Goal: Task Accomplishment & Management: Manage account settings

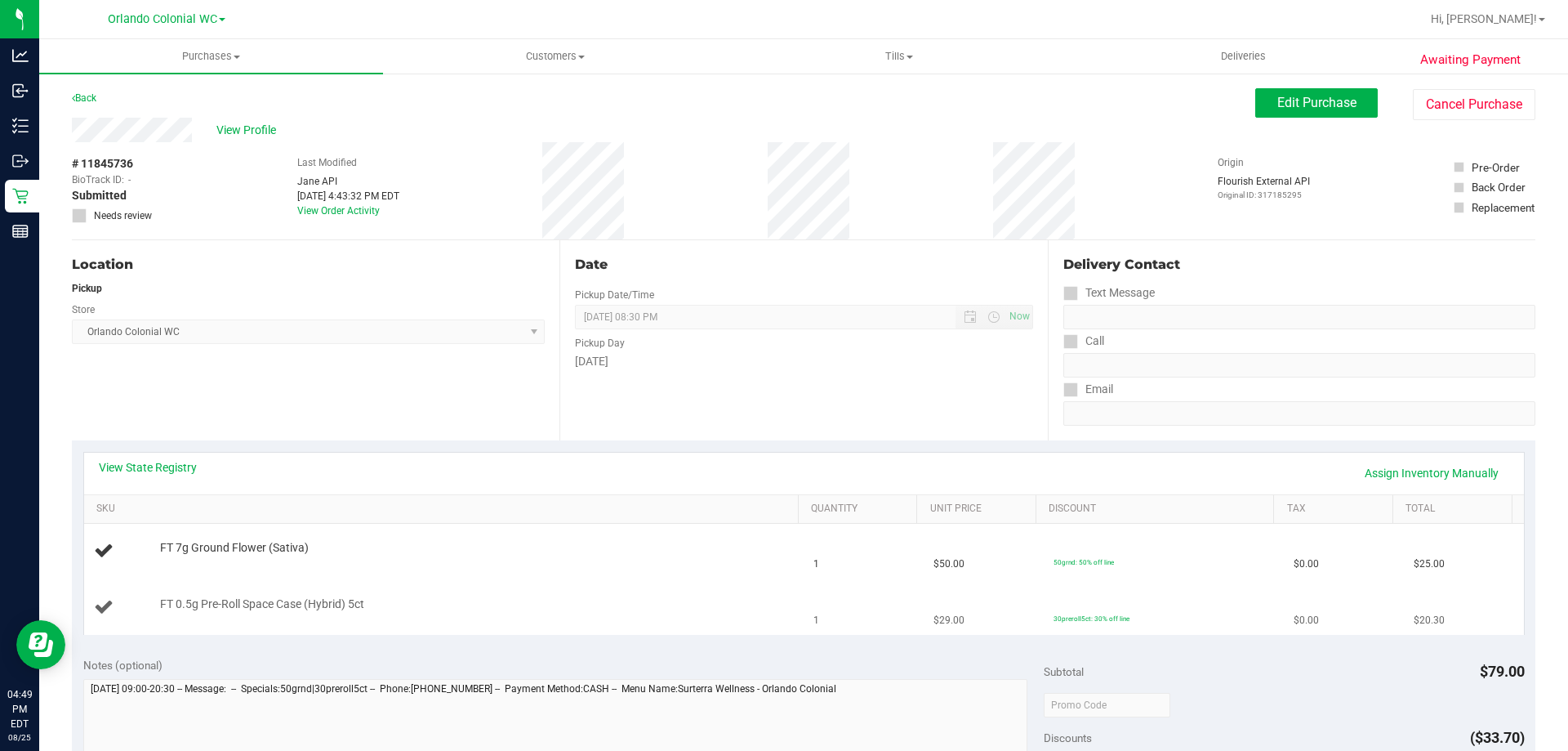
click at [302, 628] on td "FT 0.5g Pre-Roll Space Case (Hybrid) 5ct" at bounding box center [444, 607] width 721 height 54
click at [297, 634] on td "FT 0.5g Pre-Roll Space Case (Hybrid) 5ct" at bounding box center [444, 607] width 721 height 54
click at [297, 615] on div "FT 0.5g Pre-Roll Space Case (Hybrid) 5ct" at bounding box center [444, 608] width 701 height 22
click at [324, 540] on div "FT 7g Ground Flower (Sativa)" at bounding box center [471, 548] width 639 height 16
click at [388, 372] on div "Location Pickup Store Orlando Colonial WC Select Store Bonita Springs WC Boynto…" at bounding box center [315, 340] width 488 height 200
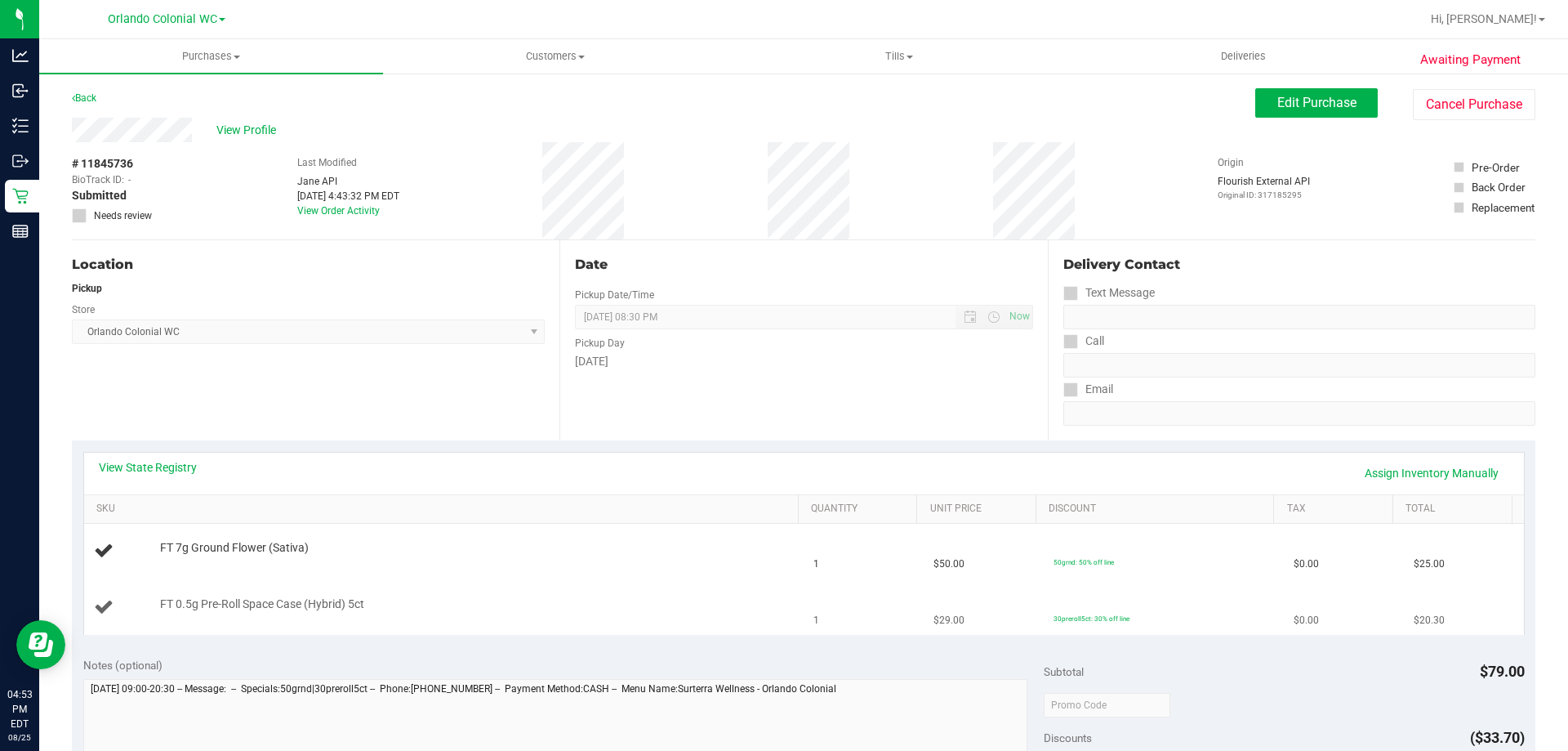
click at [261, 615] on div "FT 0.5g Pre-Roll Space Case (Hybrid) 5ct" at bounding box center [444, 608] width 701 height 22
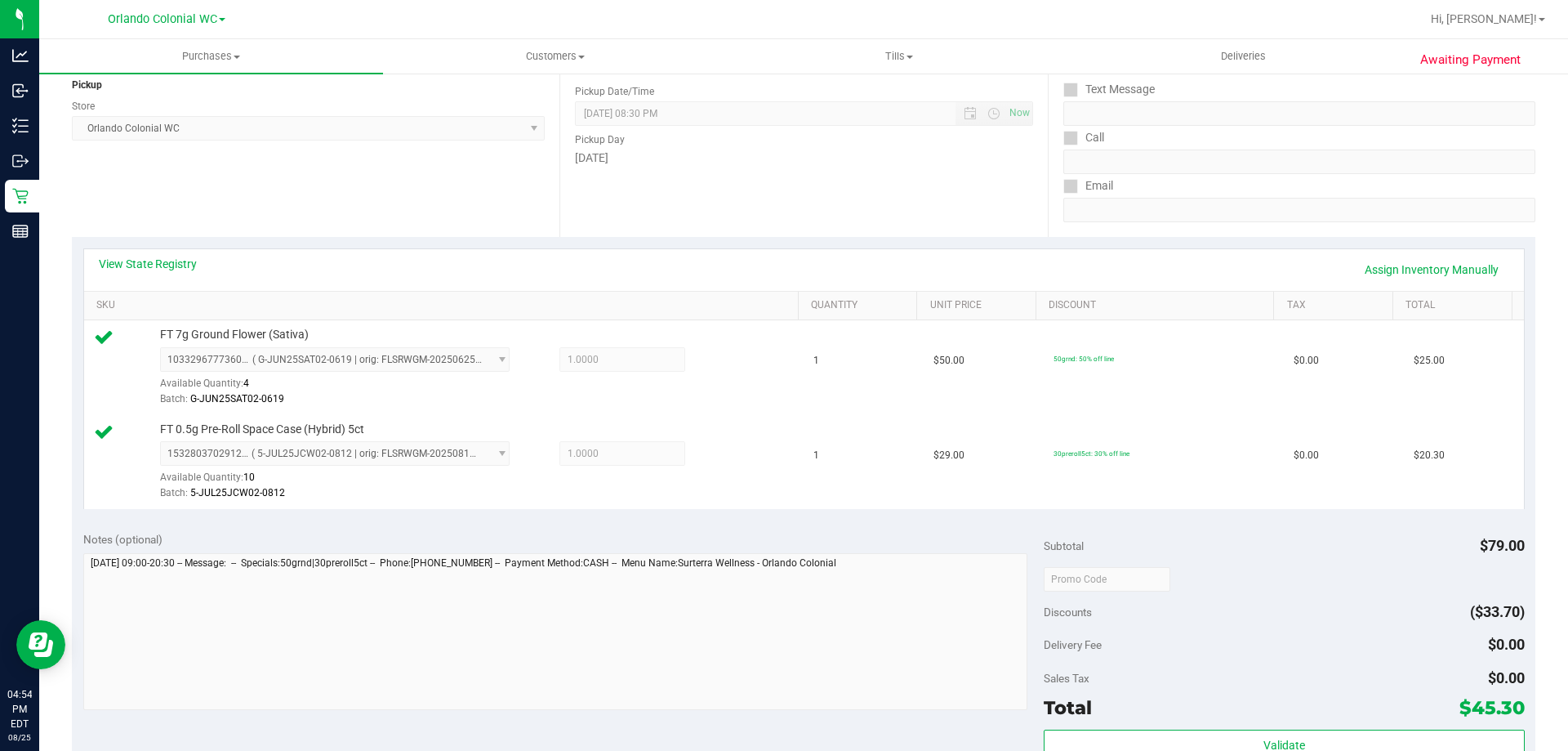
scroll to position [327, 0]
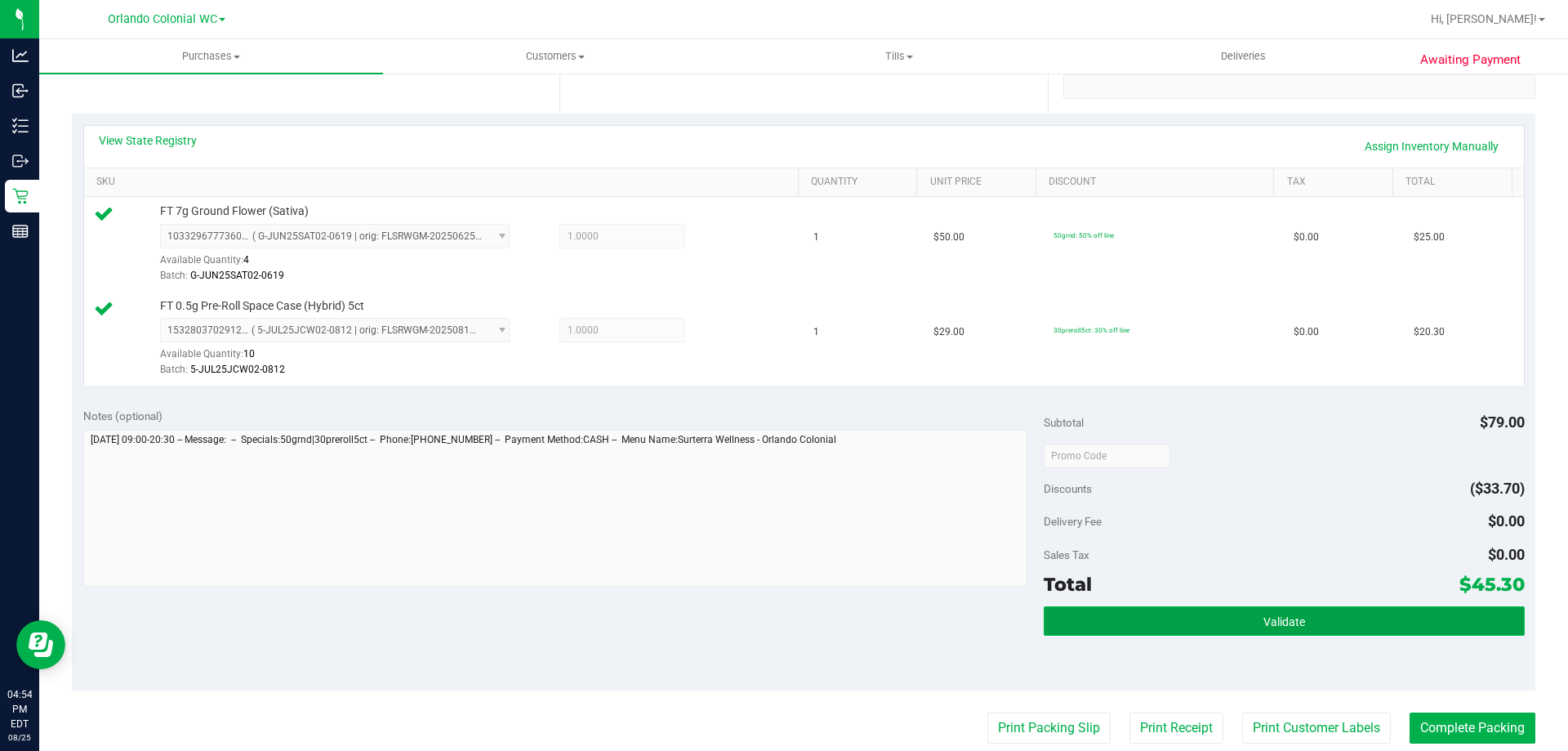
click at [1163, 616] on button "Validate" at bounding box center [1283, 621] width 480 height 29
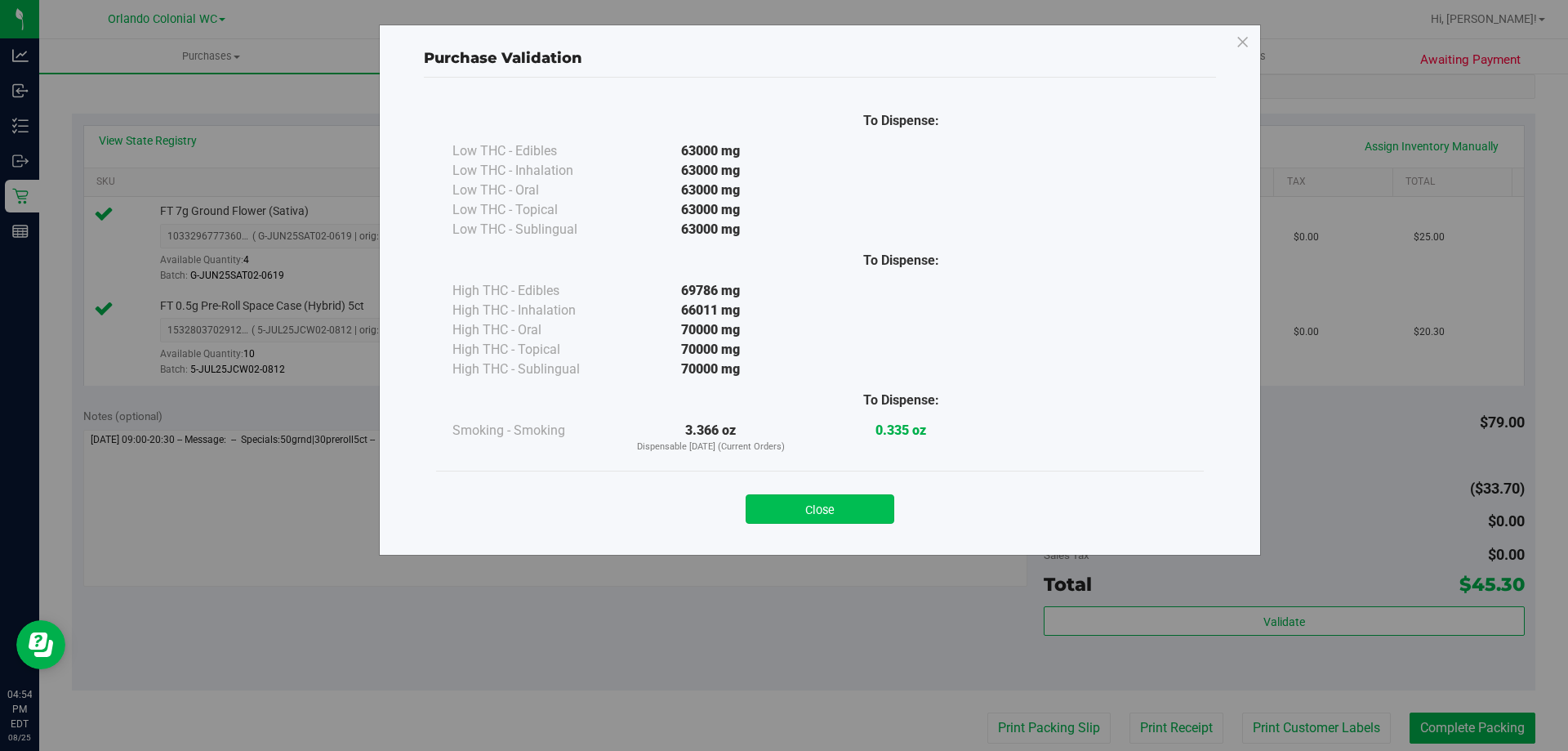
click at [872, 512] on button "Close" at bounding box center [820, 509] width 148 height 29
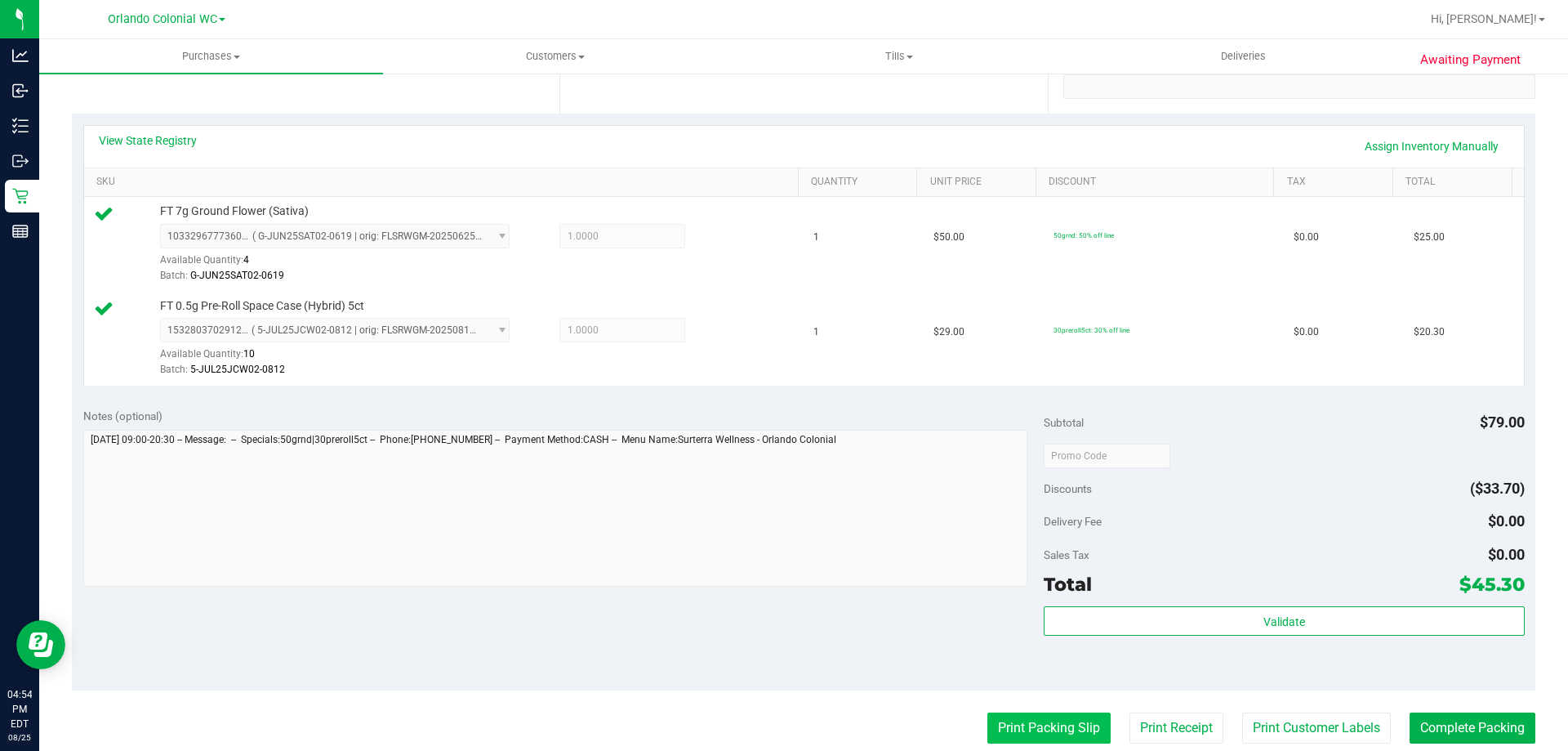
click at [1065, 717] on button "Print Packing Slip" at bounding box center [1048, 728] width 123 height 31
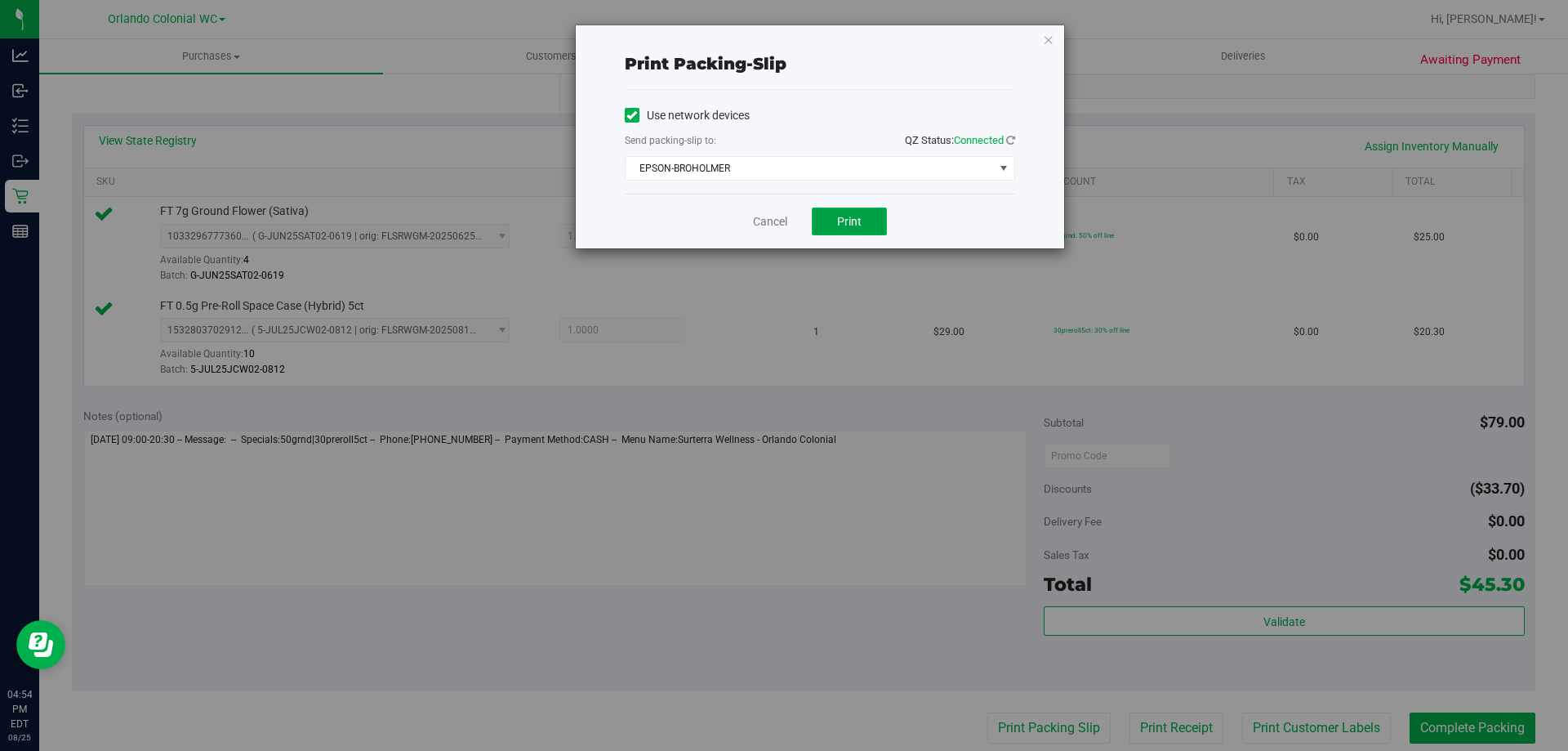
click at [845, 219] on span "Print" at bounding box center [849, 221] width 24 height 13
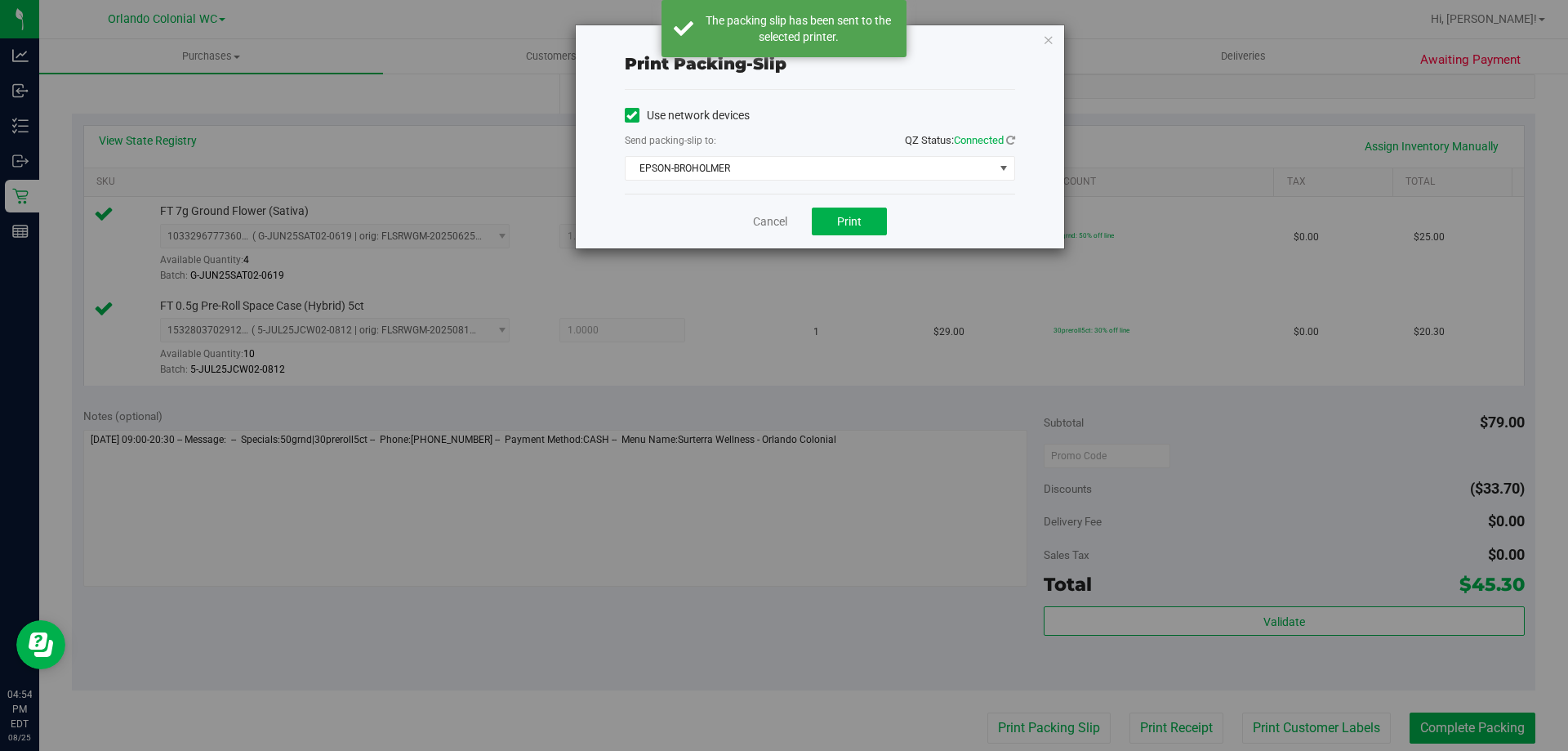
click at [1049, 39] on icon "button" at bounding box center [1048, 39] width 11 height 20
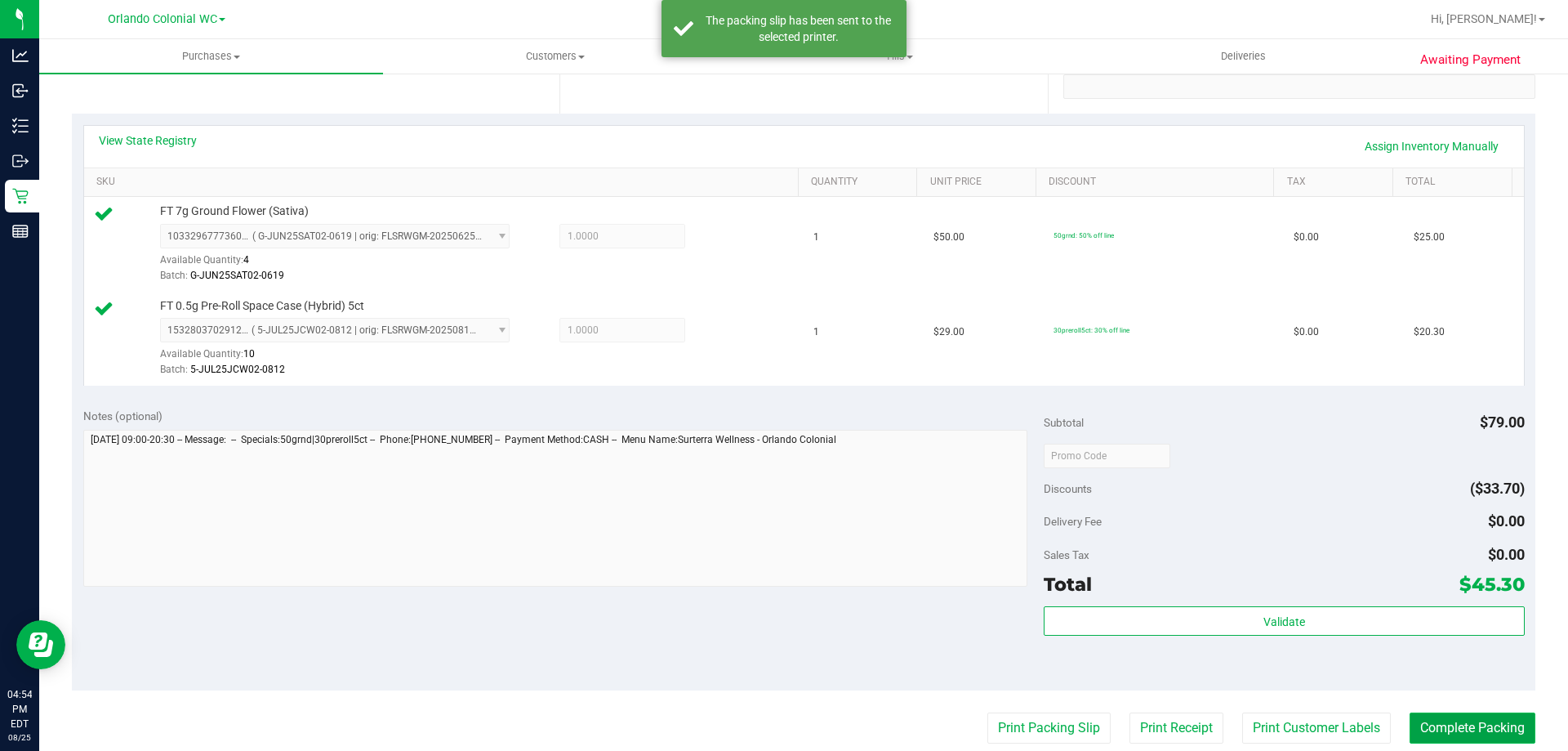
click at [1499, 726] on button "Complete Packing" at bounding box center [1472, 728] width 126 height 31
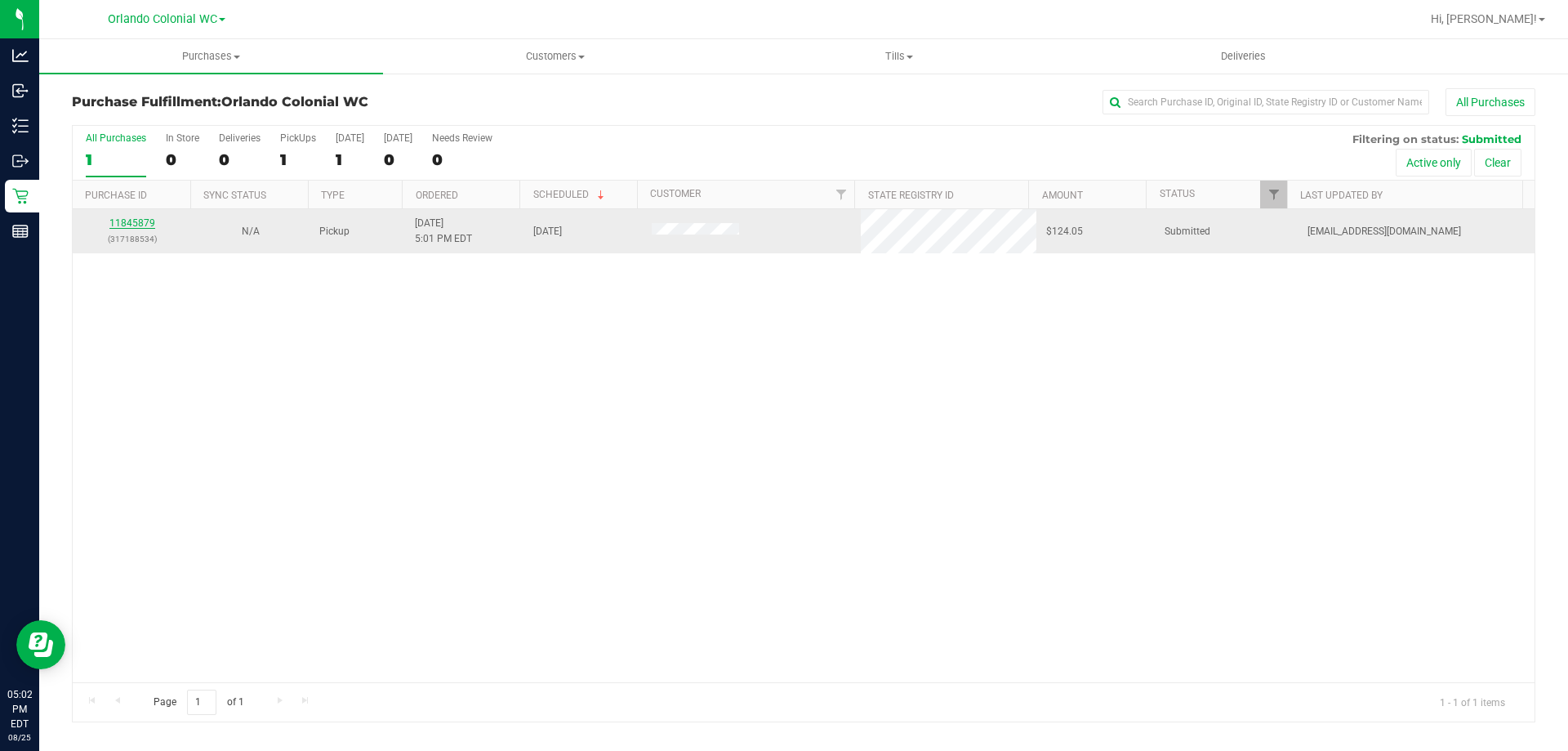
click at [134, 221] on link "11845879" at bounding box center [132, 223] width 46 height 11
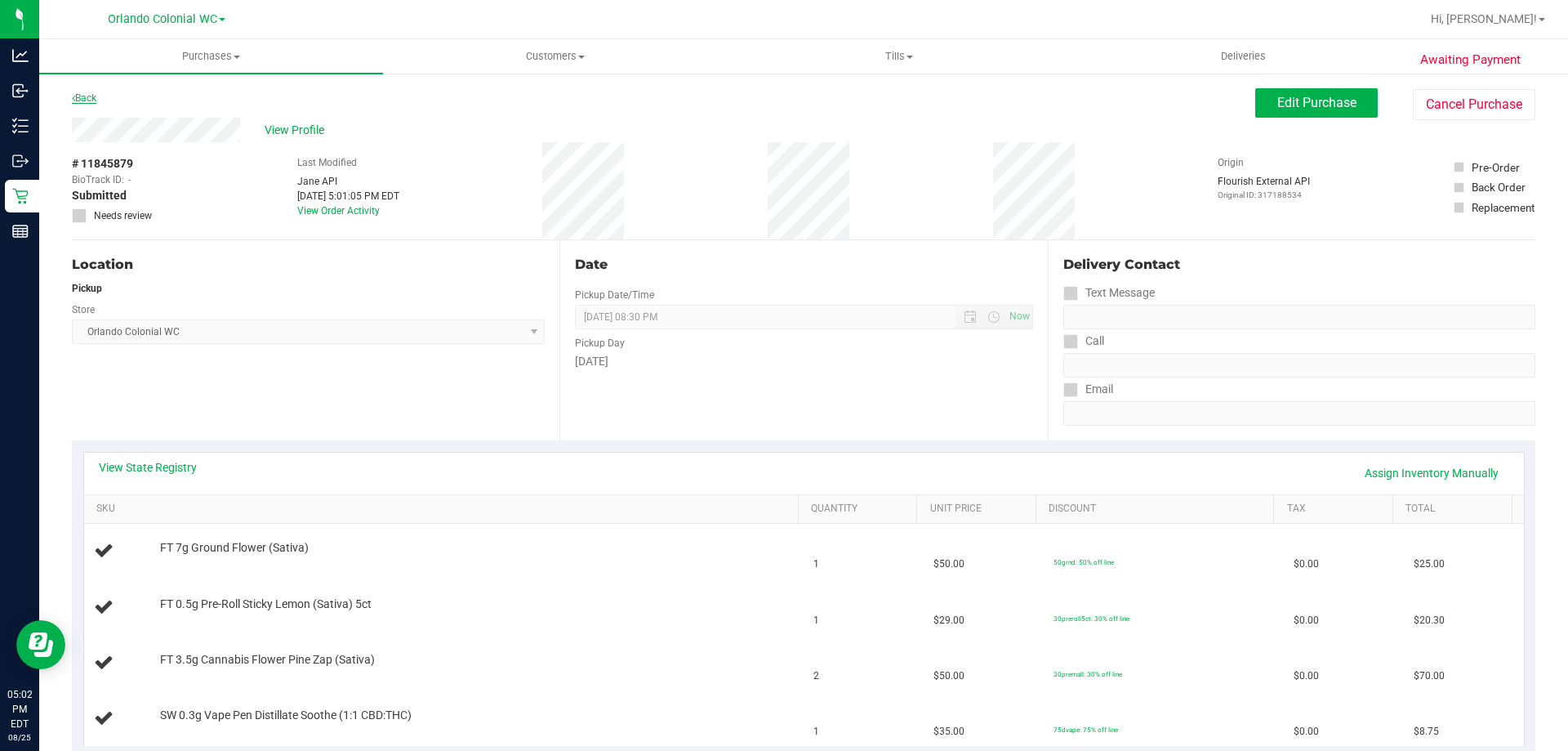
click at [75, 100] on link "Back" at bounding box center [84, 98] width 24 height 11
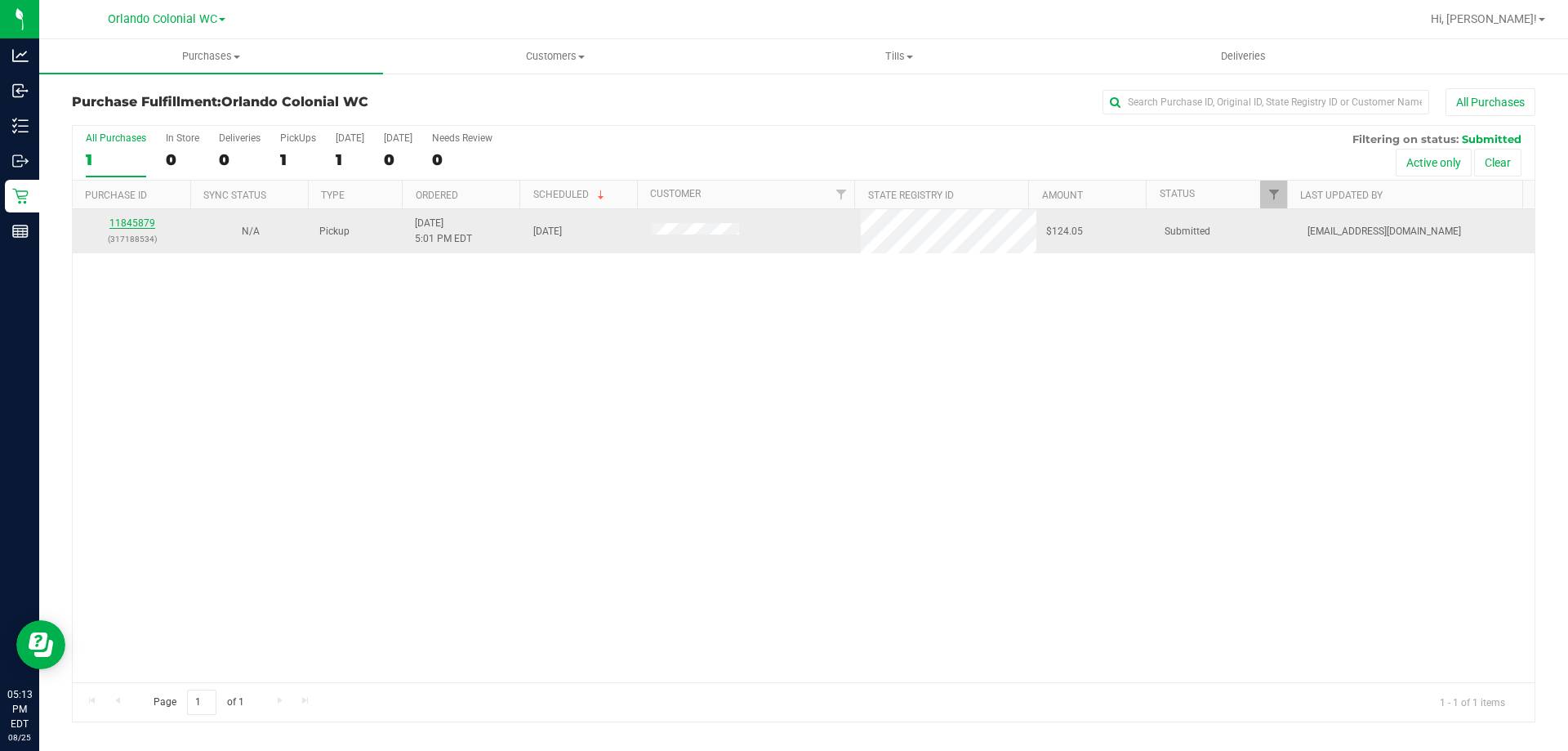
click at [144, 218] on link "11845879" at bounding box center [132, 223] width 46 height 11
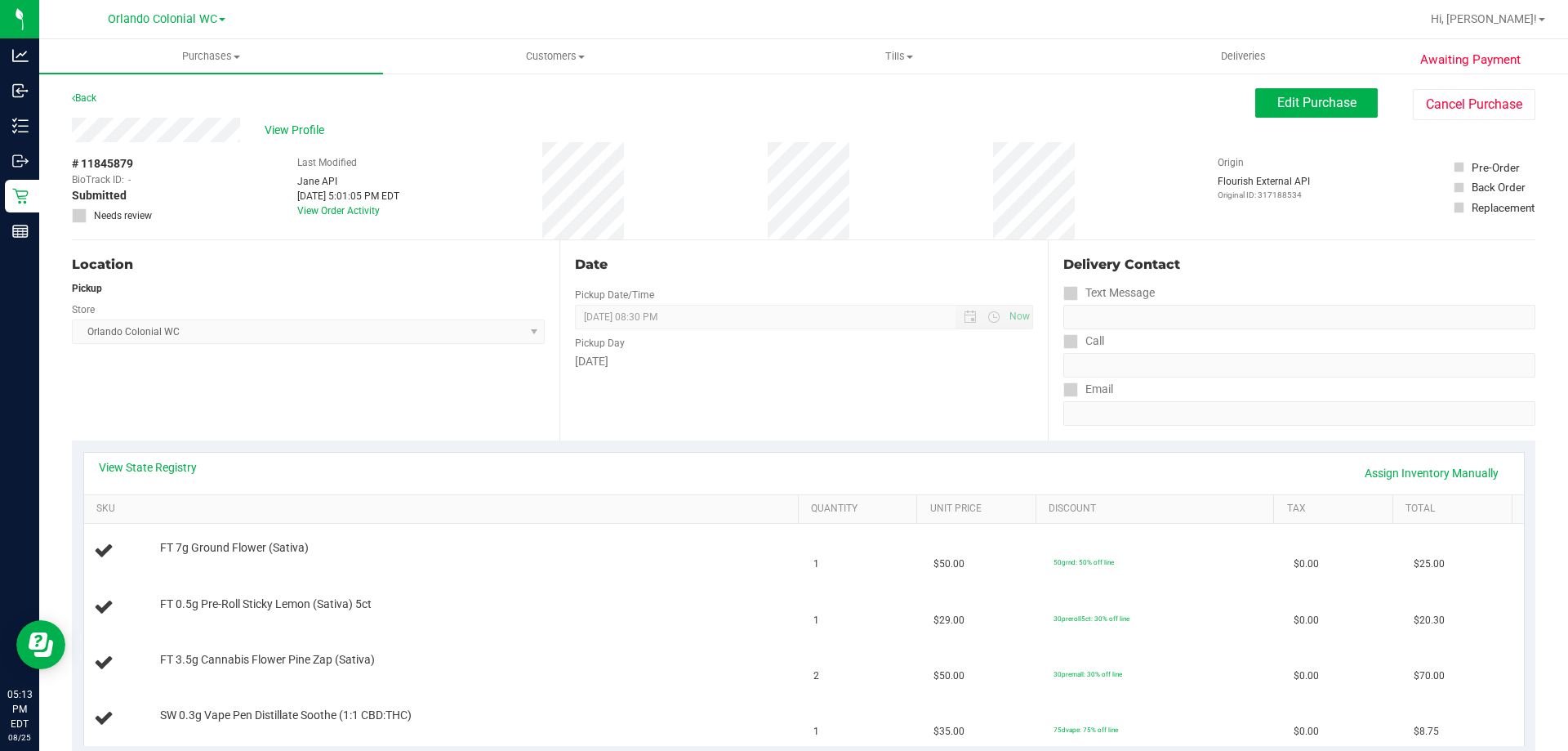
click at [490, 116] on div "Back Edit Purchase Cancel Purchase" at bounding box center [803, 103] width 1464 height 29
click at [97, 96] on link "Back" at bounding box center [84, 98] width 24 height 11
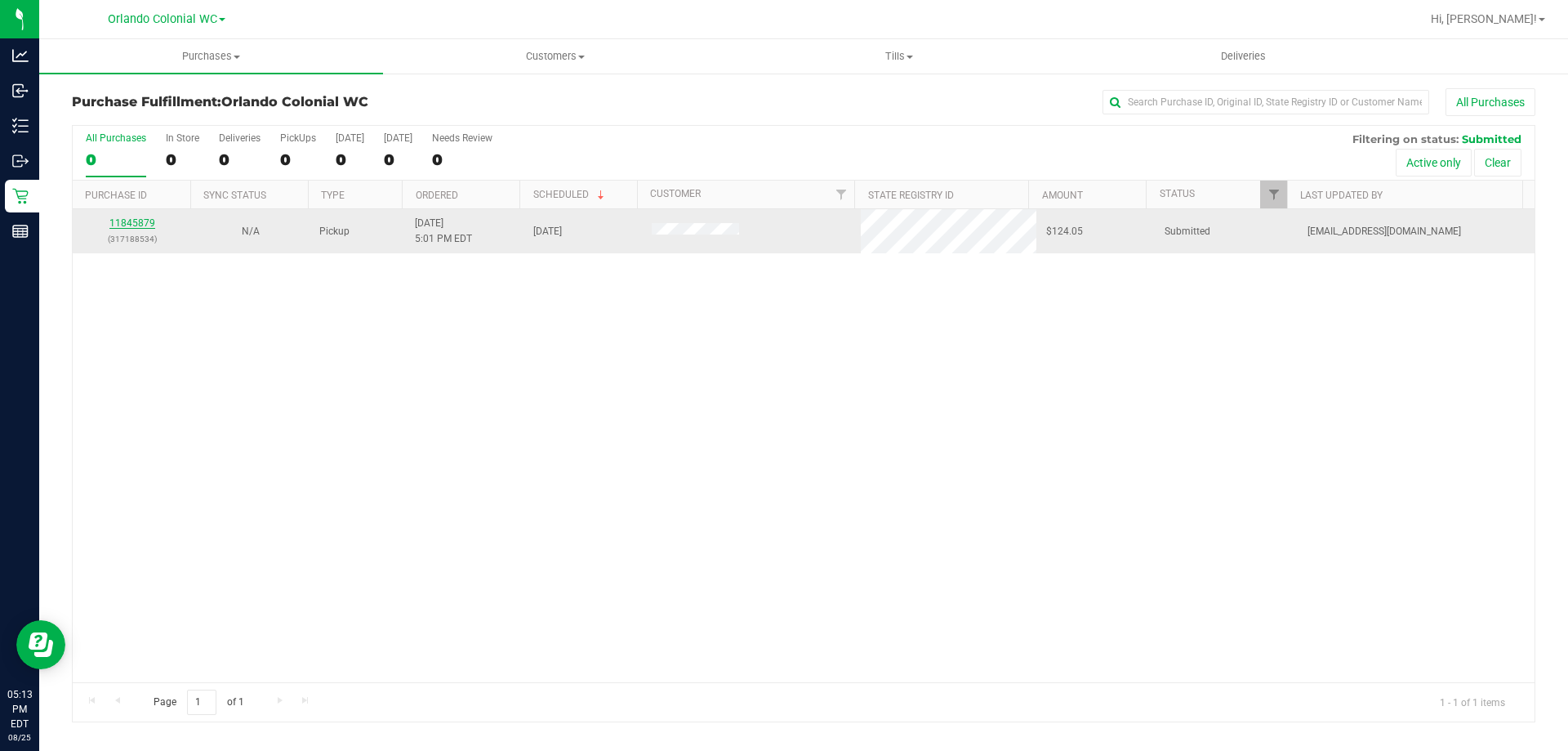
click at [135, 221] on link "11845879" at bounding box center [132, 223] width 46 height 11
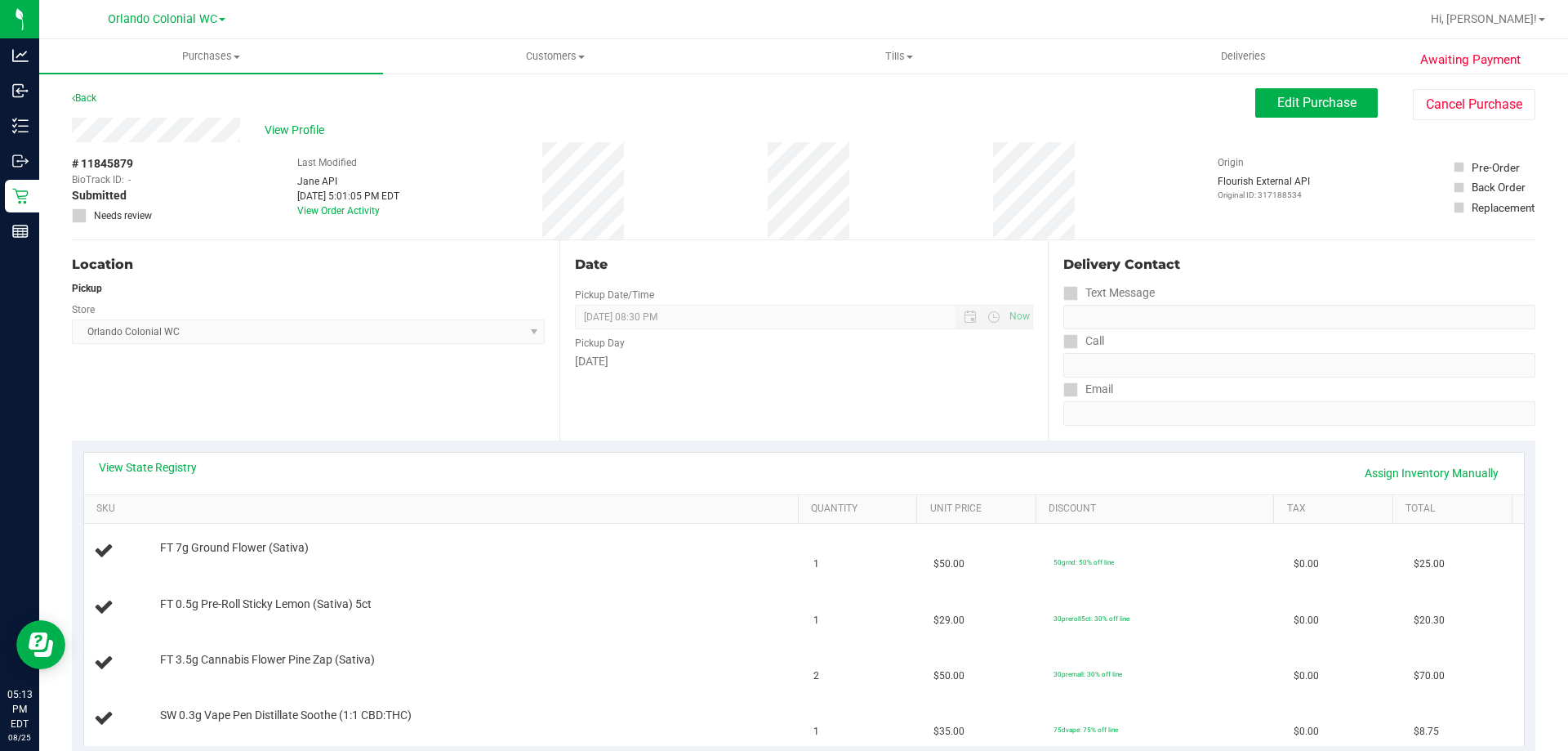
scroll to position [163, 0]
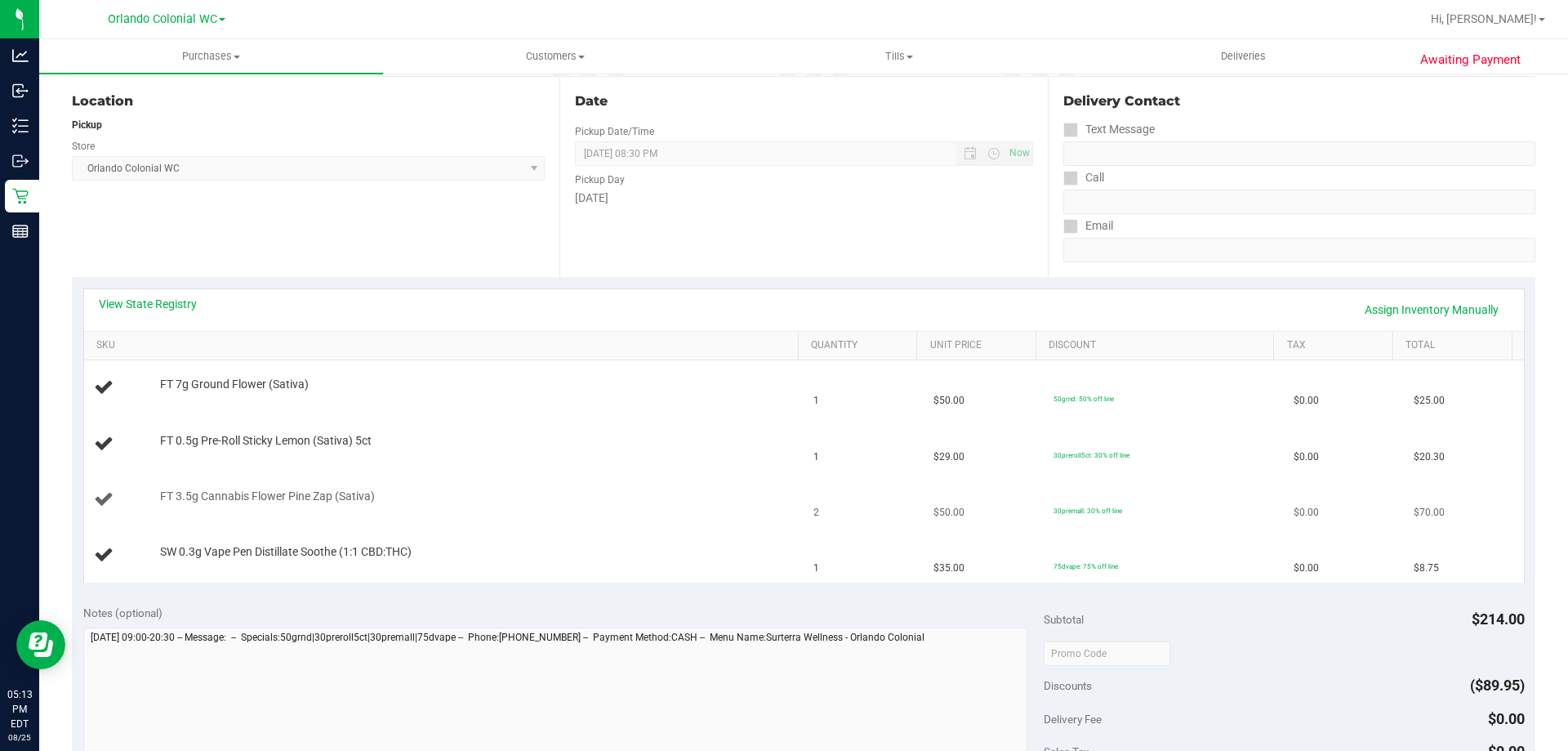
click at [358, 481] on td "FT 3.5g Cannabis Flower Pine Zap (Sativa)" at bounding box center [444, 500] width 721 height 55
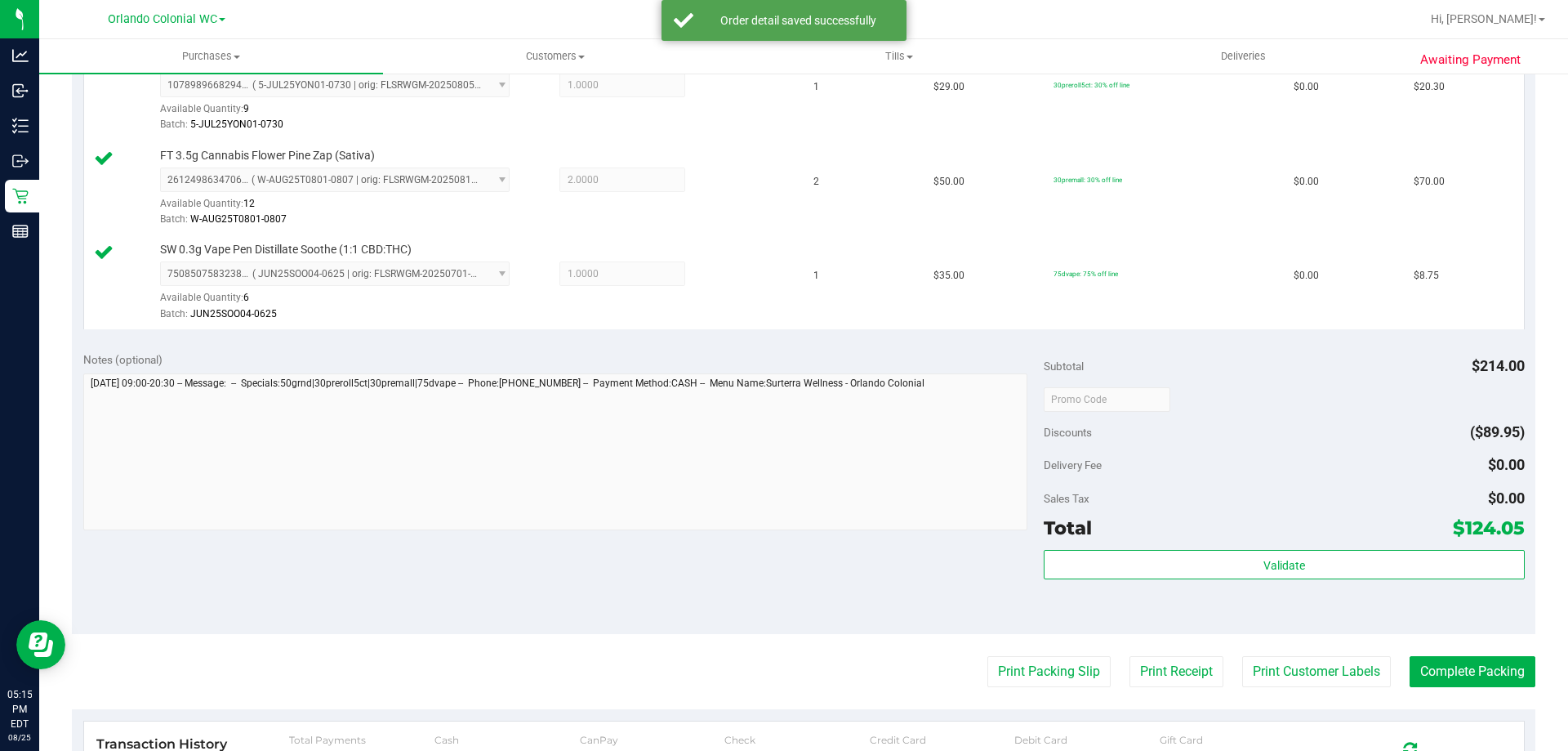
scroll to position [678, 0]
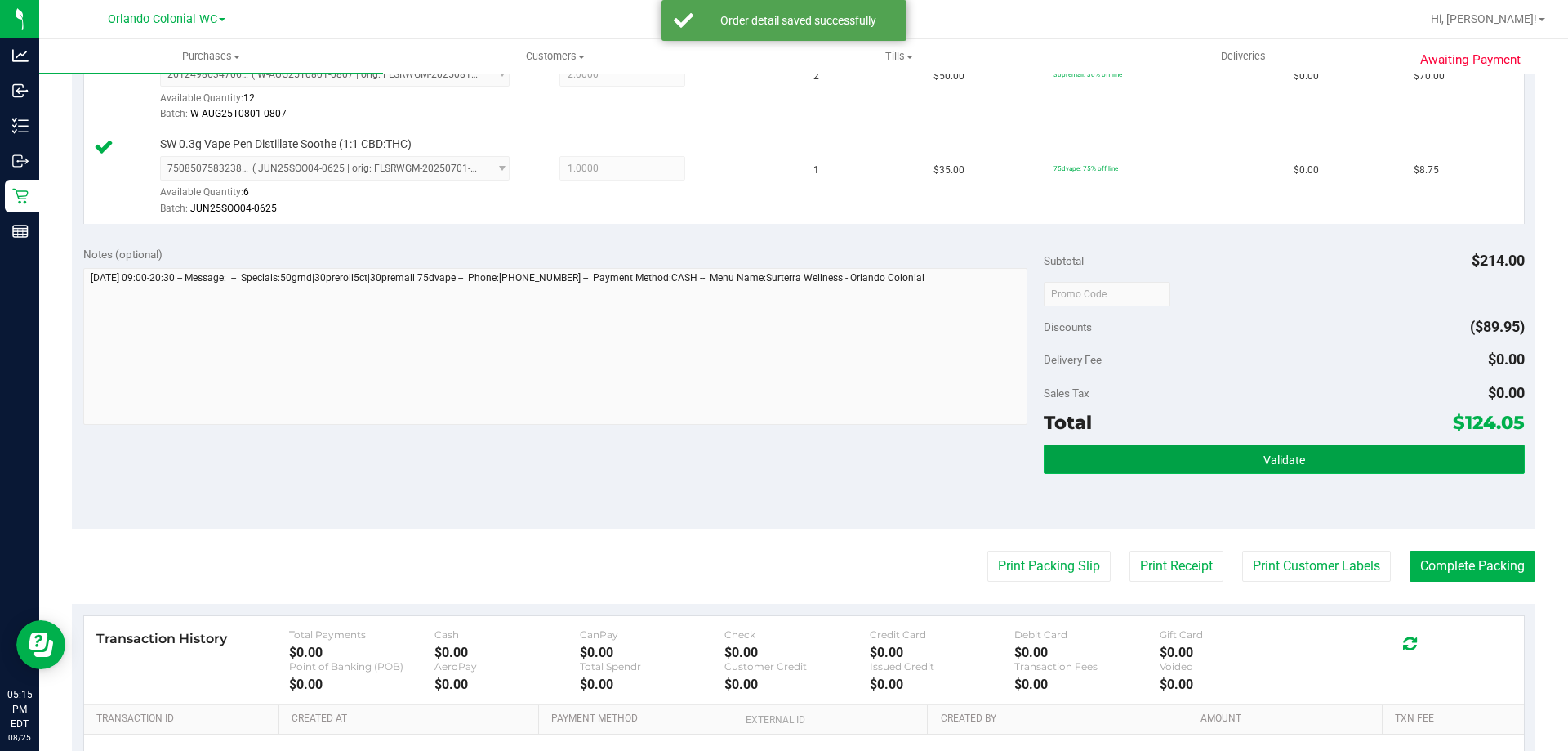
click at [1204, 465] on button "Validate" at bounding box center [1283, 459] width 480 height 29
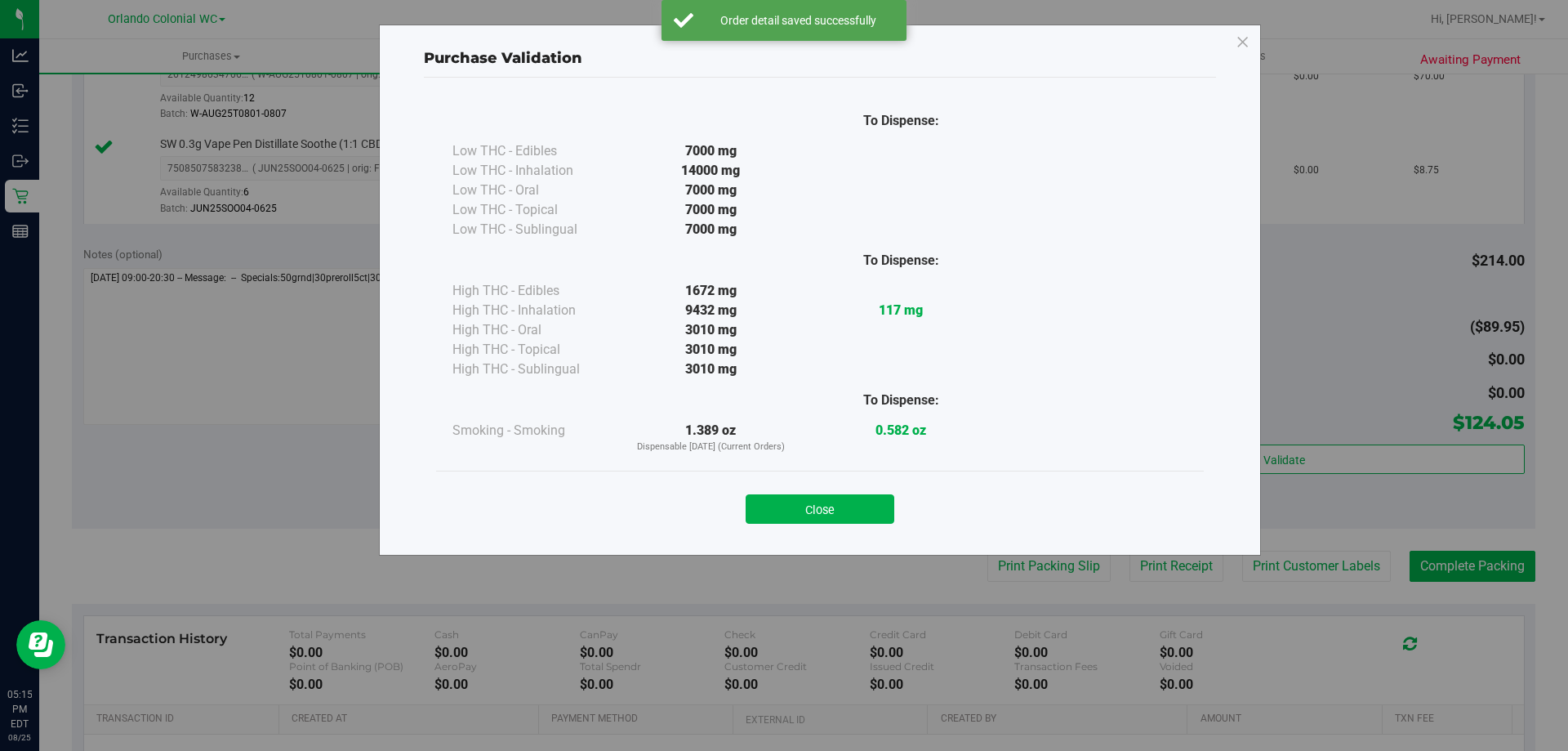
click at [877, 512] on button "Close" at bounding box center [820, 509] width 148 height 29
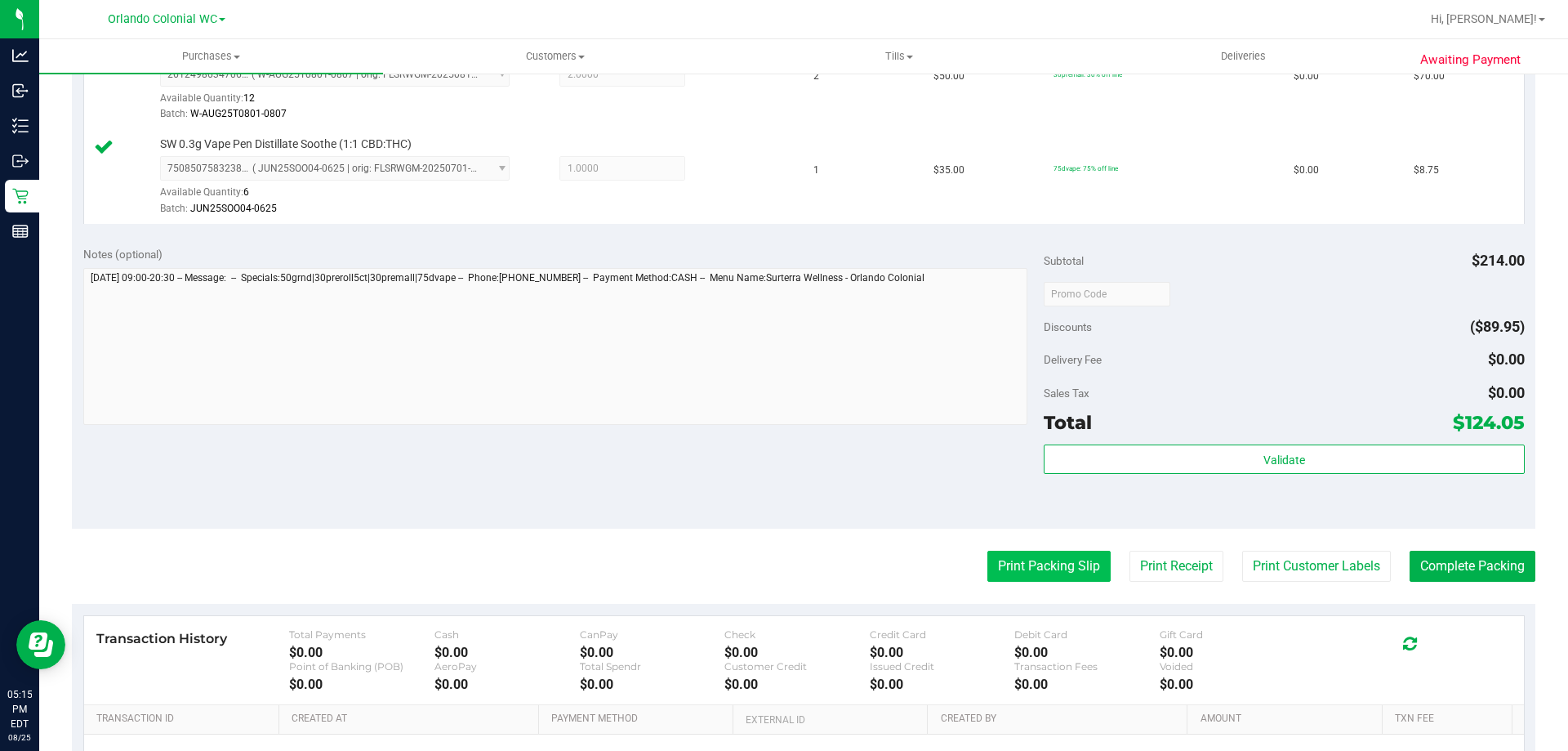
click at [1037, 562] on button "Print Packing Slip" at bounding box center [1048, 566] width 123 height 31
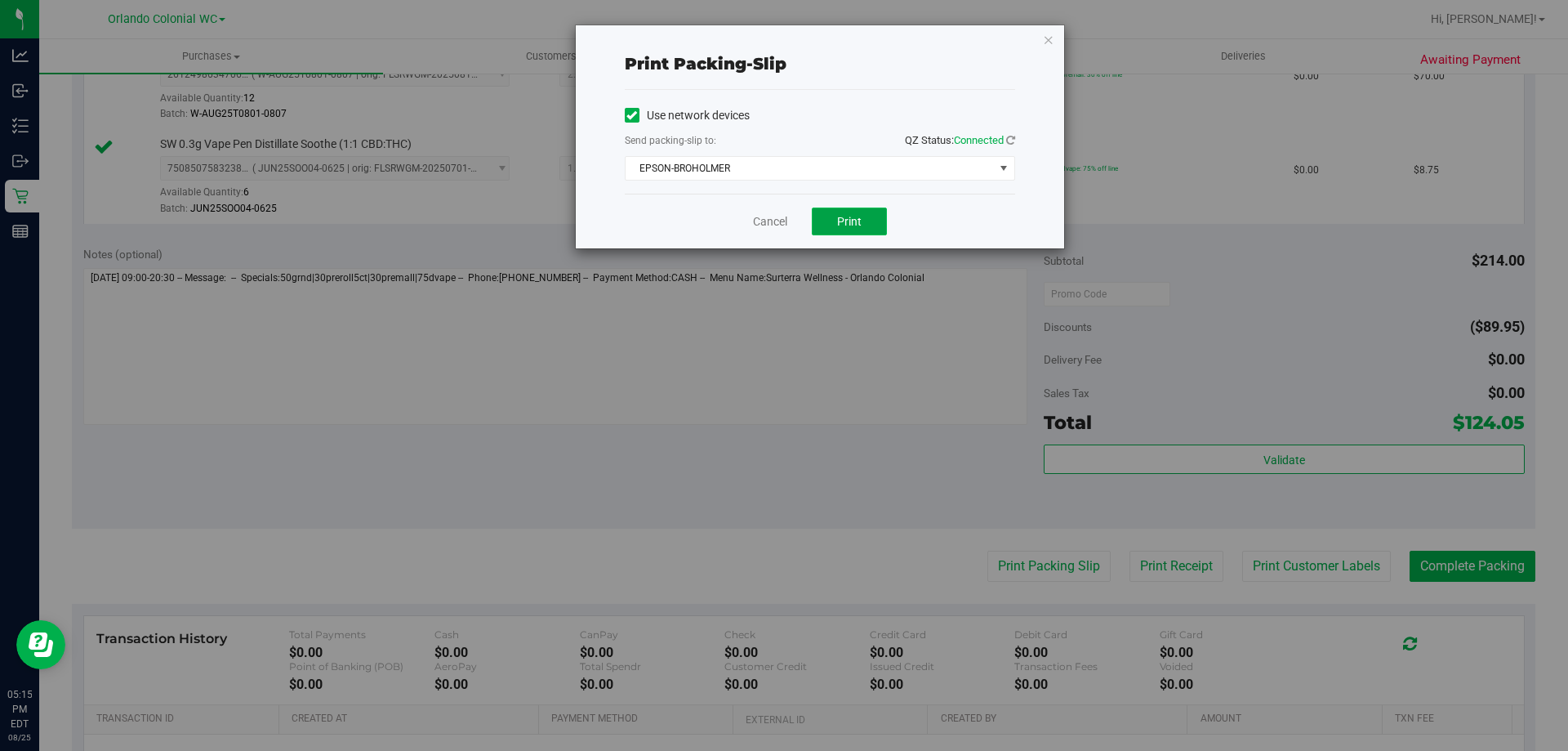
click at [857, 230] on button "Print" at bounding box center [849, 221] width 75 height 28
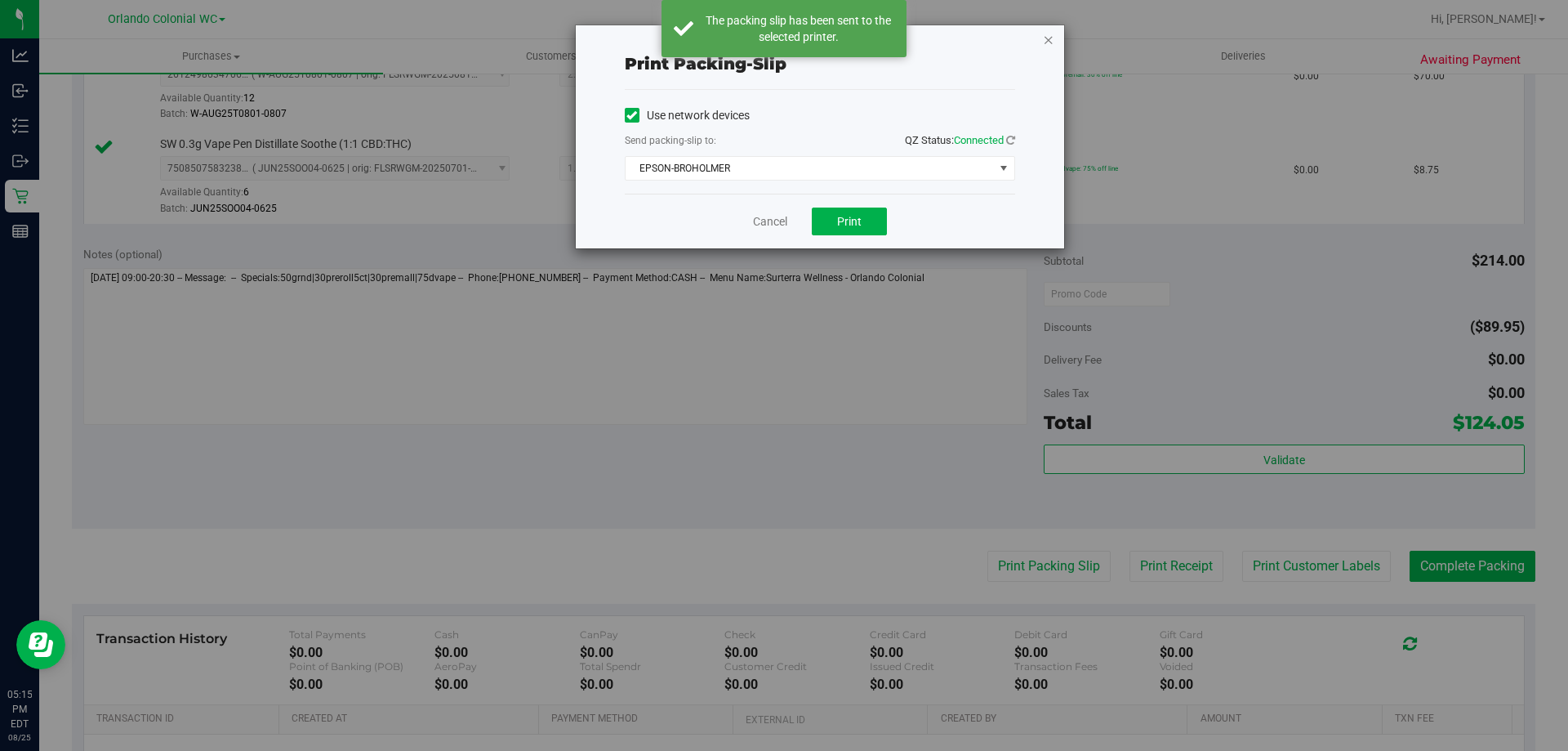
click at [1048, 38] on icon "button" at bounding box center [1048, 39] width 11 height 20
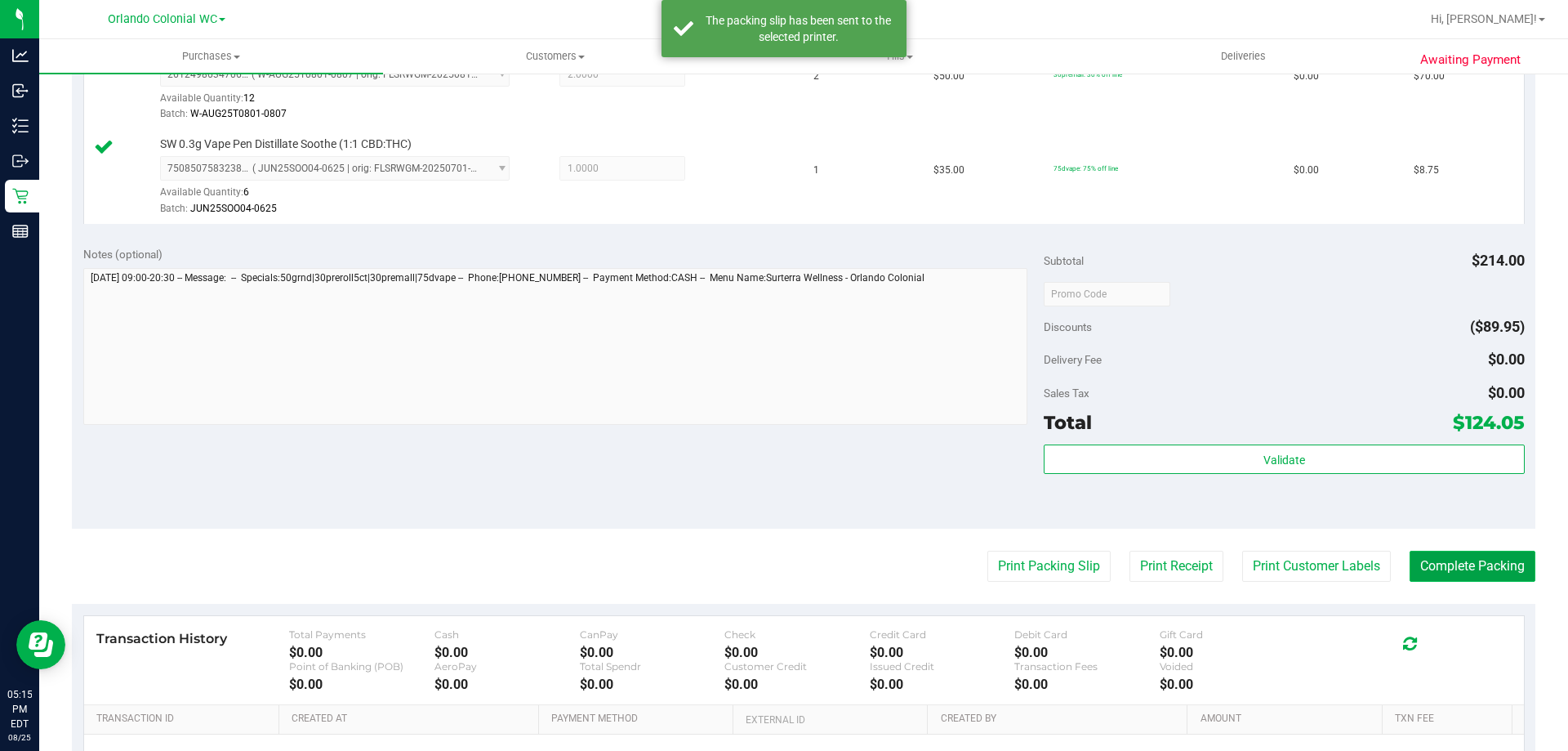
click at [1501, 557] on button "Complete Packing" at bounding box center [1472, 566] width 126 height 31
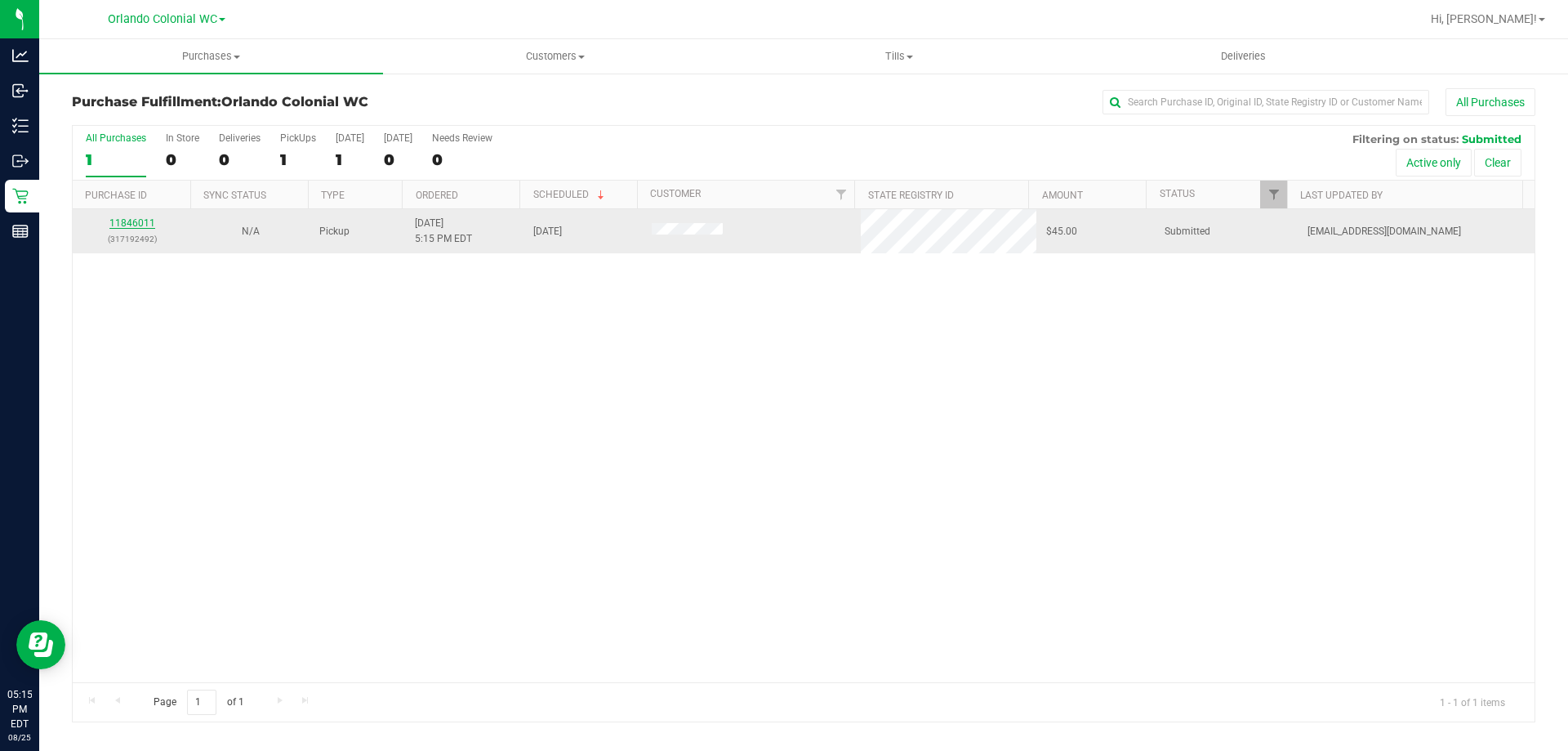
click at [118, 221] on link "11846011" at bounding box center [132, 223] width 46 height 11
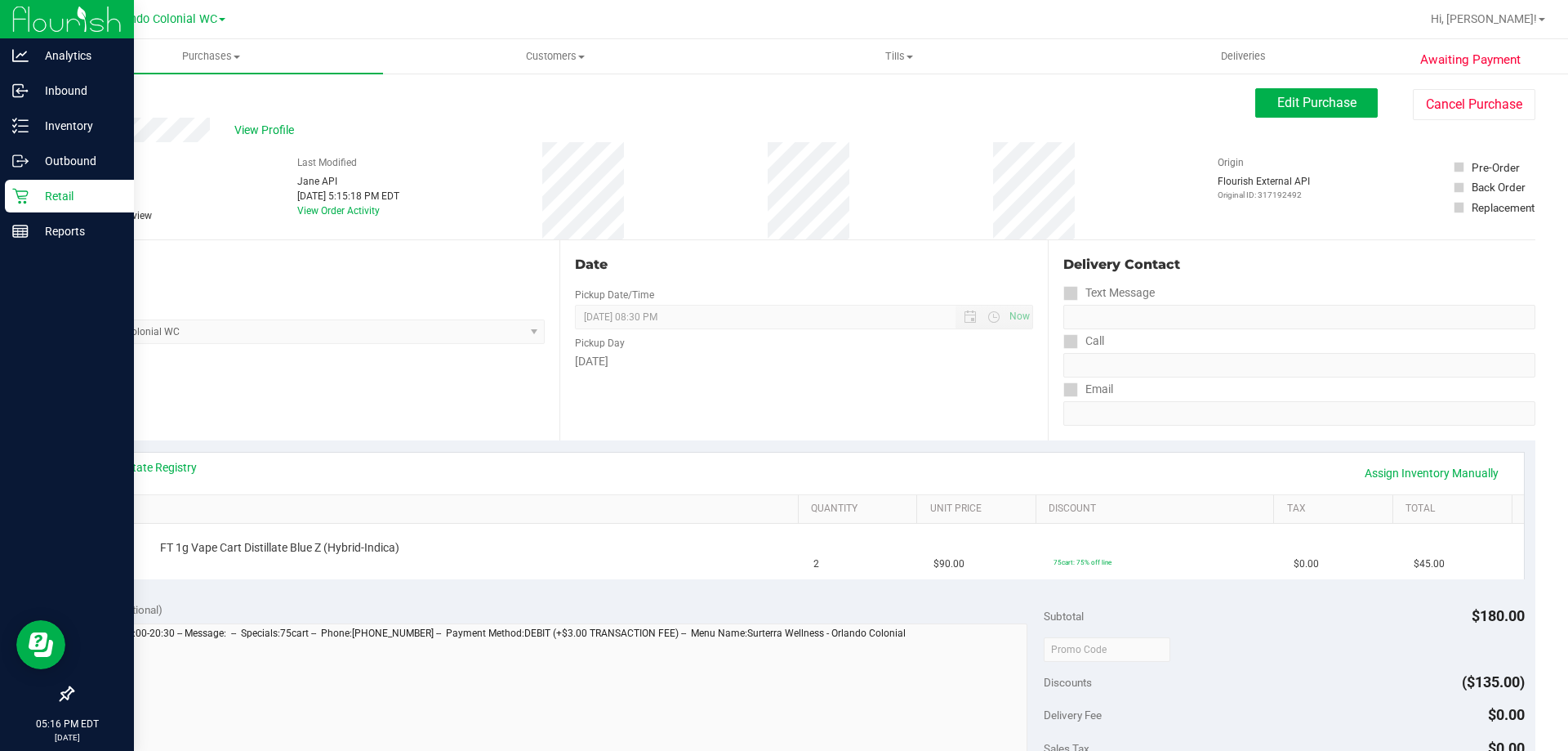
click at [71, 202] on p "Retail" at bounding box center [78, 196] width 98 height 20
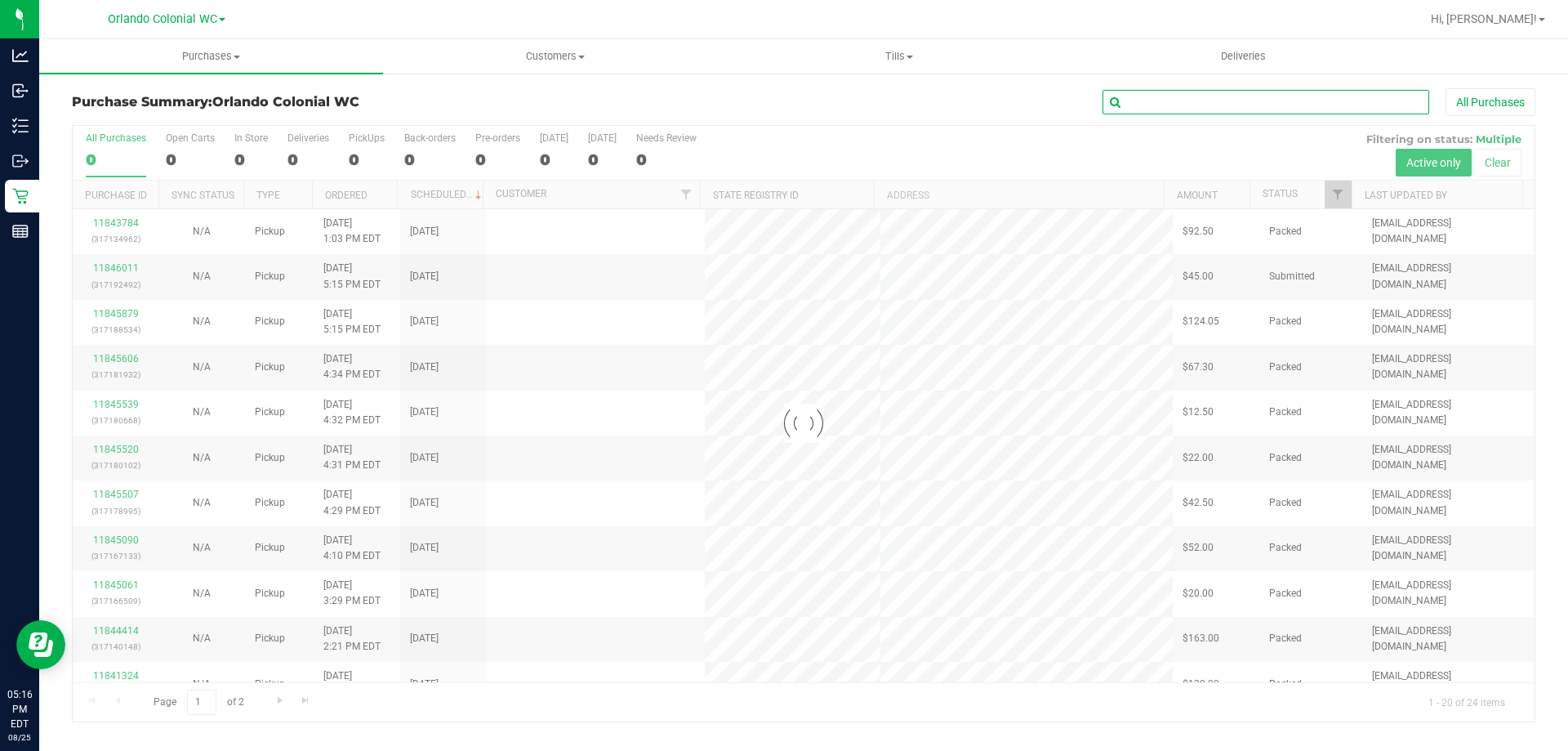
click at [1241, 109] on input "text" at bounding box center [1266, 102] width 327 height 24
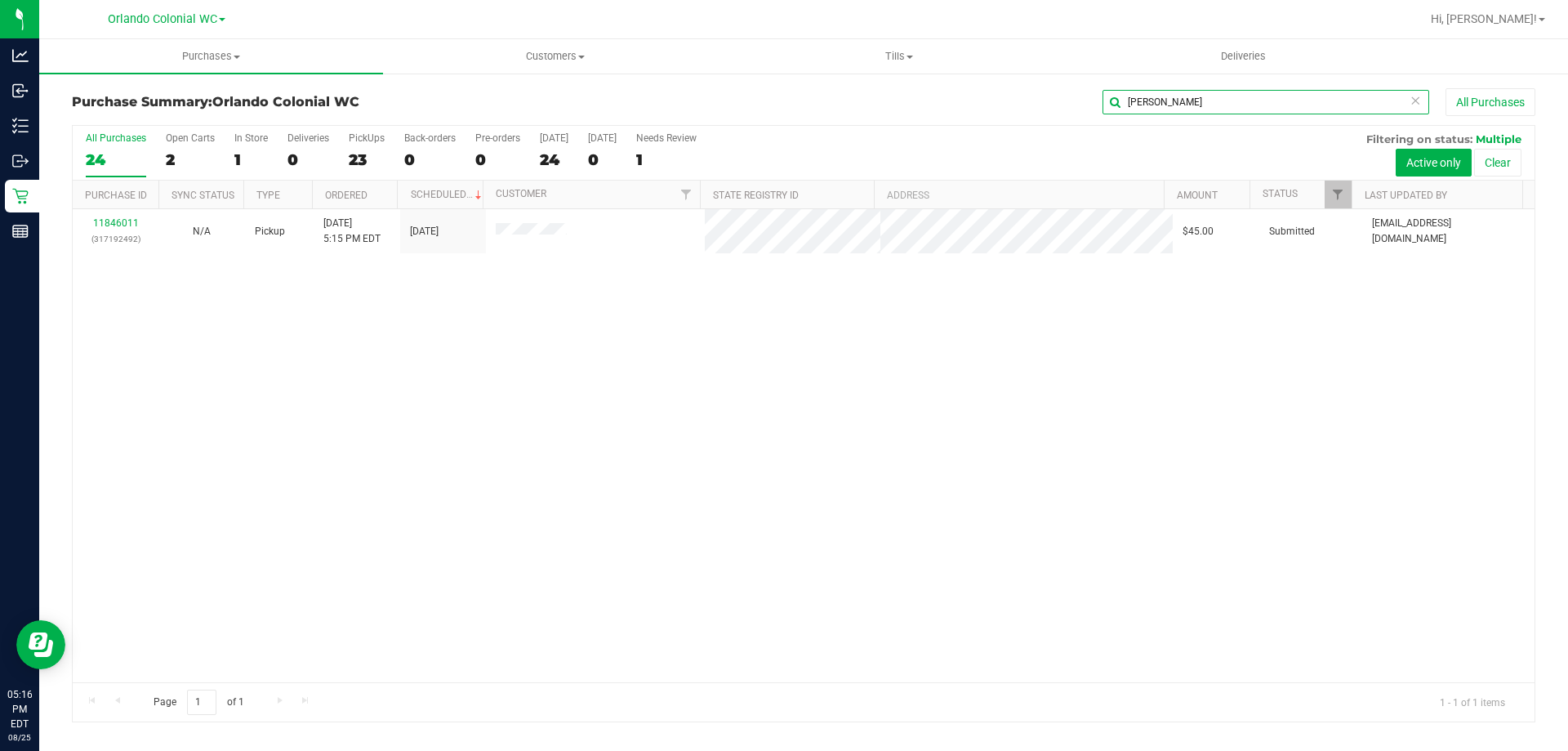
type input "larsen"
click at [220, 38] on nav "Orlando Colonial WC Hi, Reynaldo!" at bounding box center [803, 19] width 1529 height 39
click at [207, 55] on span "Purchases" at bounding box center [211, 56] width 343 height 15
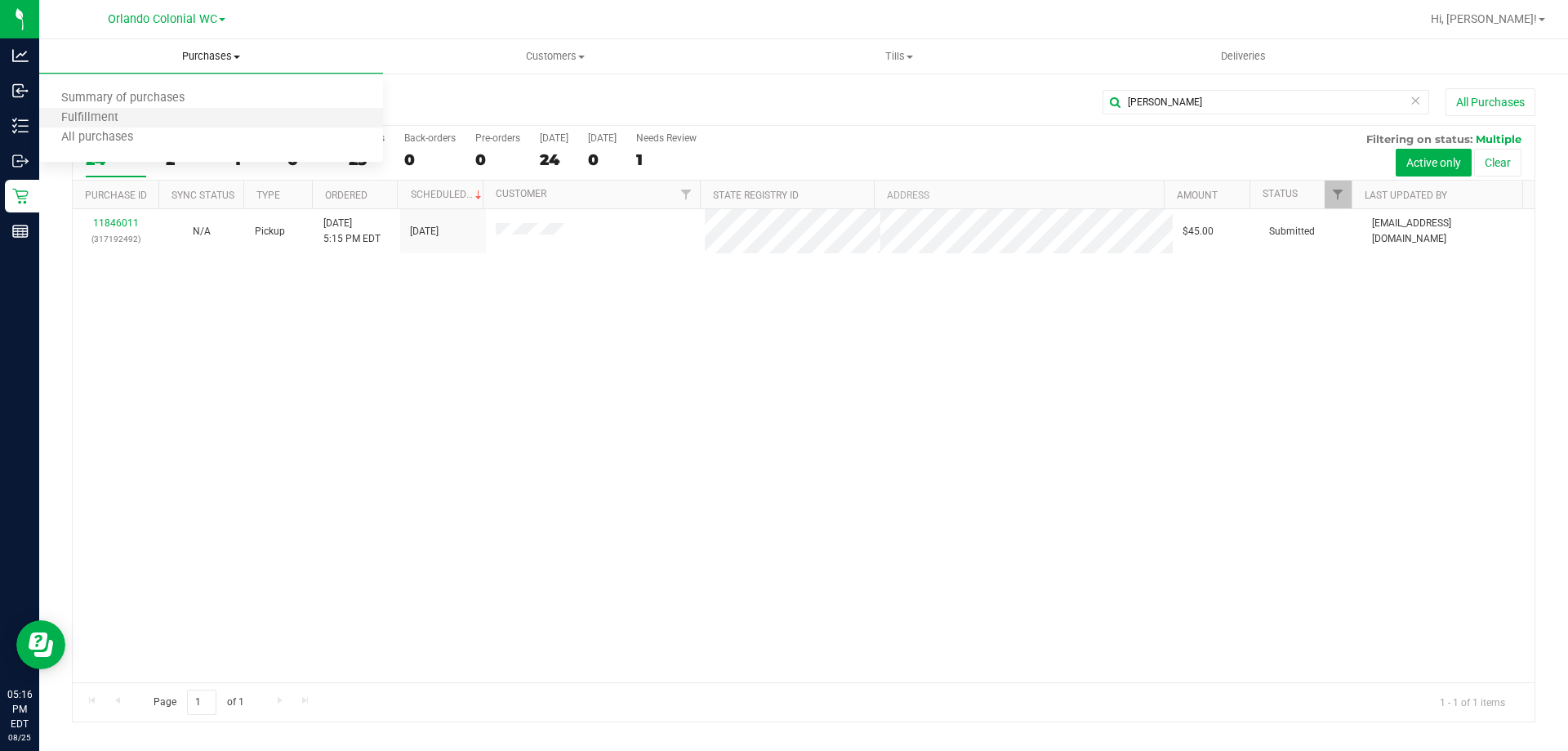
click at [168, 112] on li "Fulfillment" at bounding box center [211, 118] width 343 height 20
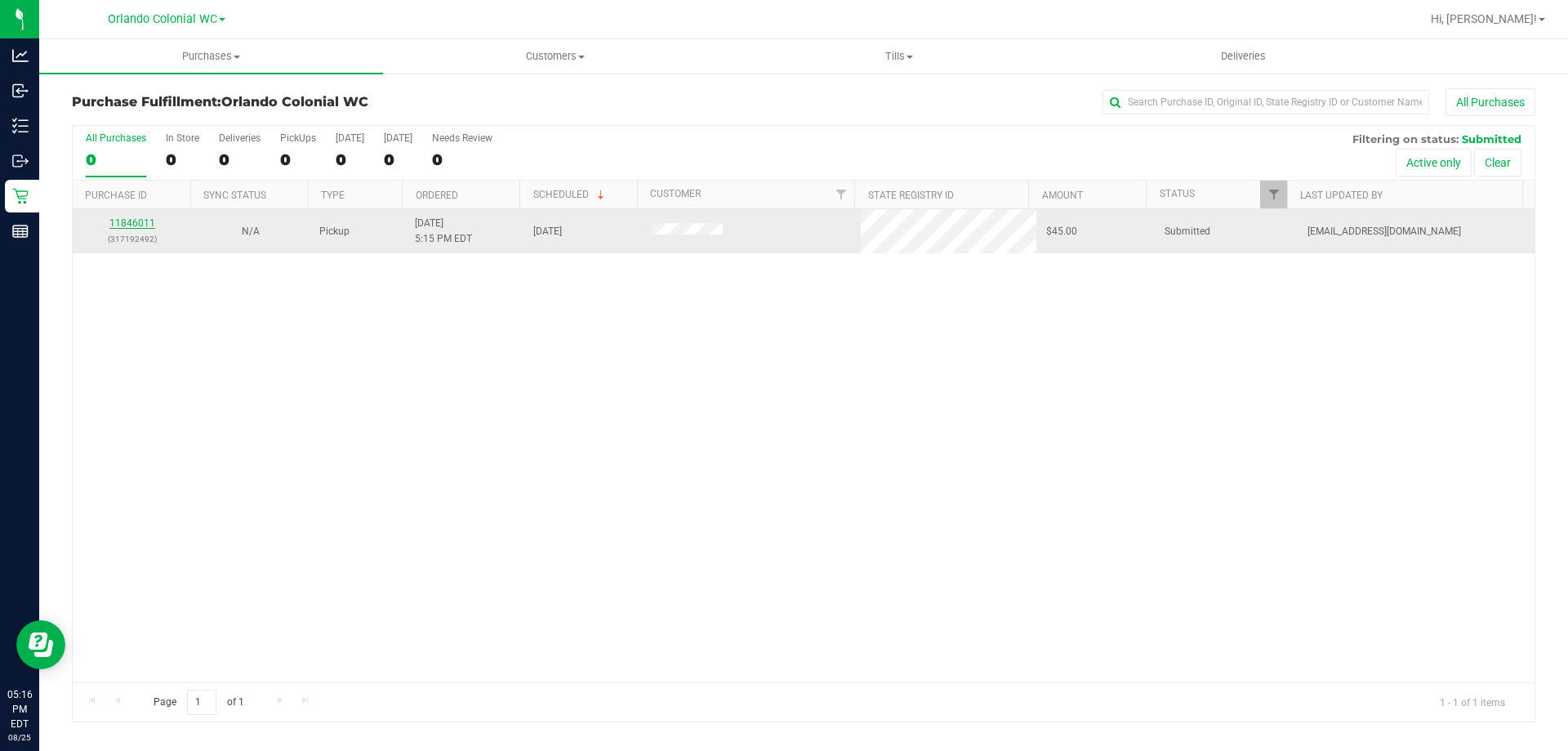
click at [143, 221] on link "11846011" at bounding box center [132, 223] width 46 height 11
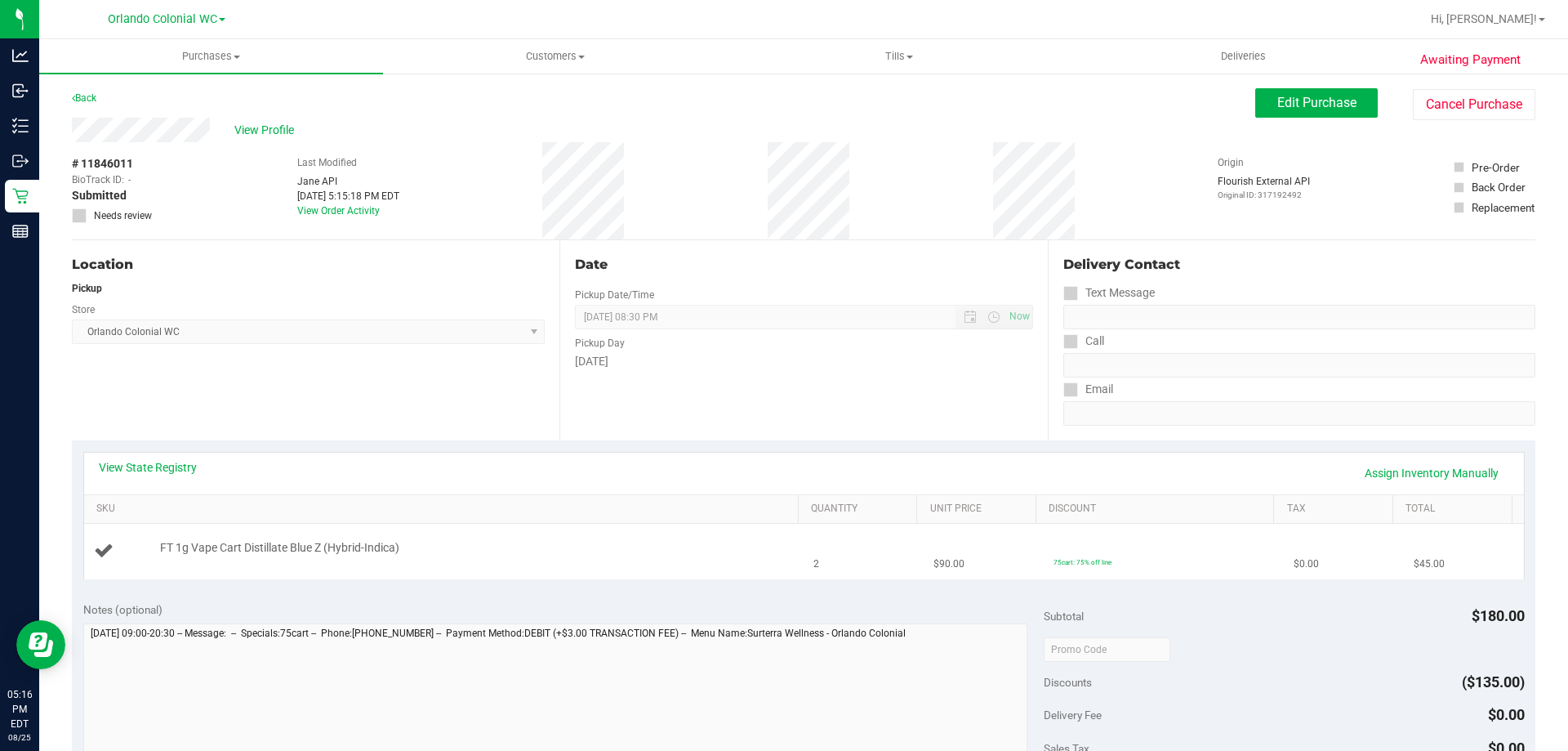
click at [312, 539] on td "FT 1g Vape Cart Distillate Blue Z (Hybrid-Indica)" at bounding box center [444, 551] width 721 height 54
click at [722, 406] on div "Date Pickup Date/Time 08/25/2025 Now 08/25/2025 08:30 PM Now Pickup Day Monday" at bounding box center [803, 340] width 488 height 200
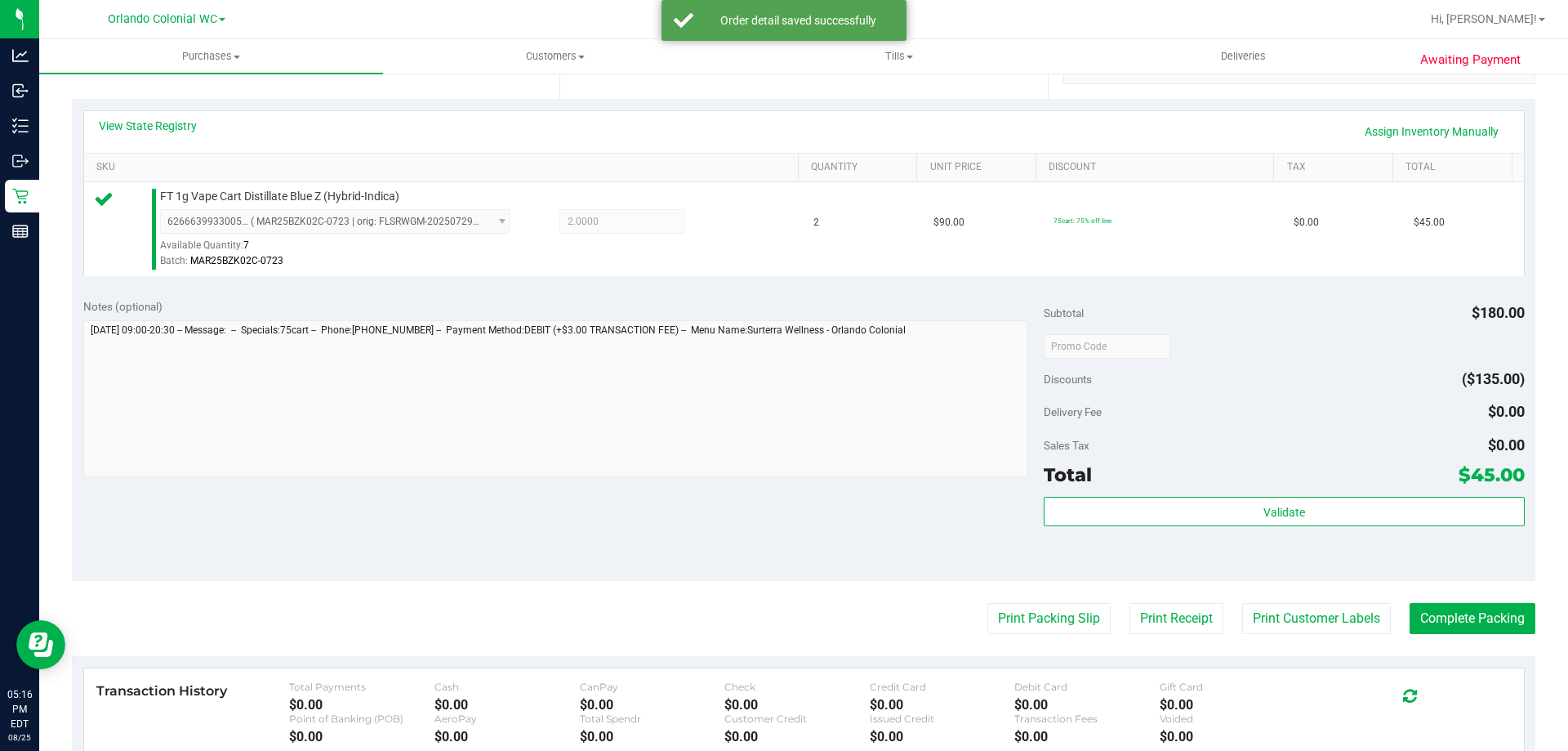
scroll to position [490, 0]
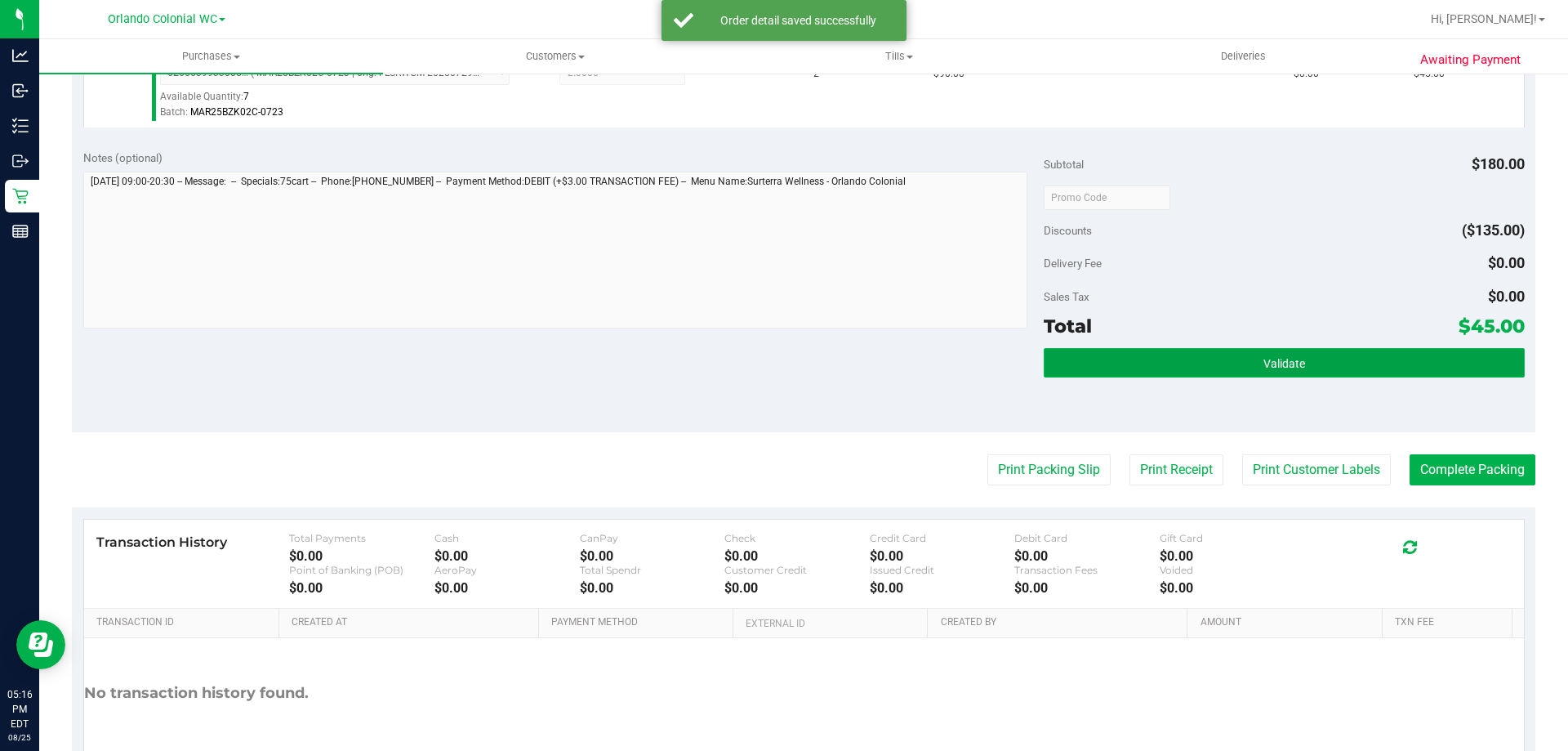
click at [1206, 365] on button "Validate" at bounding box center [1283, 363] width 480 height 29
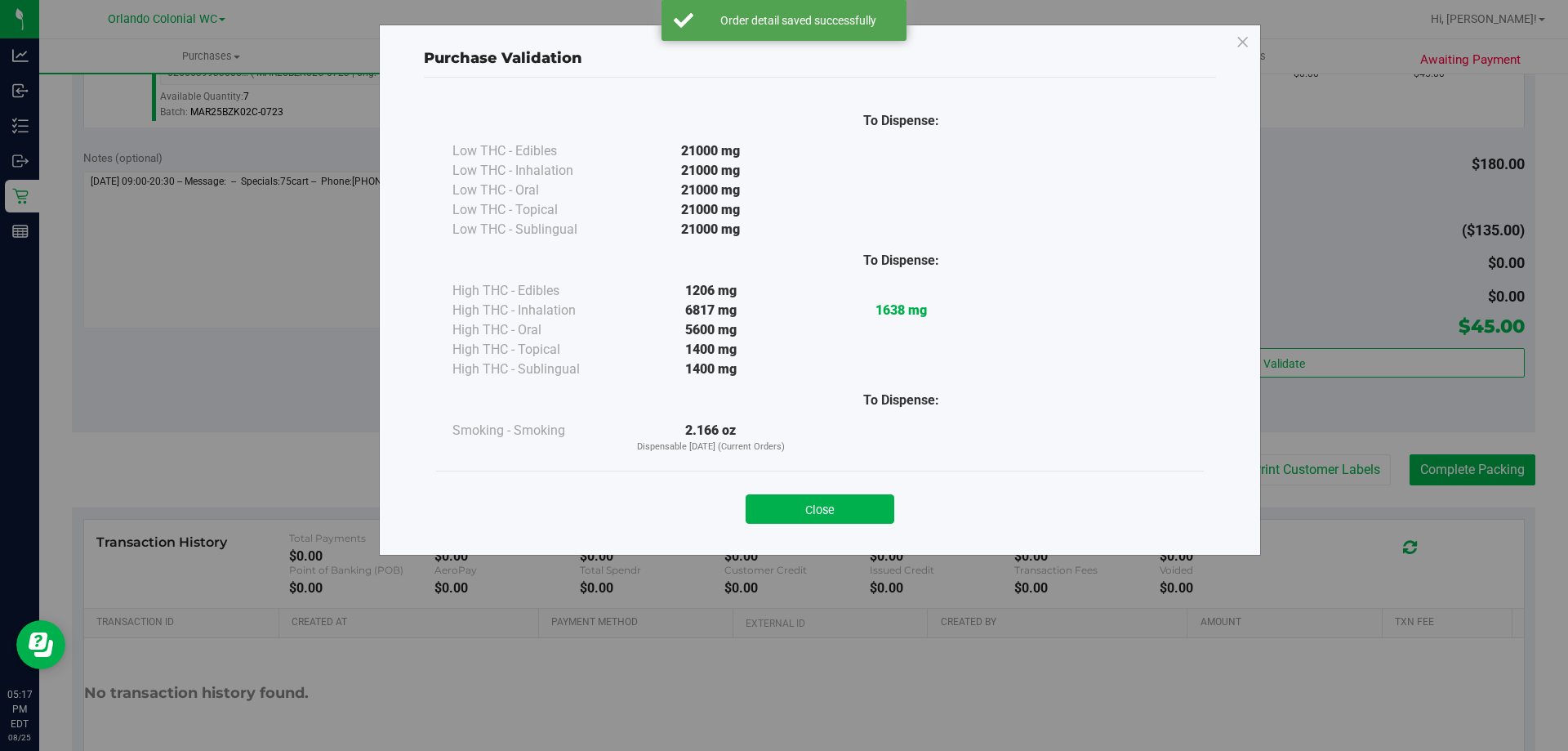
click at [877, 510] on button "Close" at bounding box center [820, 509] width 148 height 29
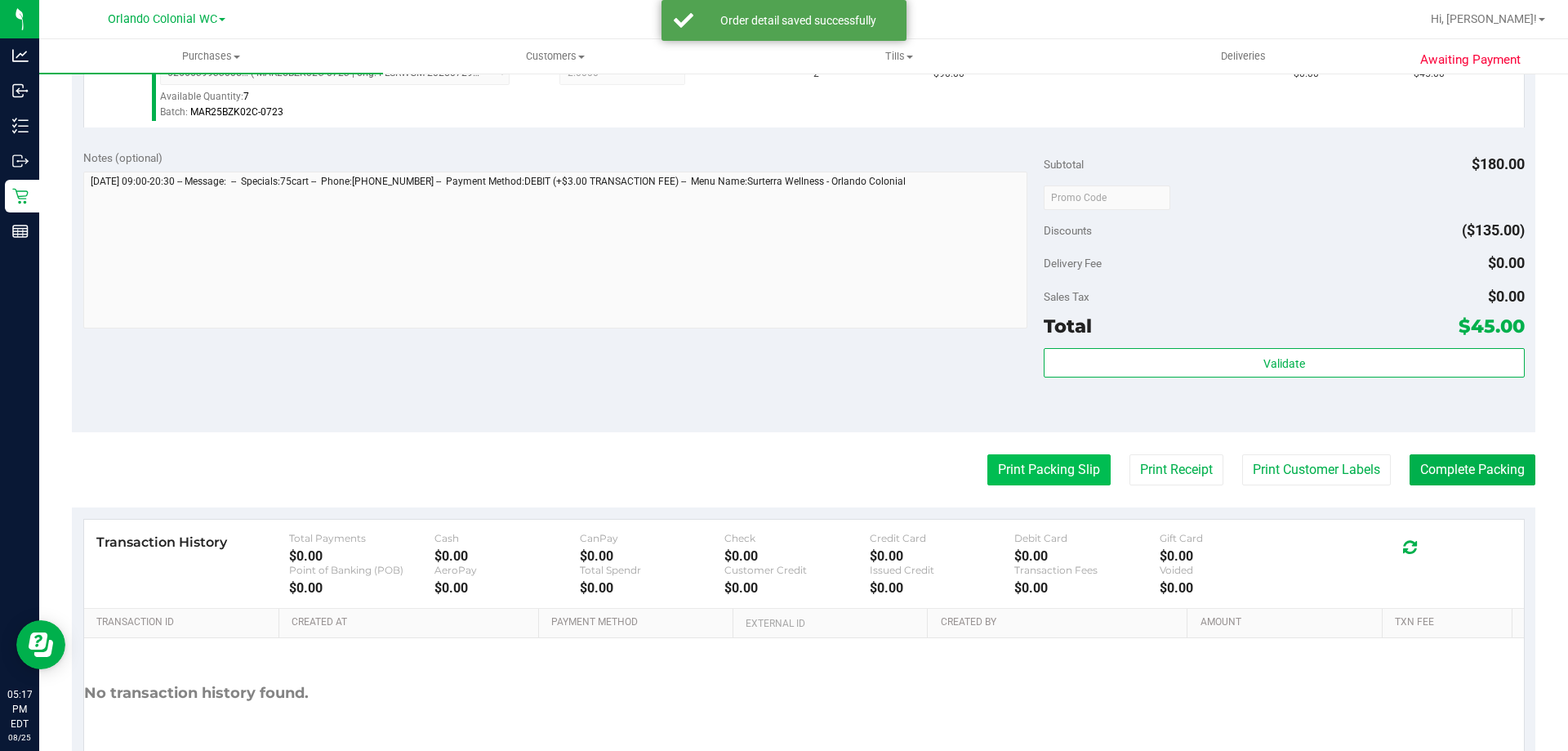
click at [997, 481] on button "Print Packing Slip" at bounding box center [1048, 470] width 123 height 31
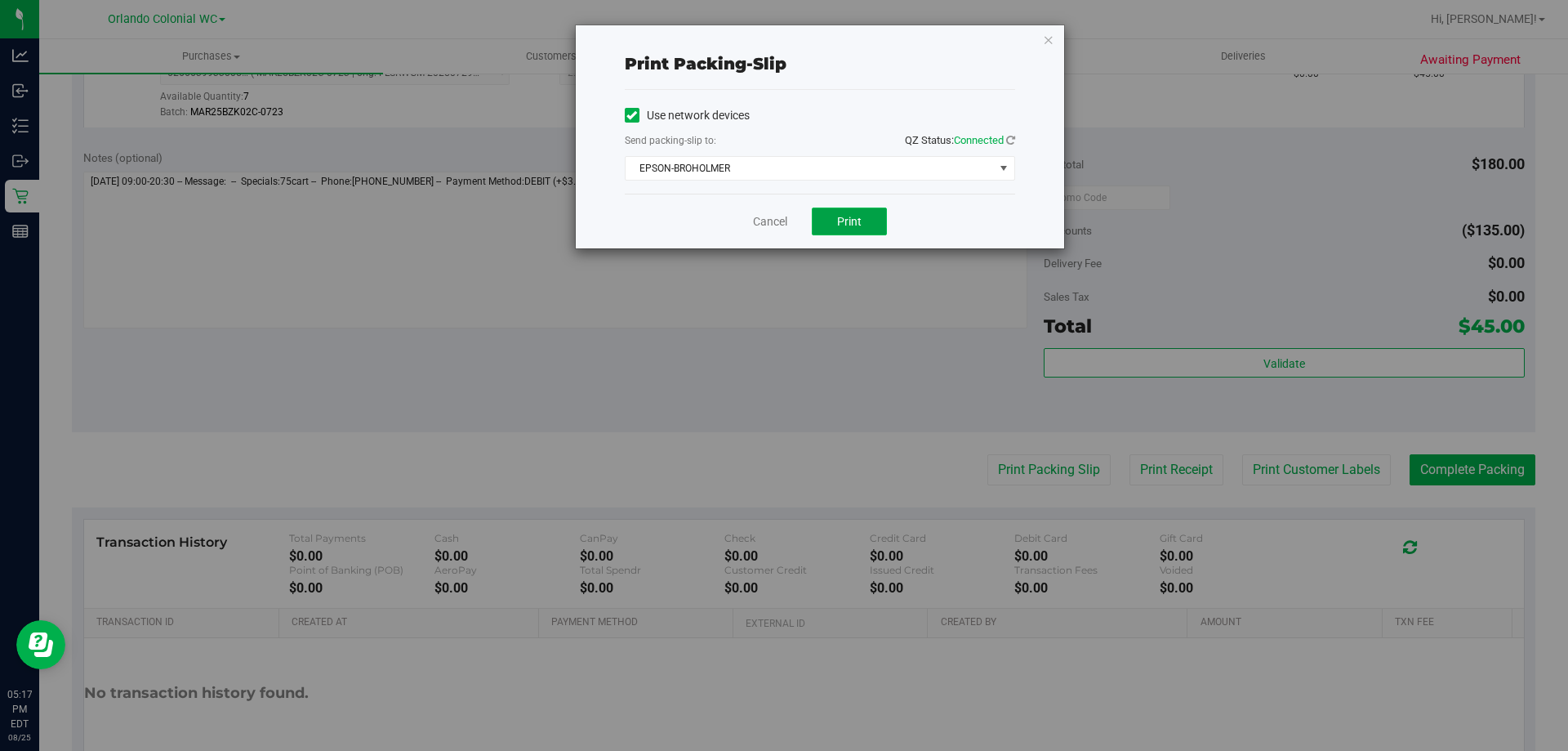
click at [876, 222] on button "Print" at bounding box center [849, 221] width 75 height 28
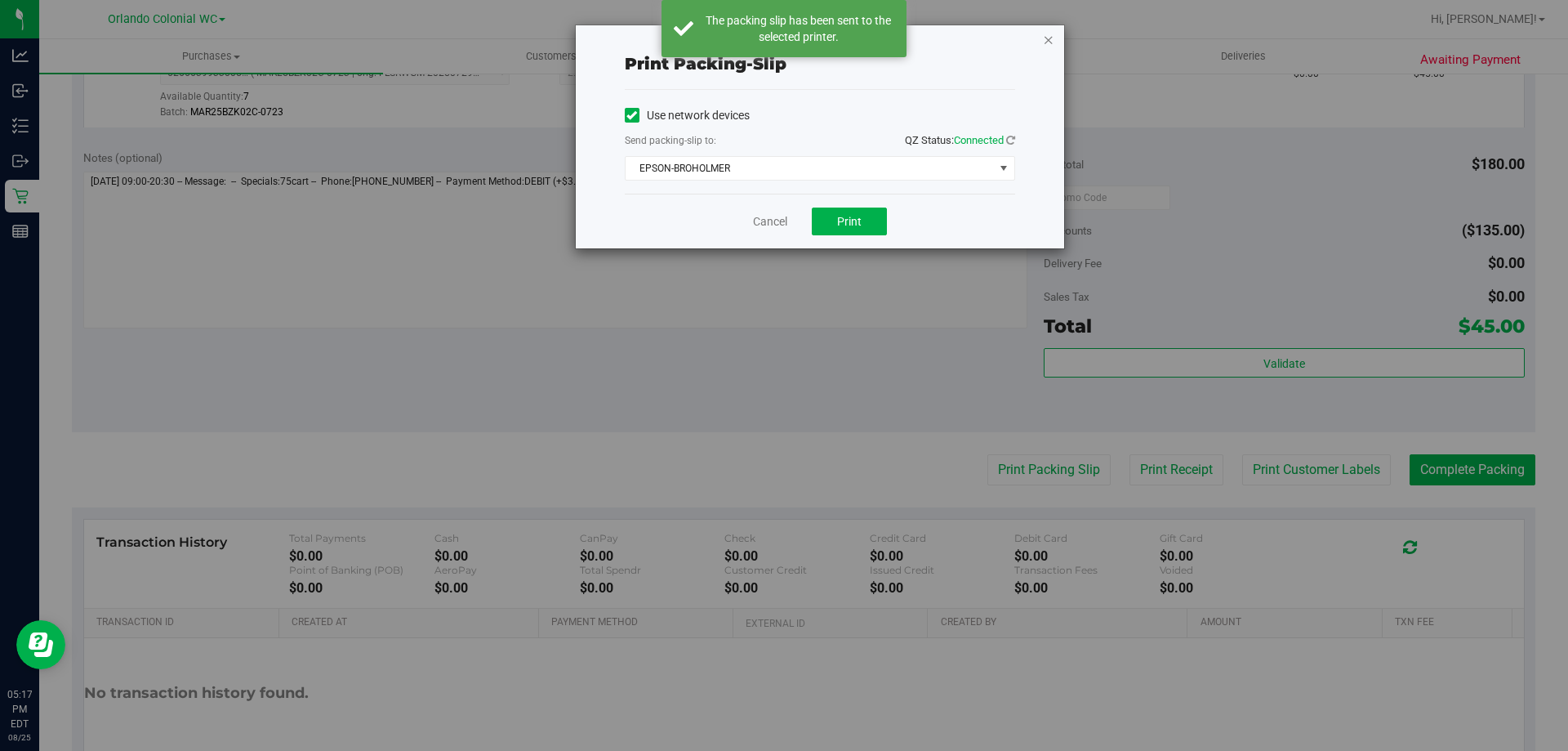
click at [1050, 38] on icon "button" at bounding box center [1048, 39] width 11 height 20
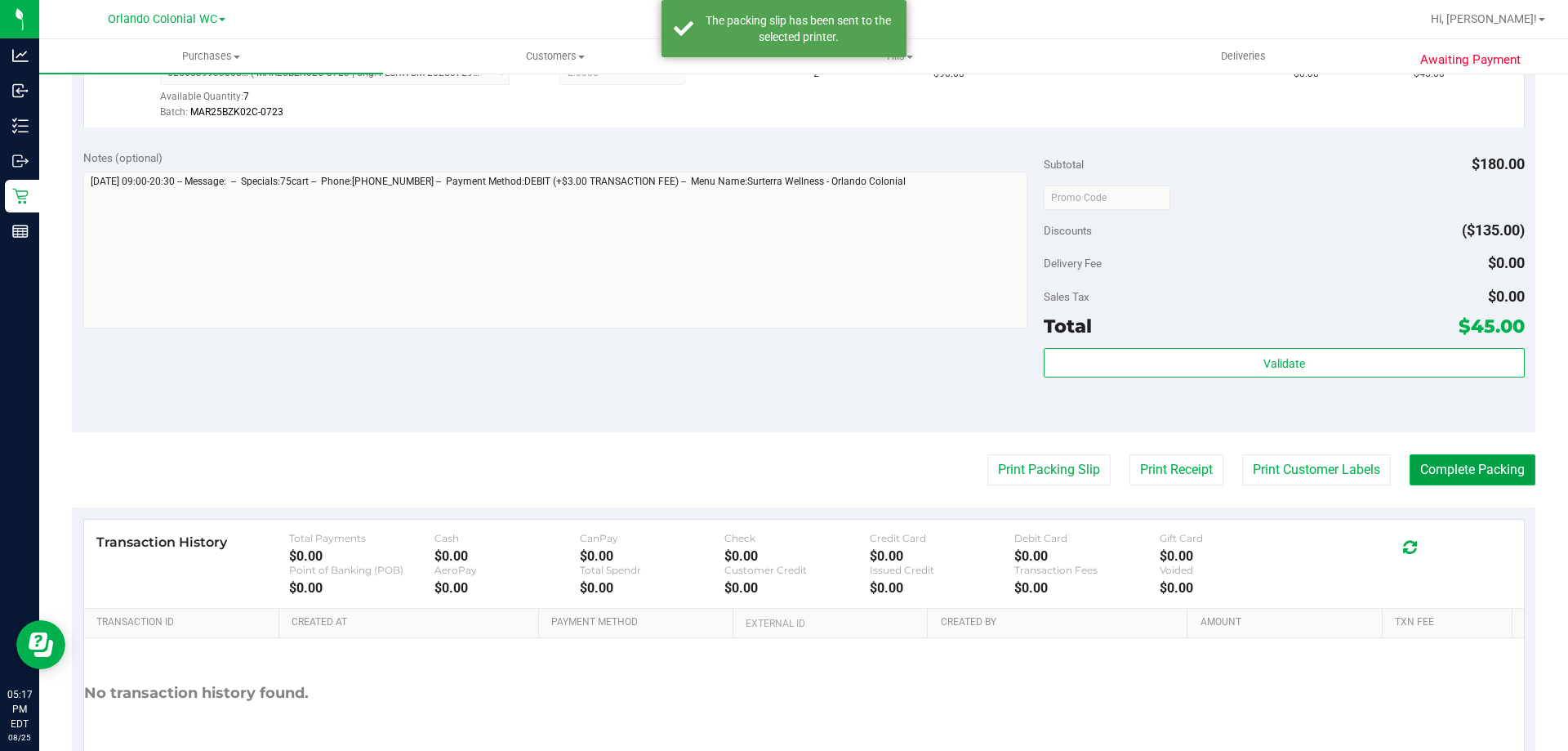
click at [1434, 476] on button "Complete Packing" at bounding box center [1472, 470] width 126 height 31
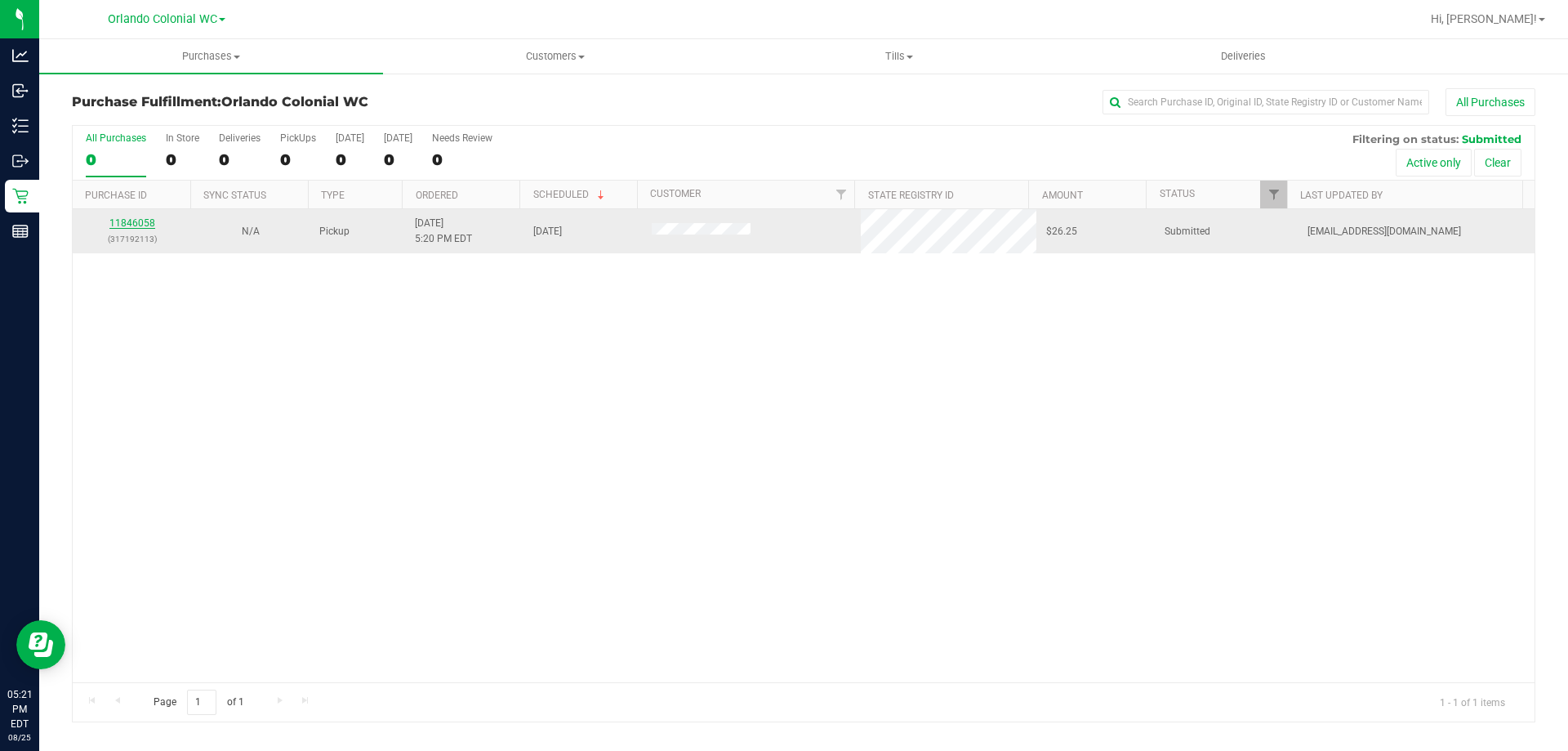
click at [134, 224] on link "11846058" at bounding box center [132, 223] width 46 height 11
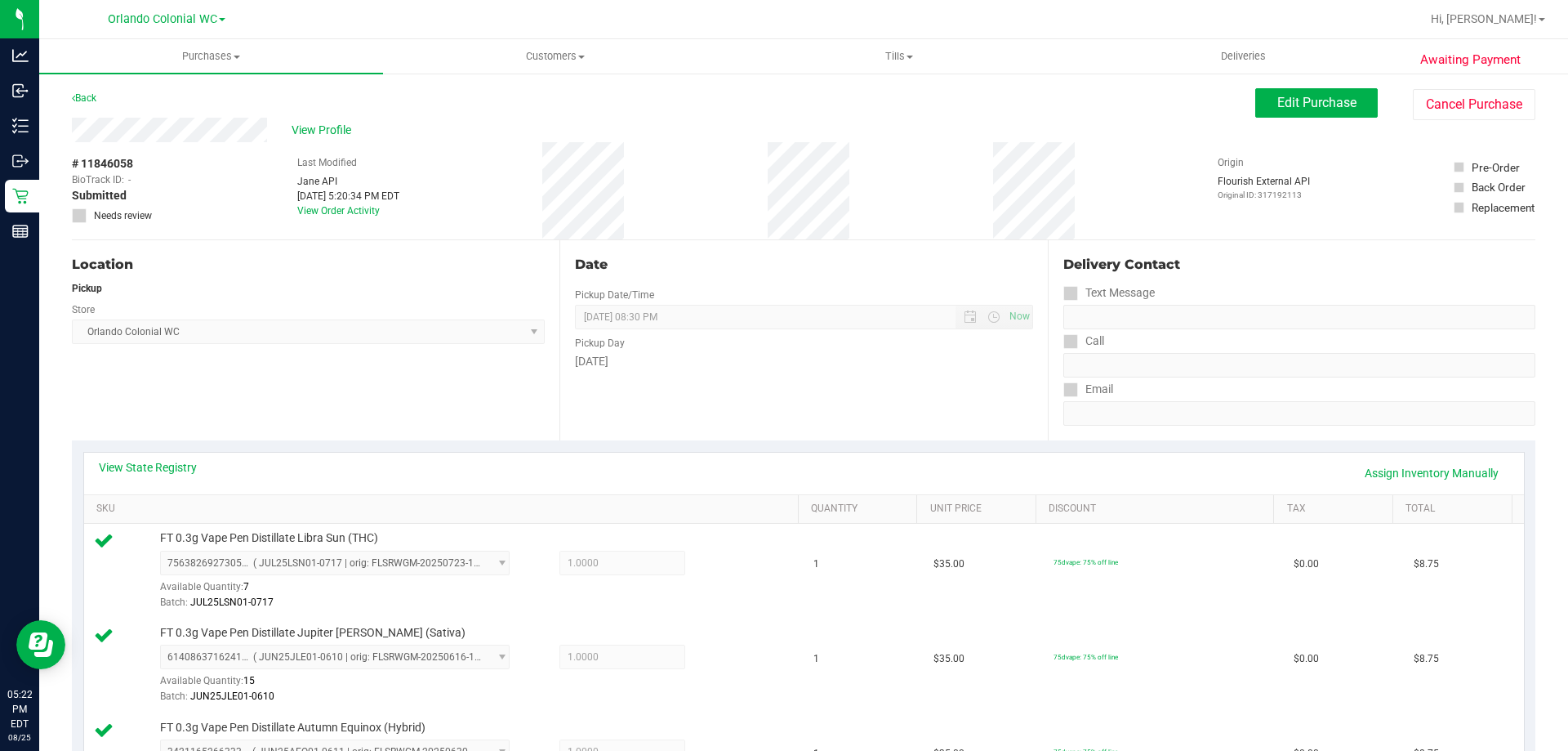
scroll to position [490, 0]
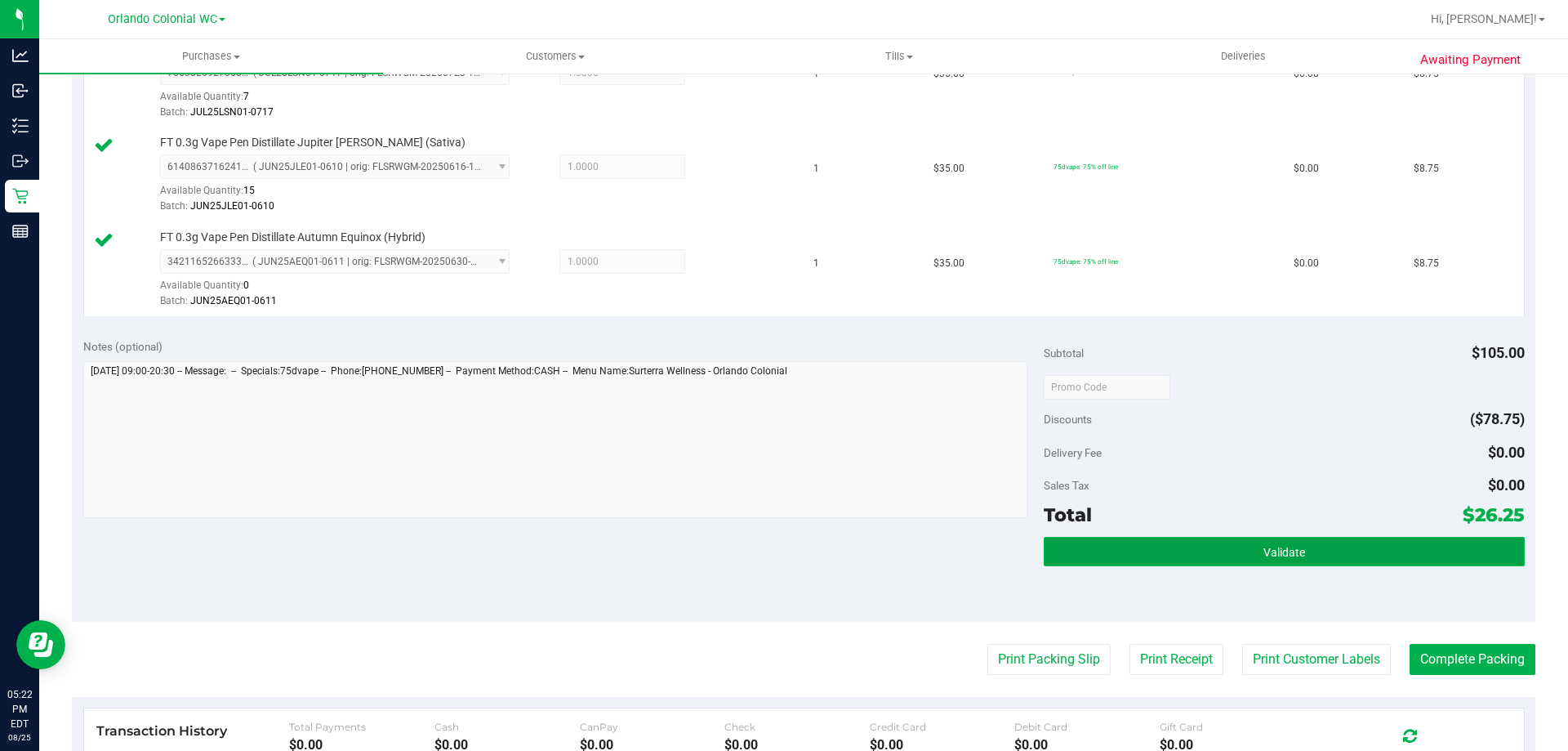
click at [1162, 543] on button "Validate" at bounding box center [1283, 552] width 480 height 29
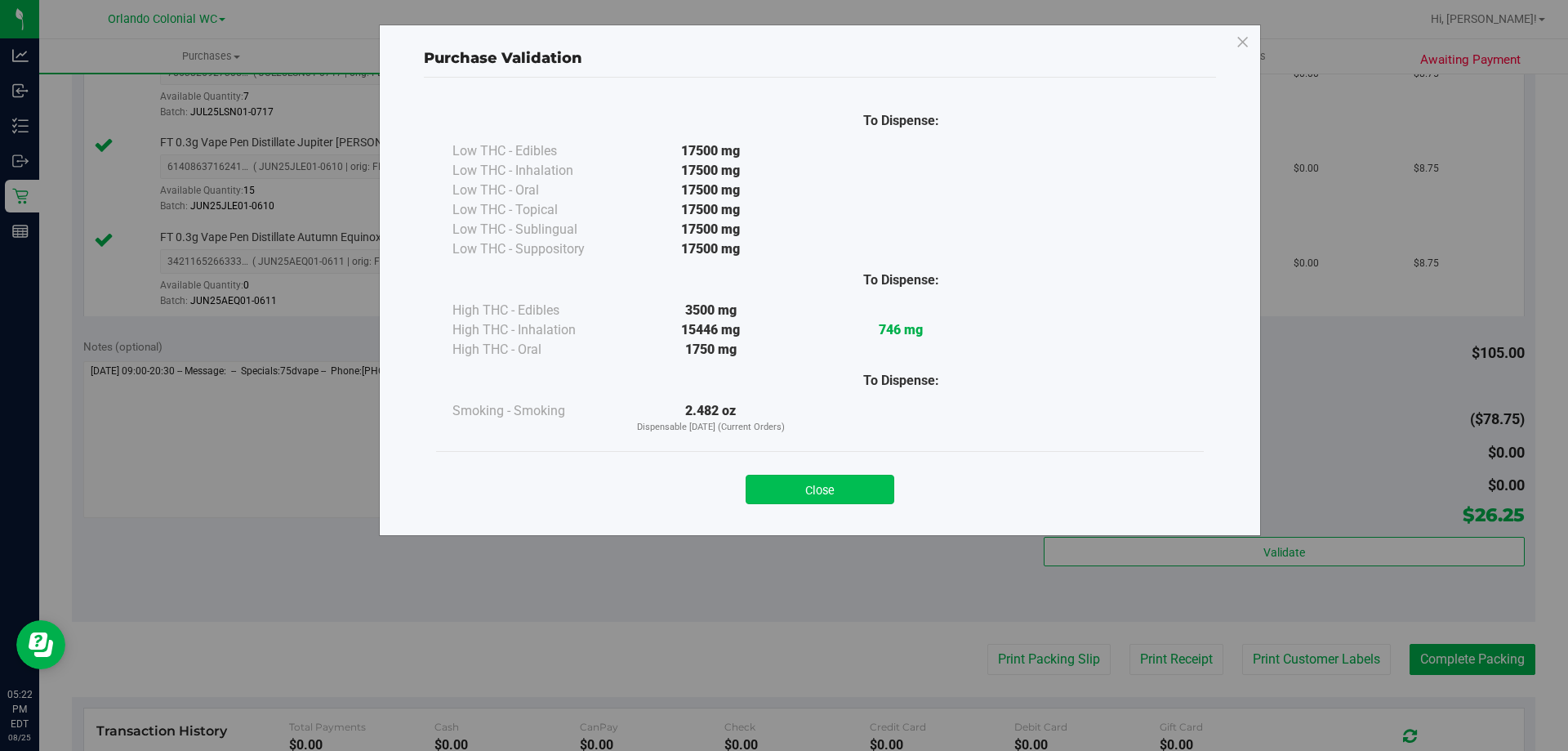
drag, startPoint x: 848, startPoint y: 486, endPoint x: 1099, endPoint y: 601, distance: 276.1
click at [849, 486] on button "Close" at bounding box center [820, 489] width 148 height 29
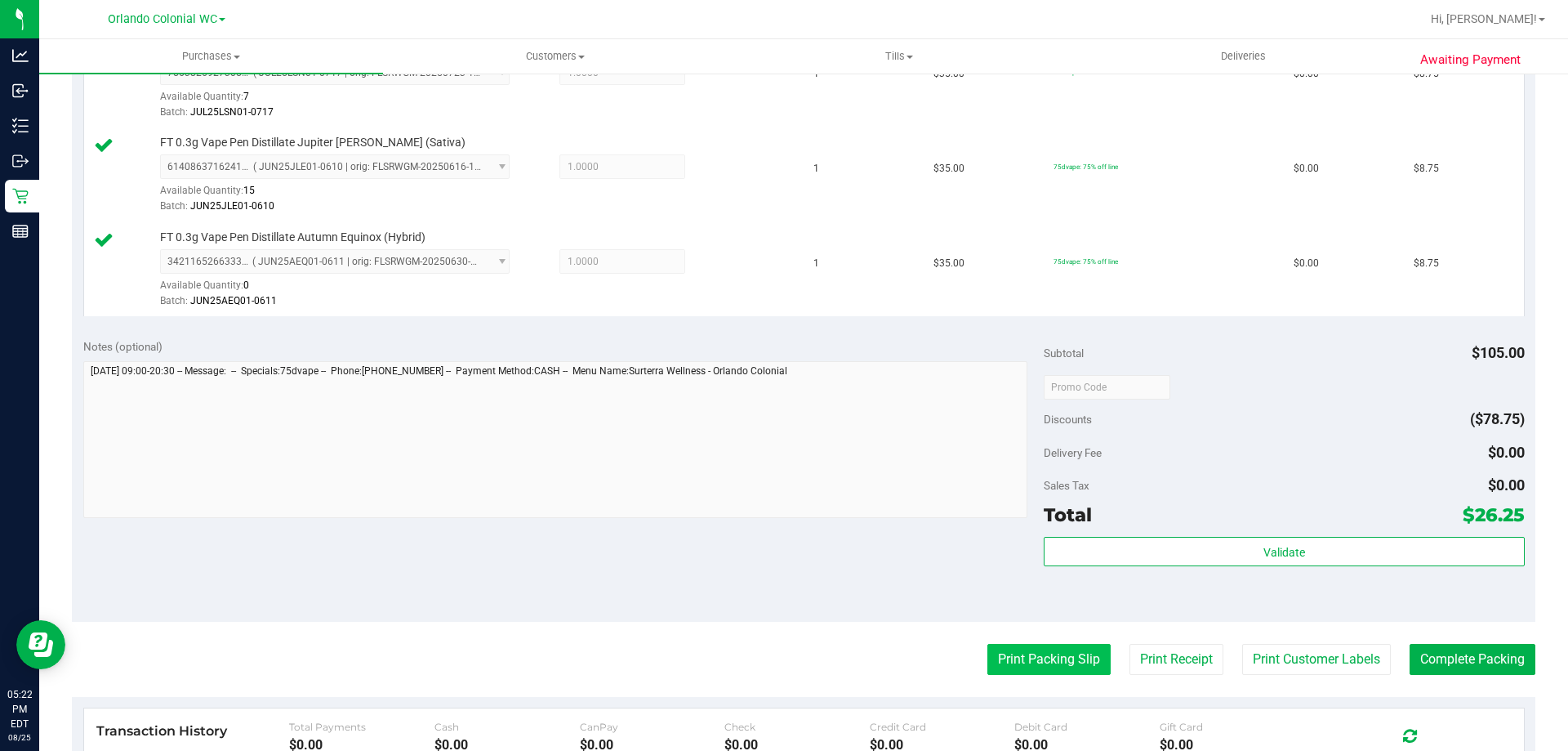
click at [1072, 651] on button "Print Packing Slip" at bounding box center [1048, 659] width 123 height 31
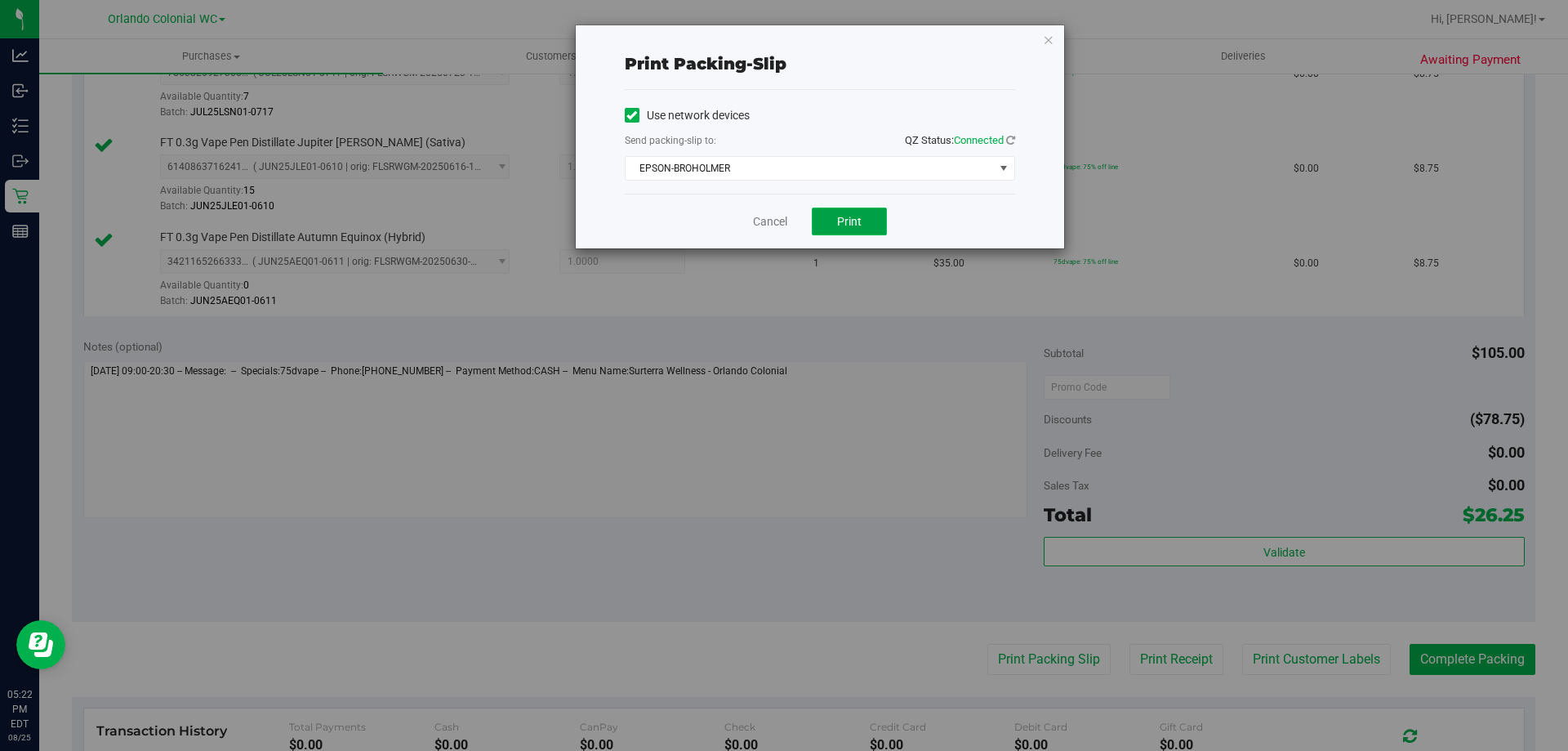
click at [853, 224] on span "Print" at bounding box center [849, 221] width 24 height 13
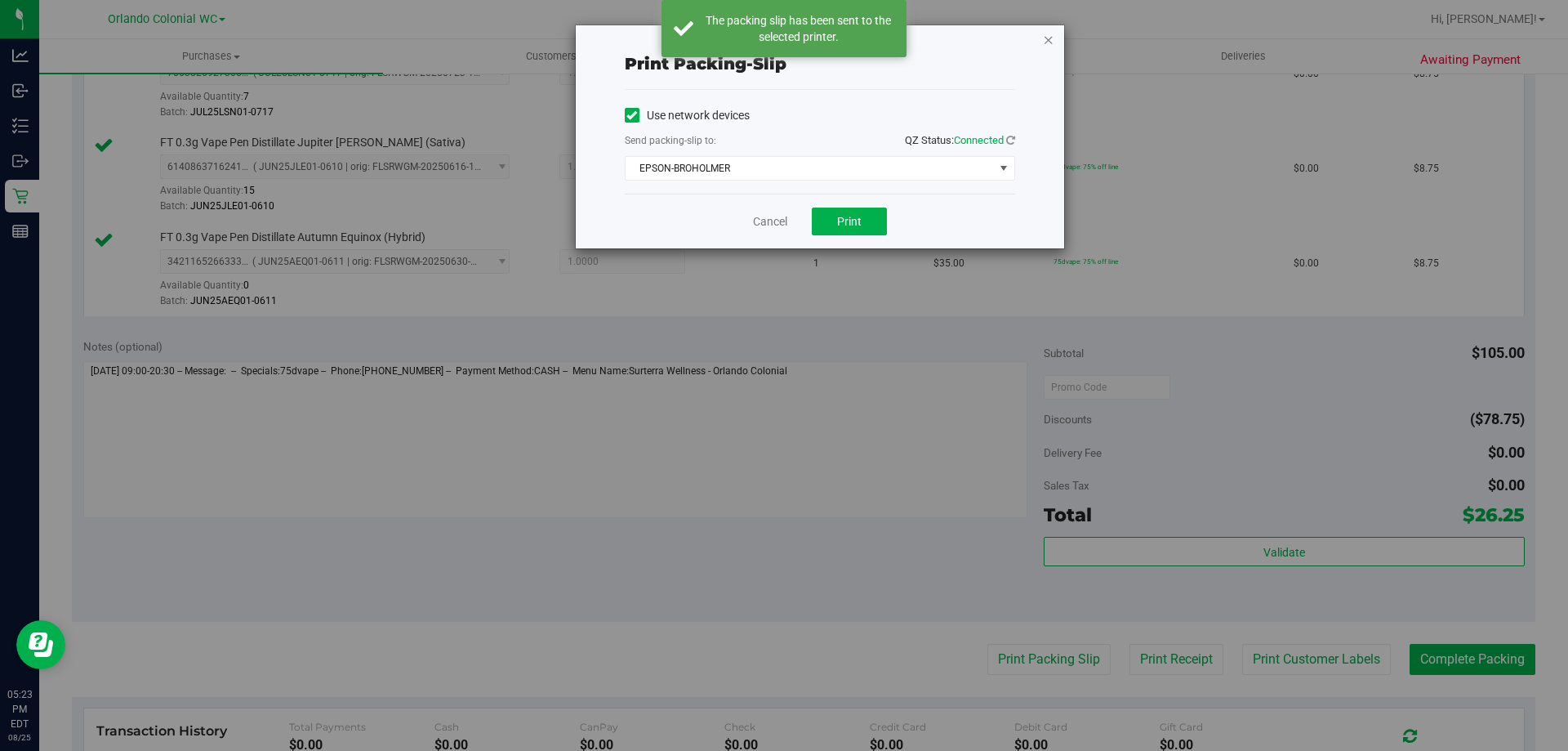
click at [1051, 37] on icon "button" at bounding box center [1048, 39] width 11 height 20
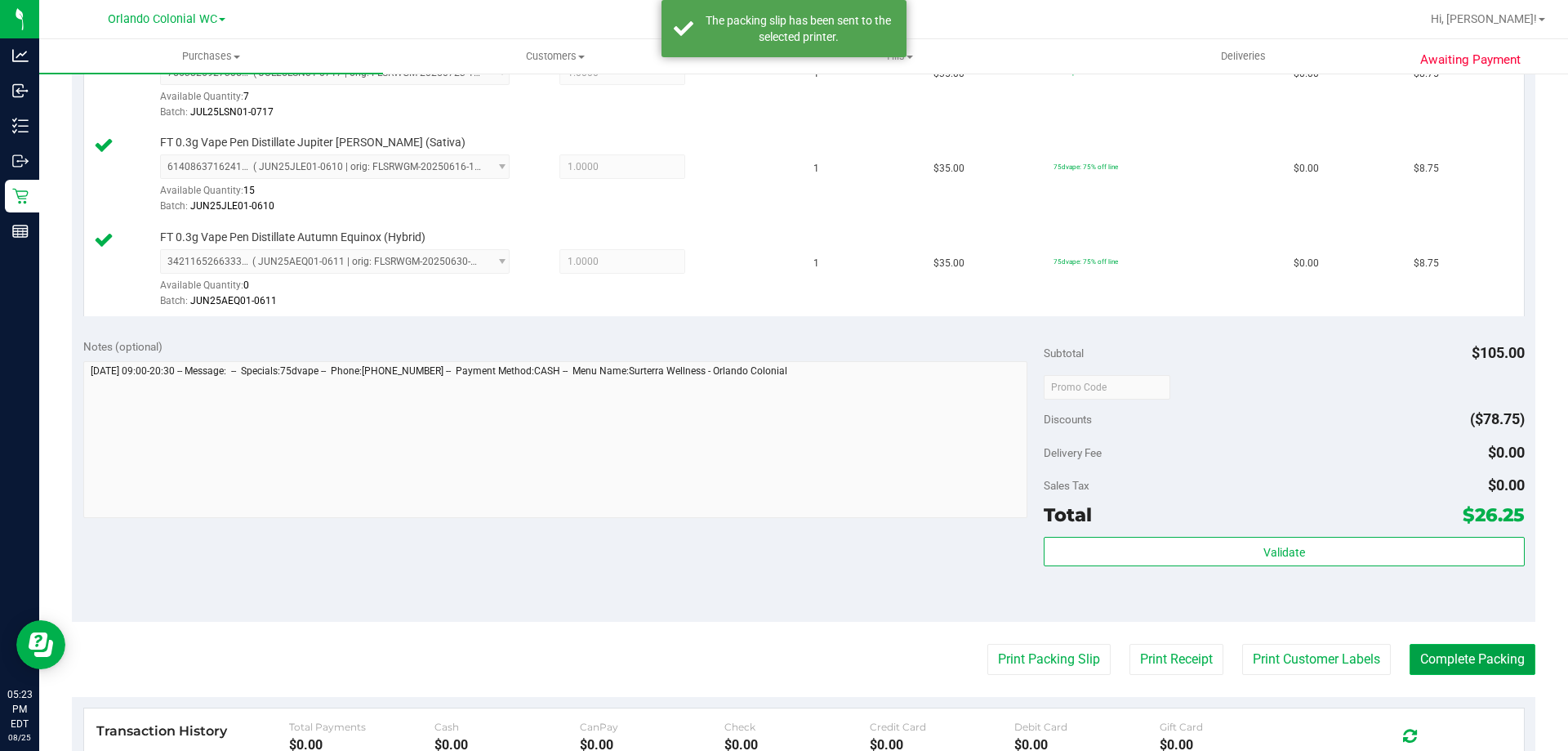
click at [1443, 658] on button "Complete Packing" at bounding box center [1472, 659] width 126 height 31
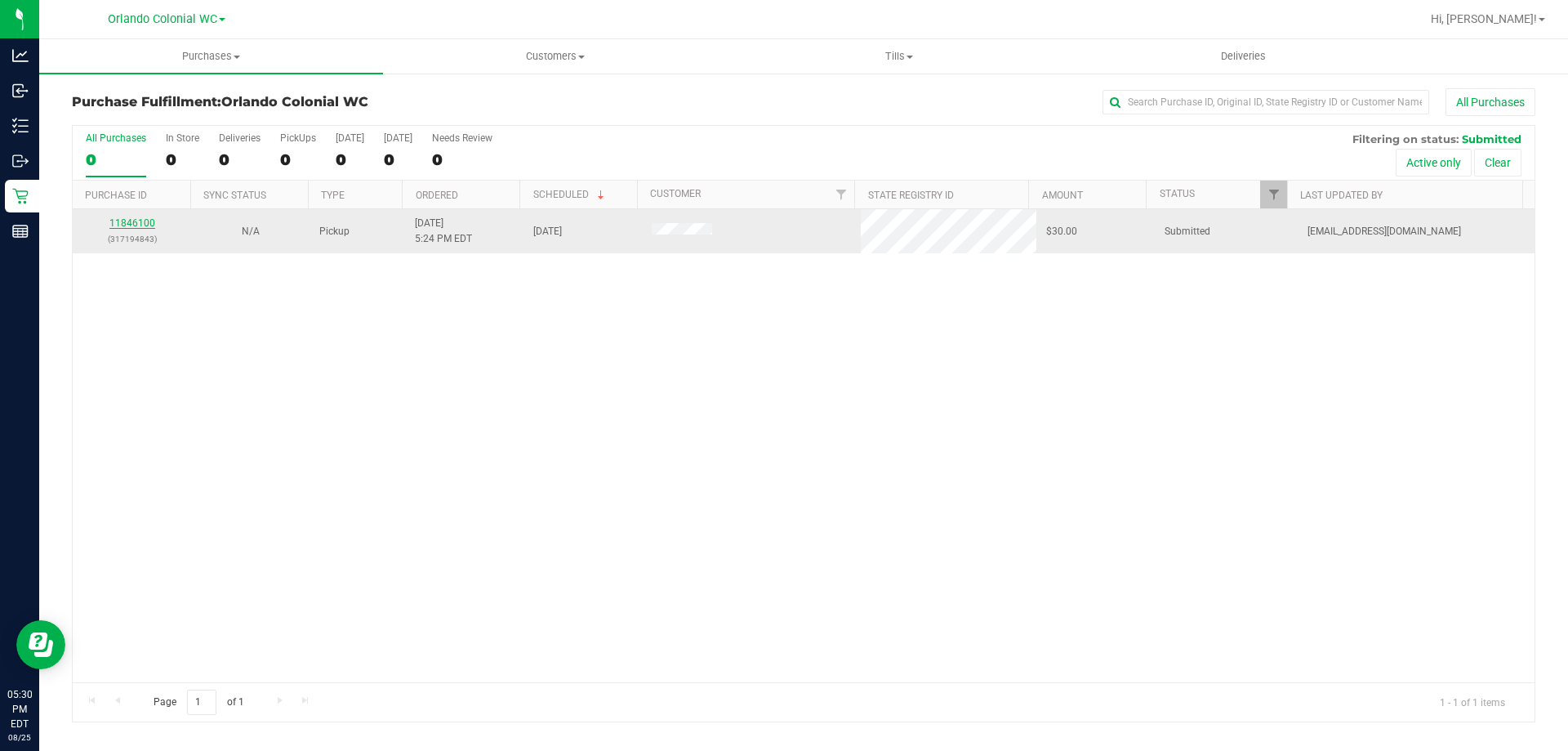
click at [144, 221] on link "11846100" at bounding box center [132, 223] width 46 height 11
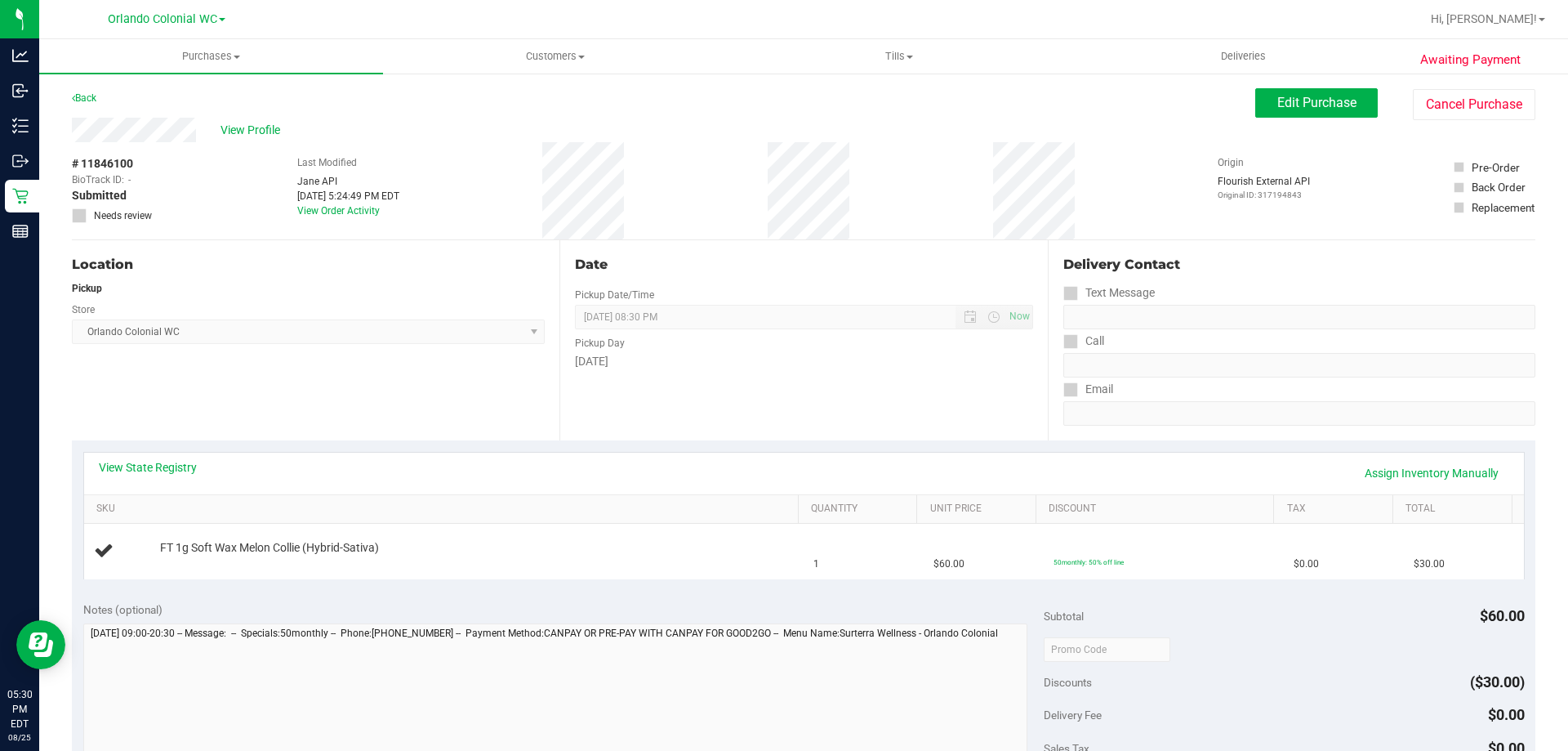
click at [546, 523] on th "SKU" at bounding box center [440, 509] width 714 height 29
click at [458, 539] on td "FT 1g Soft Wax Melon Collie (Hybrid-Sativa)" at bounding box center [444, 551] width 721 height 54
click at [557, 502] on link "SKU" at bounding box center [444, 508] width 695 height 13
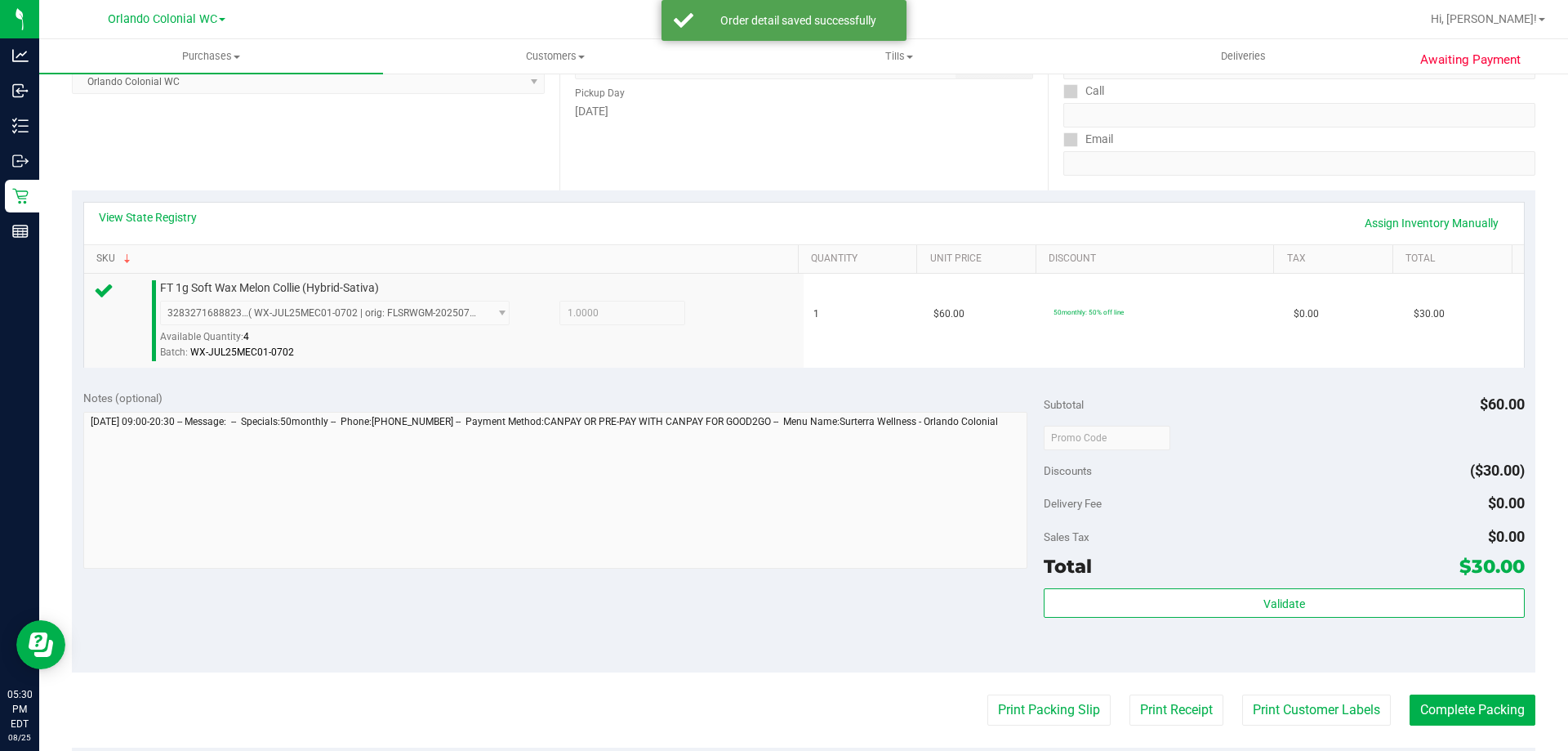
scroll to position [490, 0]
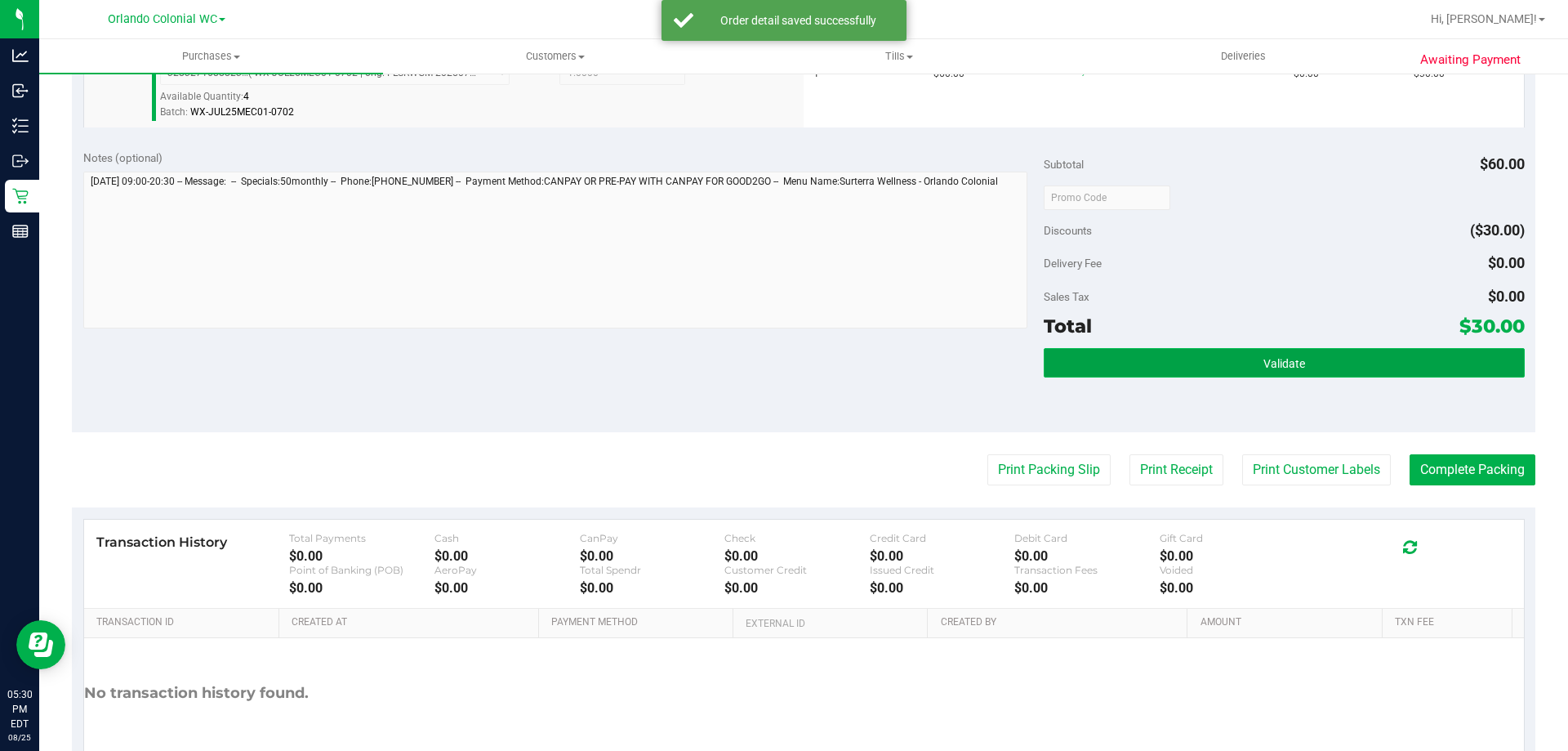
click at [1248, 362] on button "Validate" at bounding box center [1283, 363] width 480 height 29
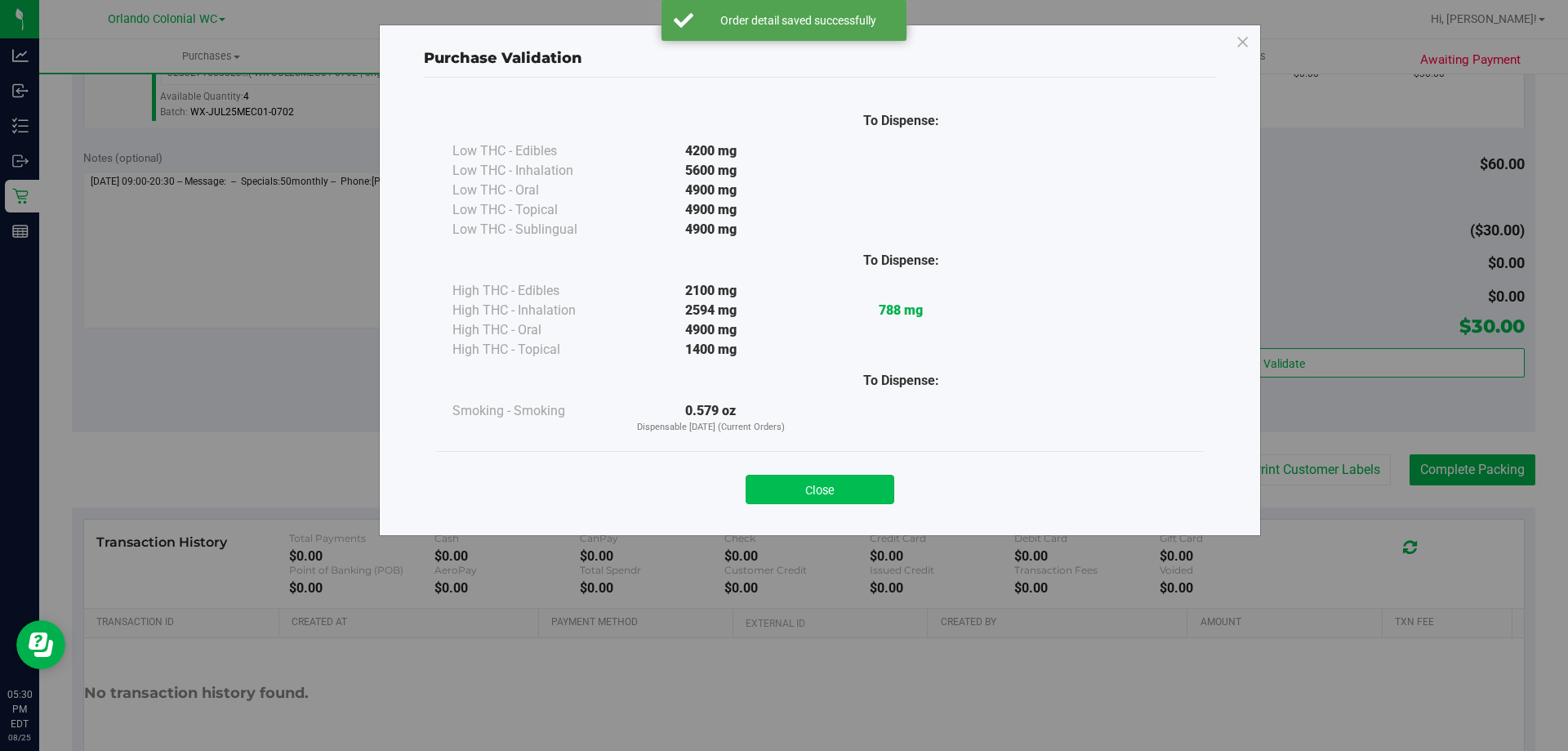
click at [858, 483] on button "Close" at bounding box center [820, 489] width 148 height 29
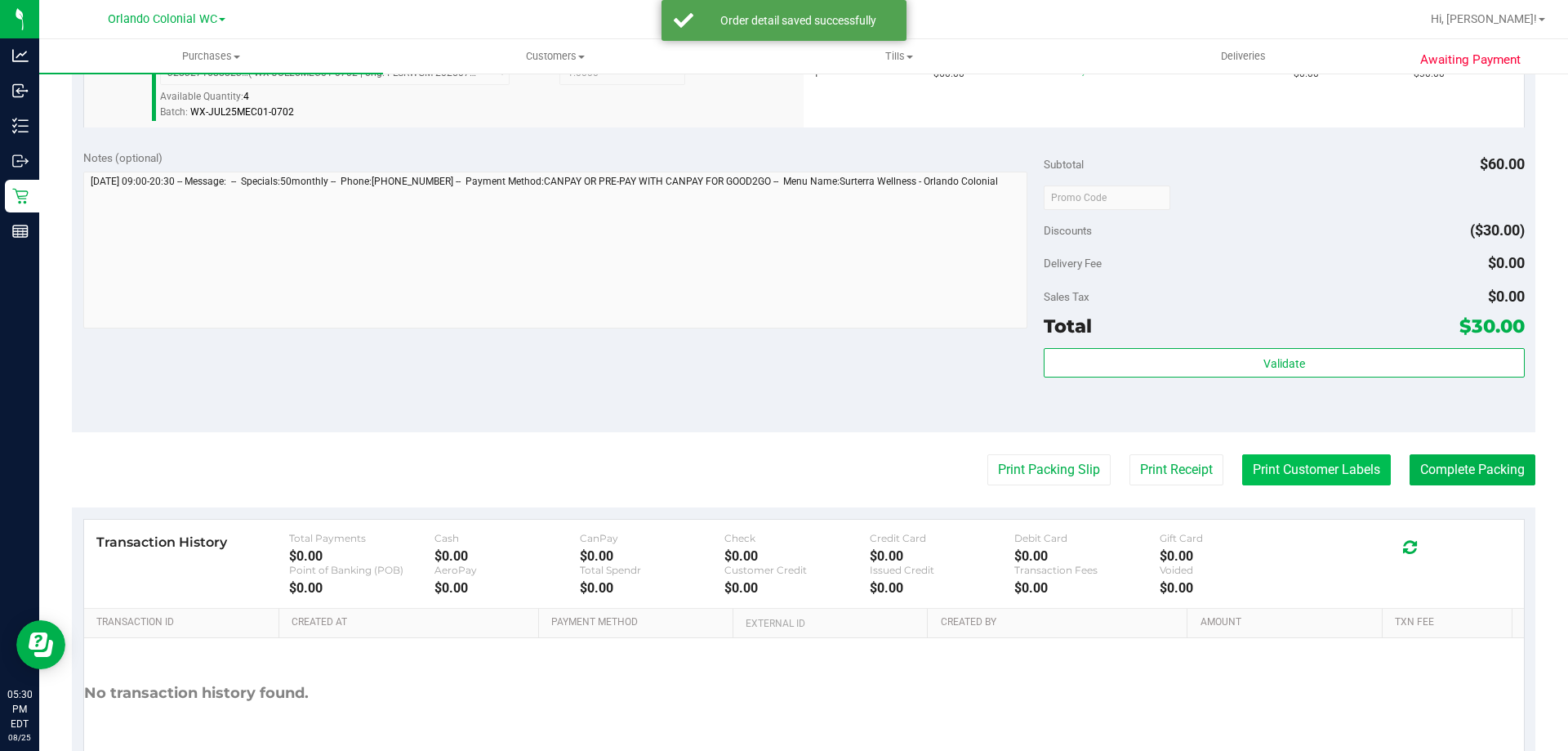
click at [1291, 476] on button "Print Customer Labels" at bounding box center [1316, 470] width 148 height 31
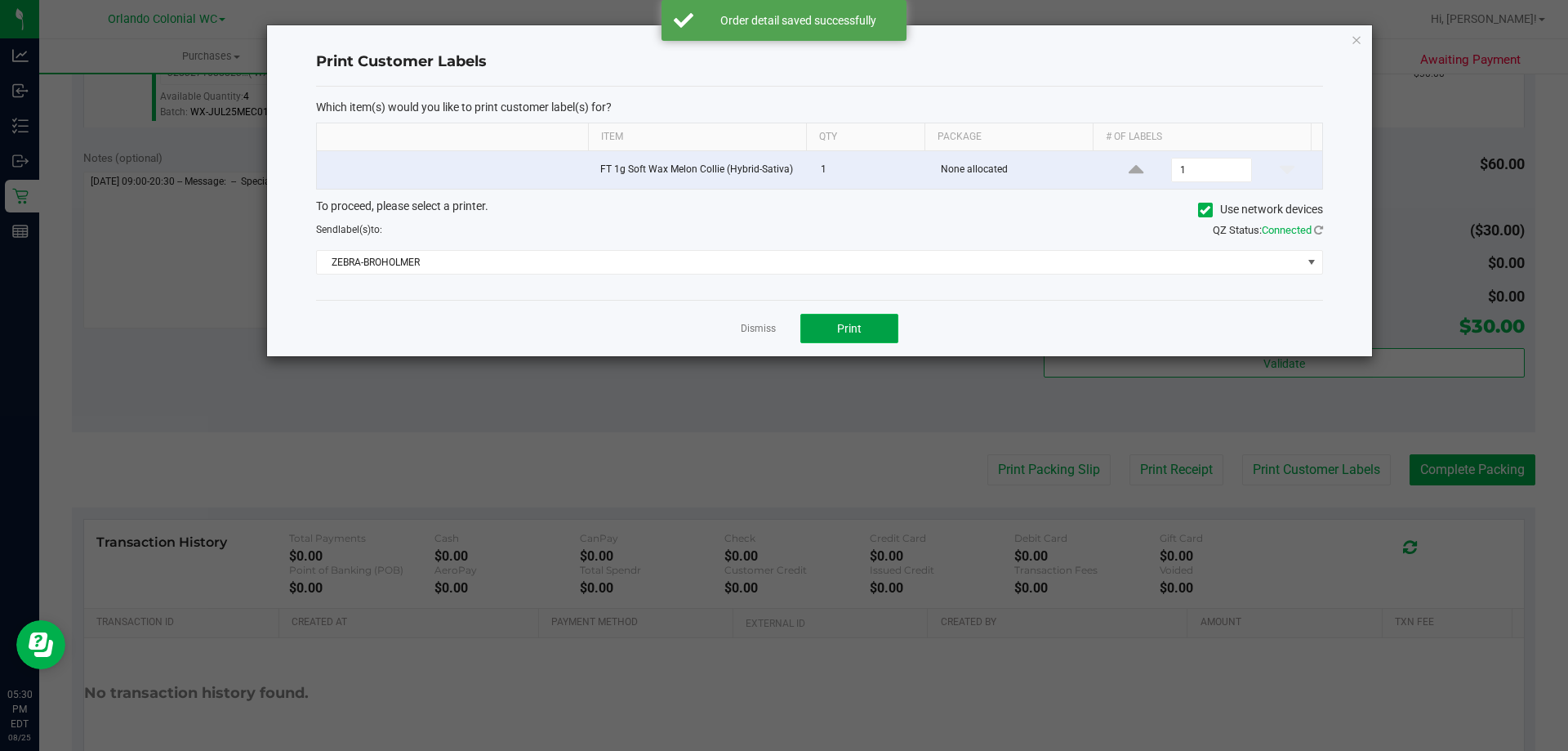
click at [839, 319] on button "Print" at bounding box center [849, 328] width 98 height 29
click at [1356, 39] on icon "button" at bounding box center [1356, 39] width 11 height 20
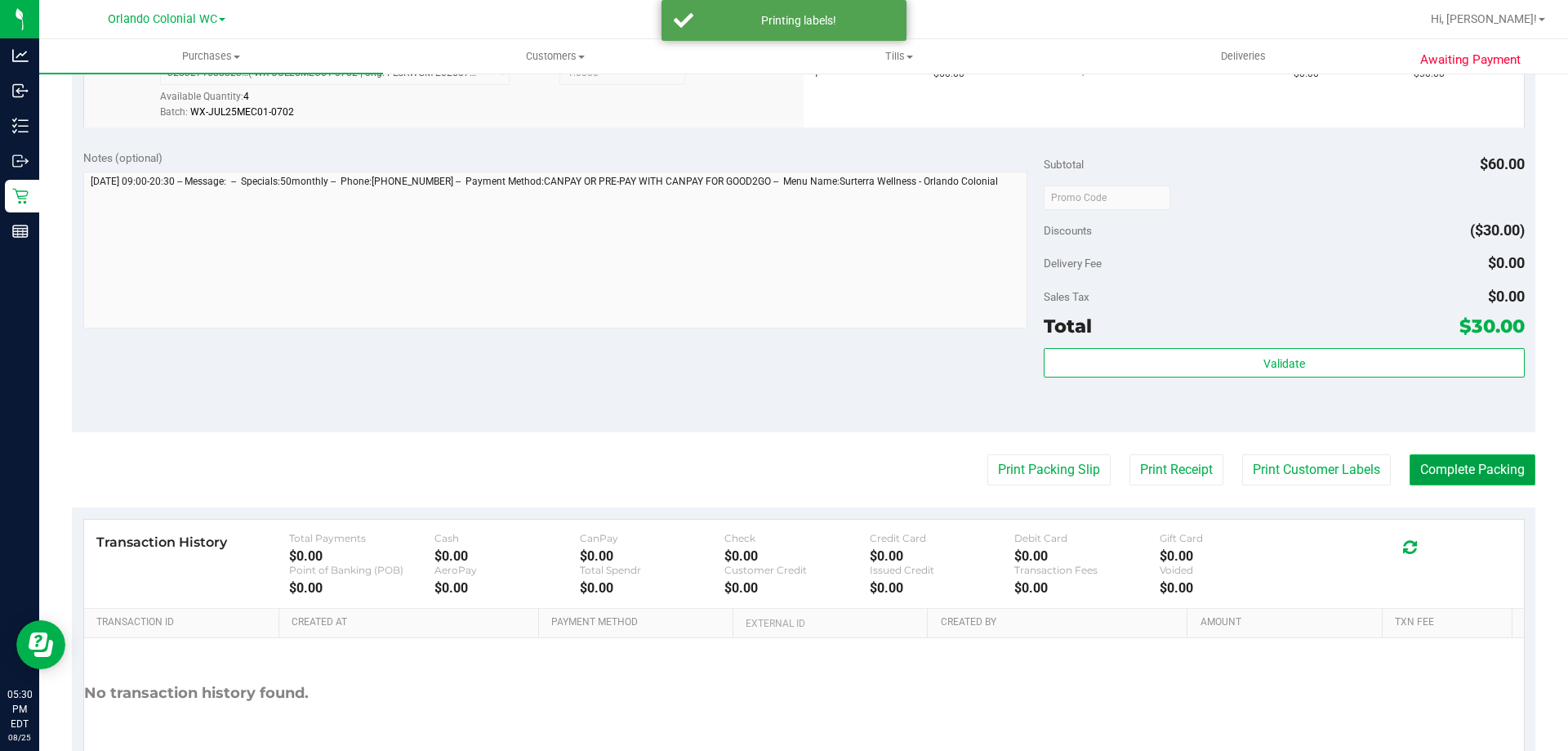
click at [1474, 468] on button "Complete Packing" at bounding box center [1472, 470] width 126 height 31
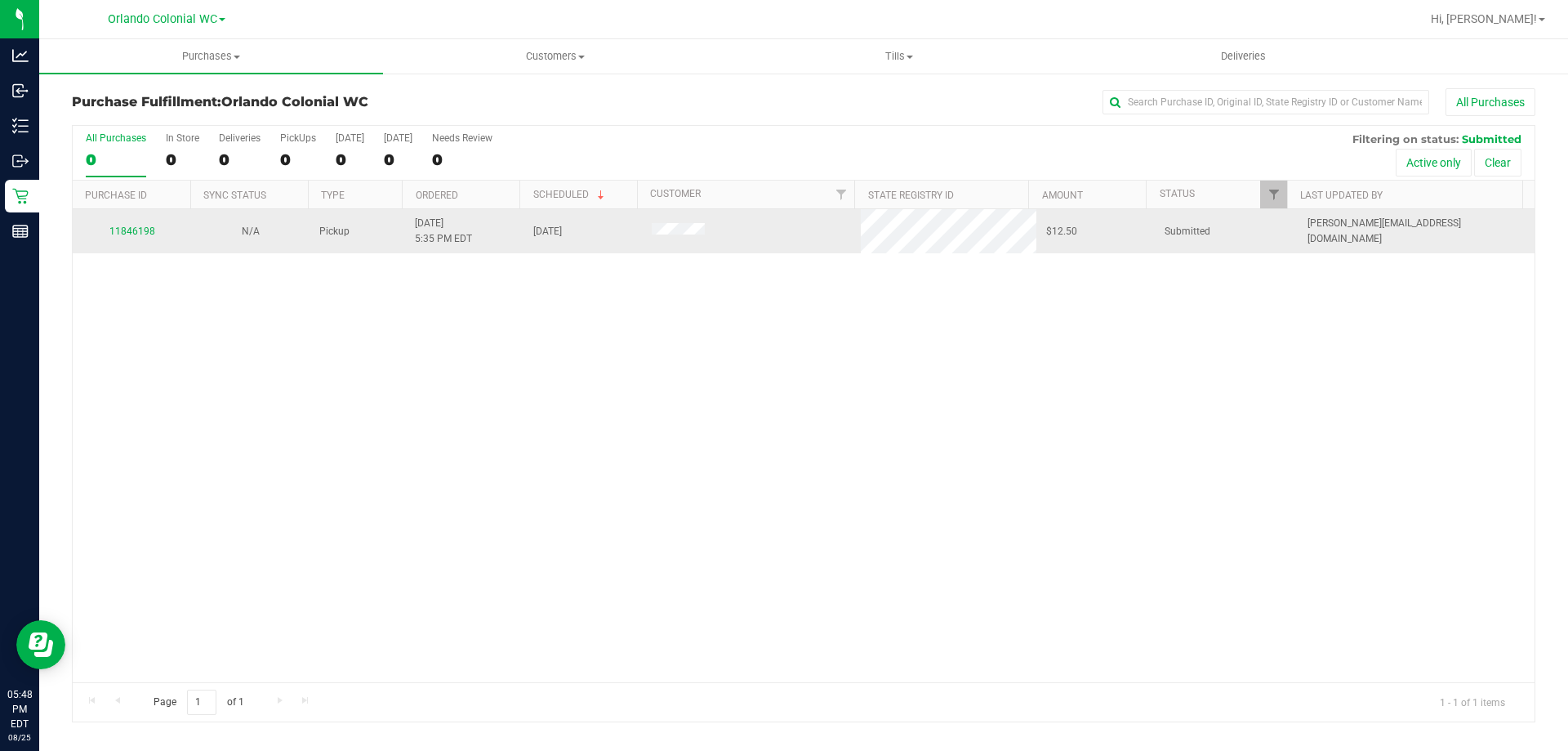
click at [148, 222] on td "11846198" at bounding box center [131, 230] width 118 height 44
click at [147, 222] on td "11846198" at bounding box center [131, 230] width 118 height 44
click at [143, 231] on link "11846198" at bounding box center [132, 230] width 46 height 11
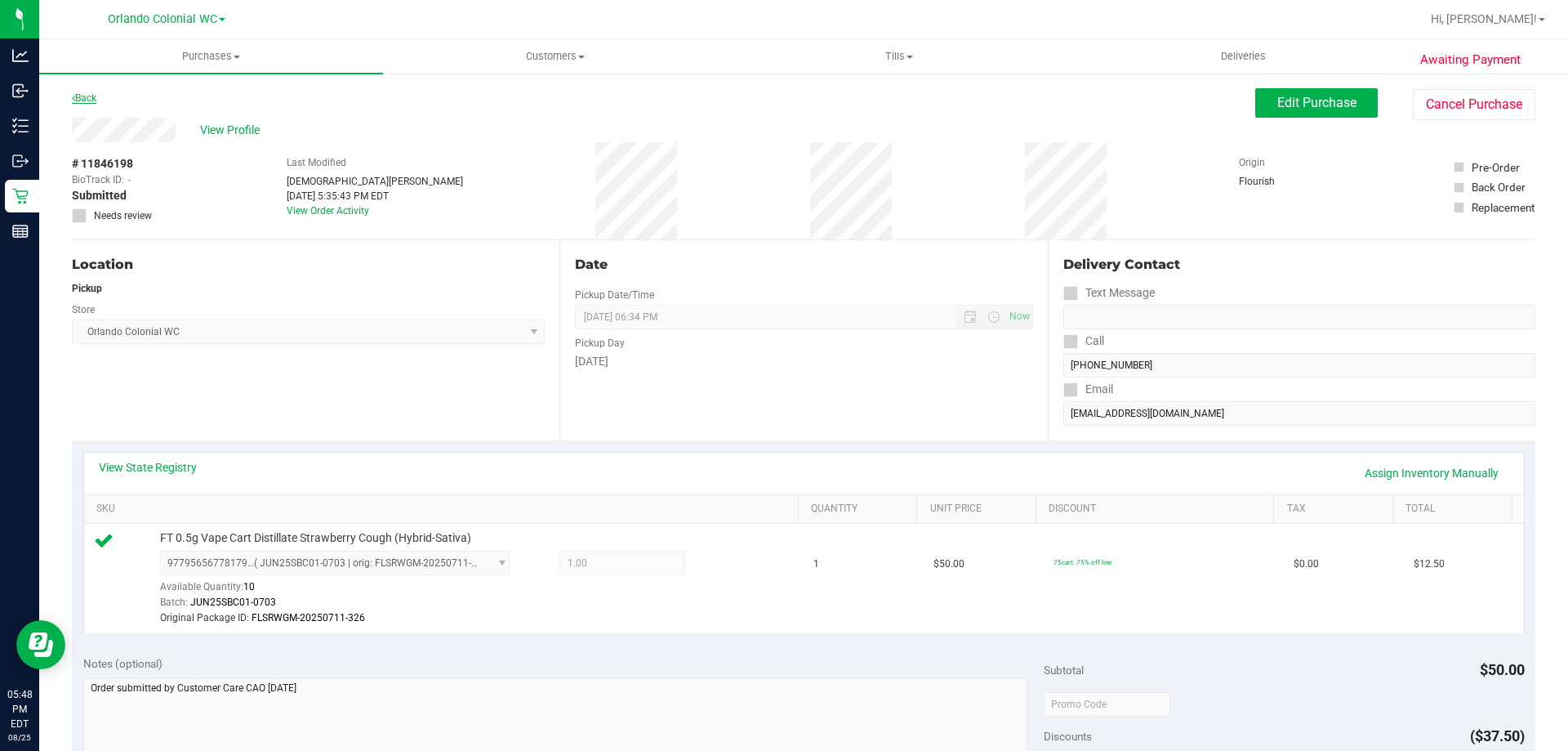
click at [81, 96] on link "Back" at bounding box center [84, 98] width 24 height 11
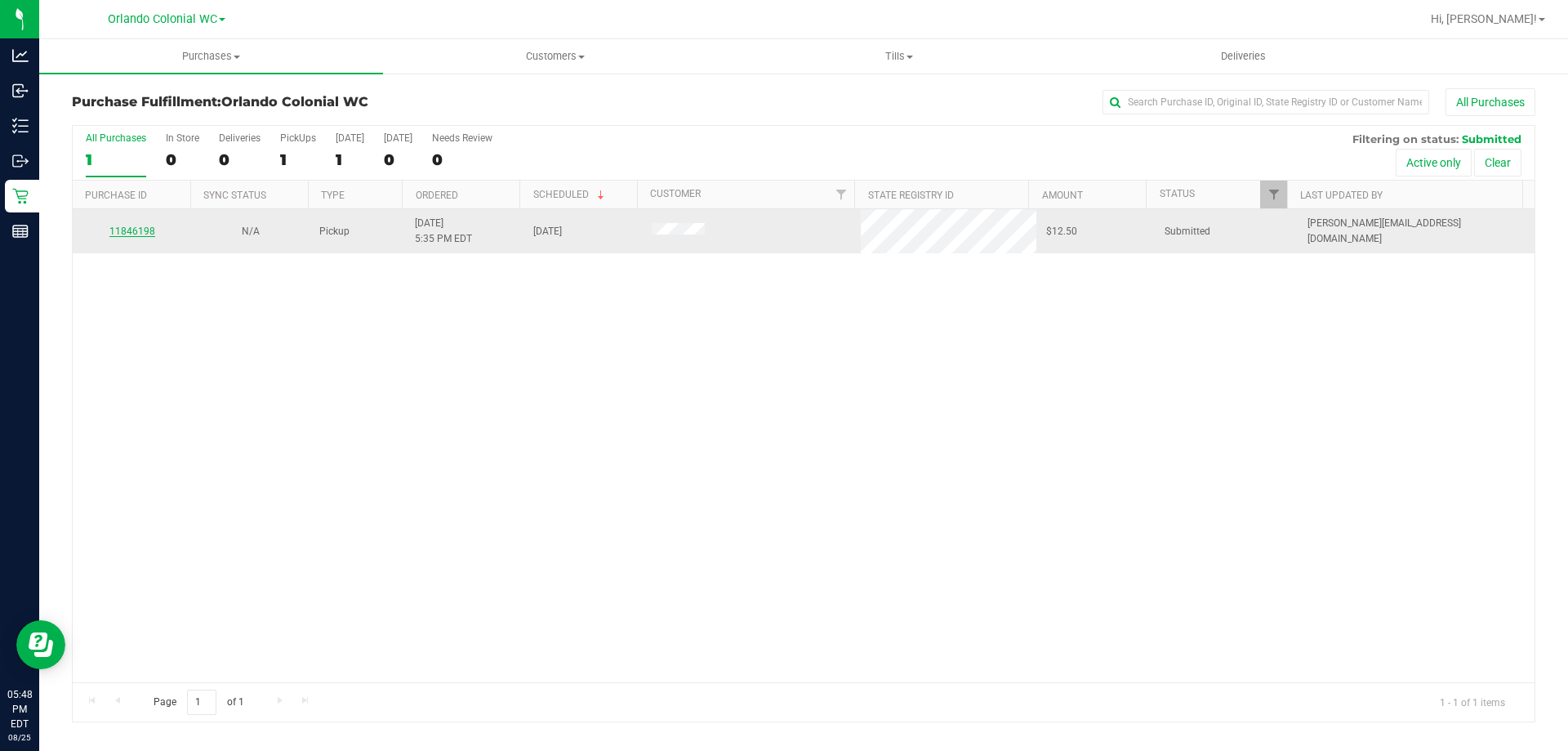
click at [119, 225] on link "11846198" at bounding box center [132, 230] width 46 height 11
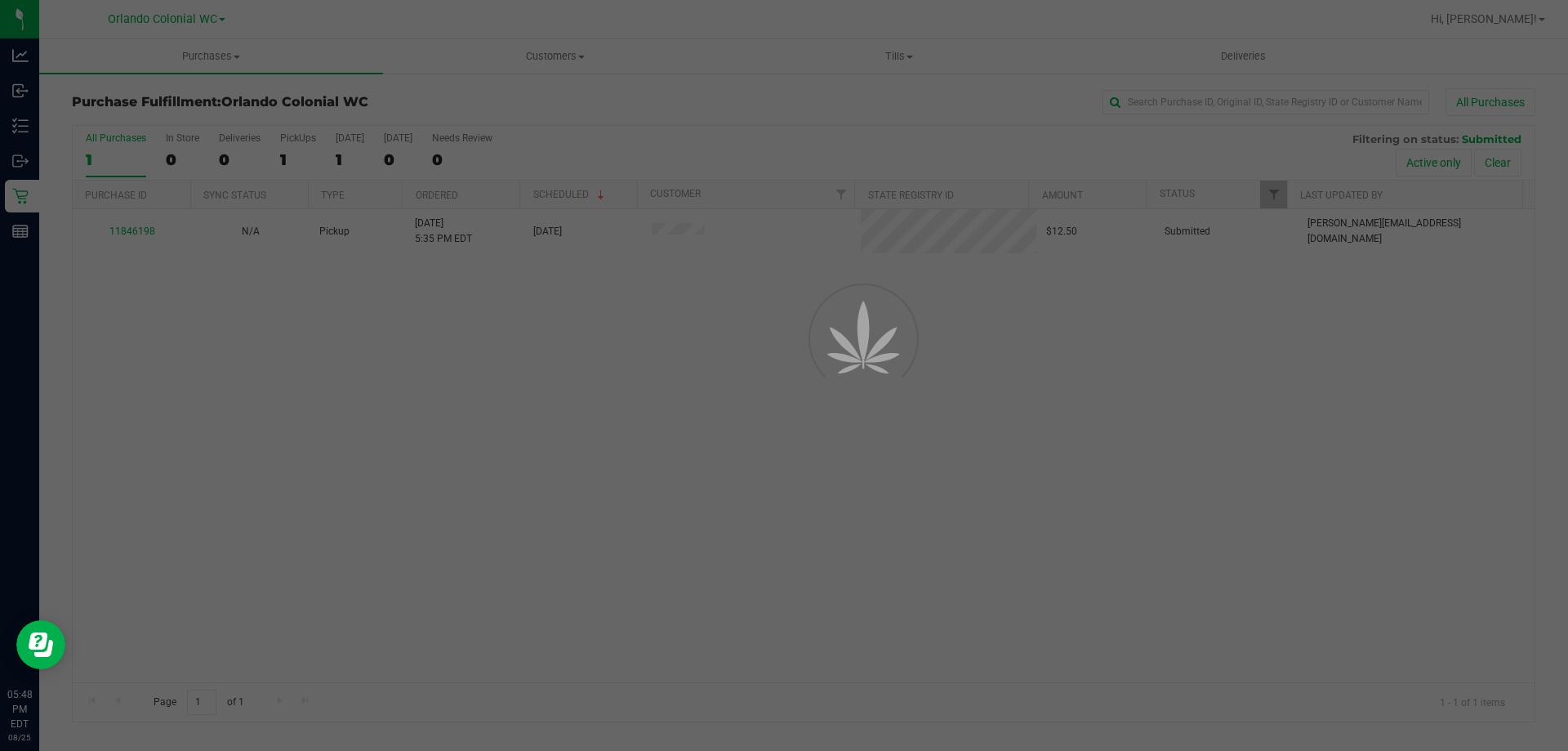
click at [121, 230] on div at bounding box center [784, 376] width 1568 height 751
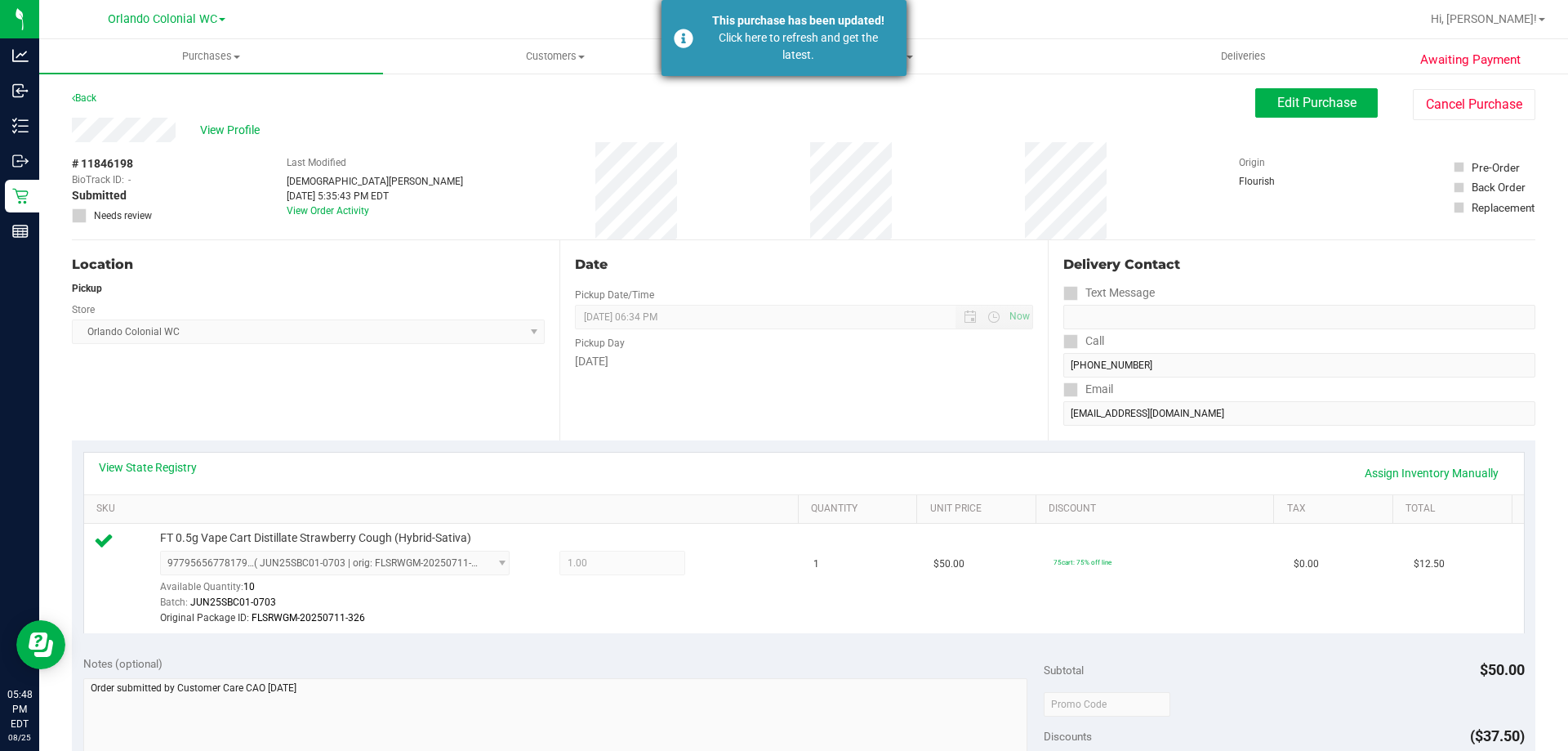
click at [765, 44] on div "Click here to refresh and get the latest." at bounding box center [798, 47] width 192 height 35
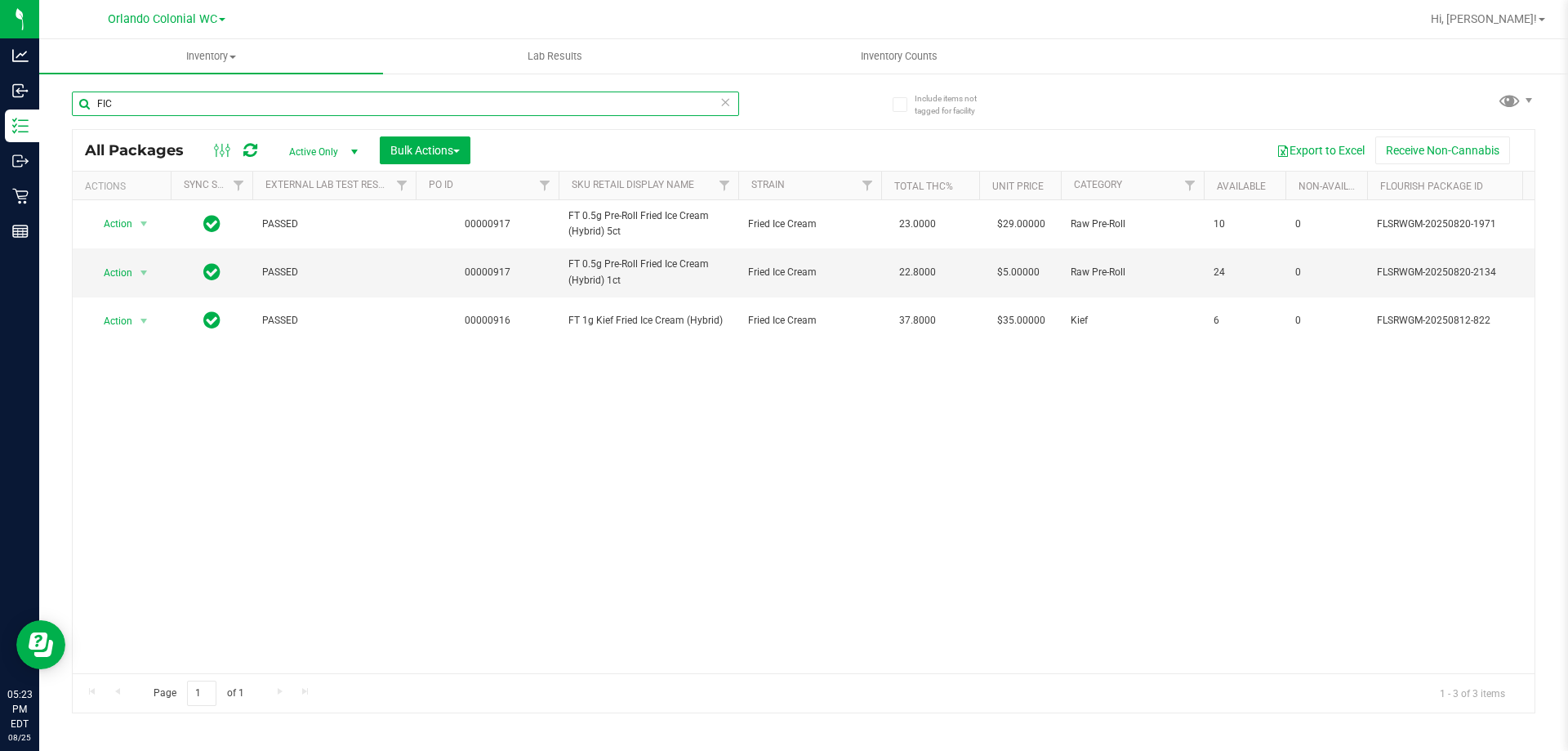
drag, startPoint x: 167, startPoint y: 104, endPoint x: 60, endPoint y: 93, distance: 107.6
click at [60, 93] on div "Include items not tagged for facility FIC All Packages Active Only Active Only …" at bounding box center [803, 320] width 1529 height 498
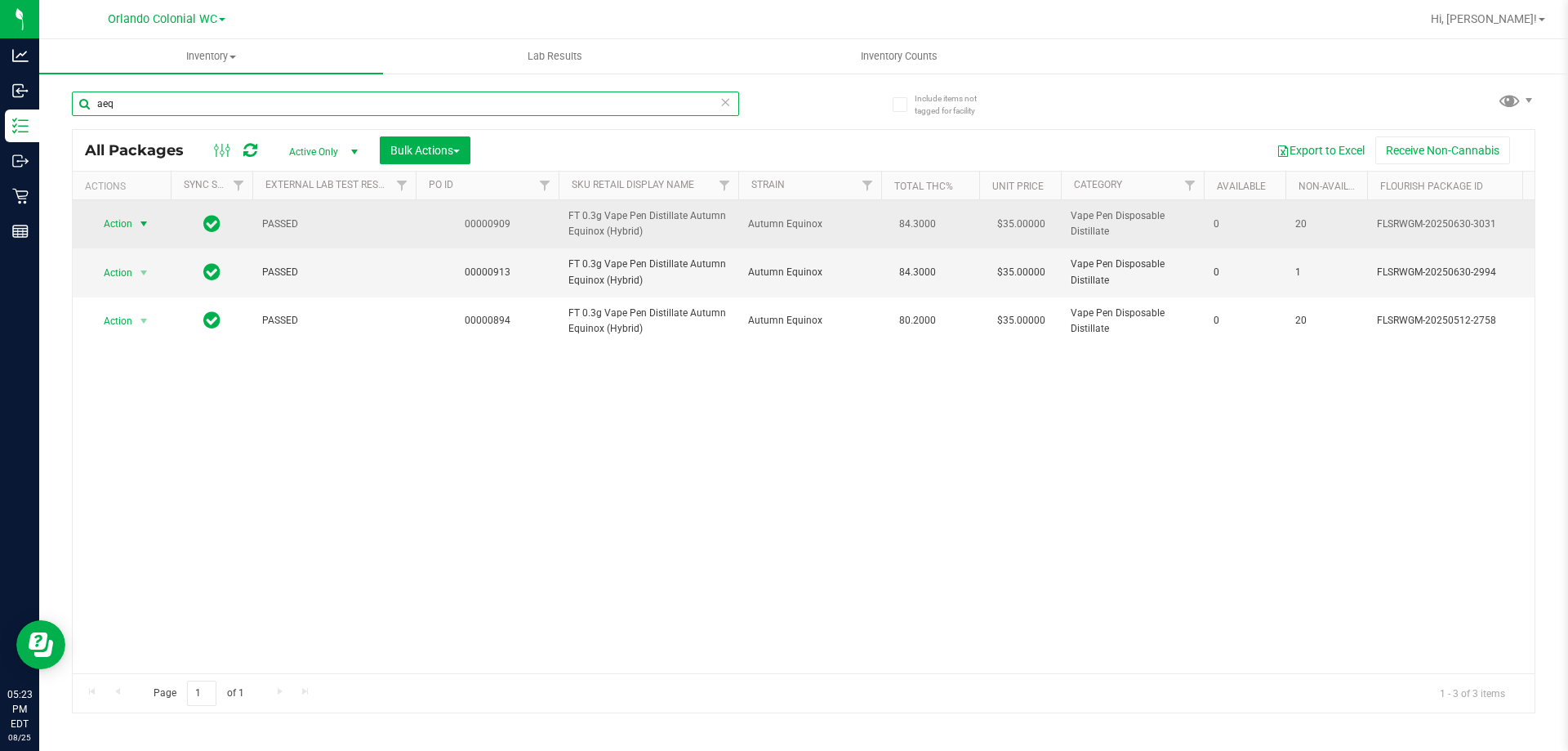
type input "aeq"
click at [111, 225] on span "Action" at bounding box center [110, 224] width 44 height 22
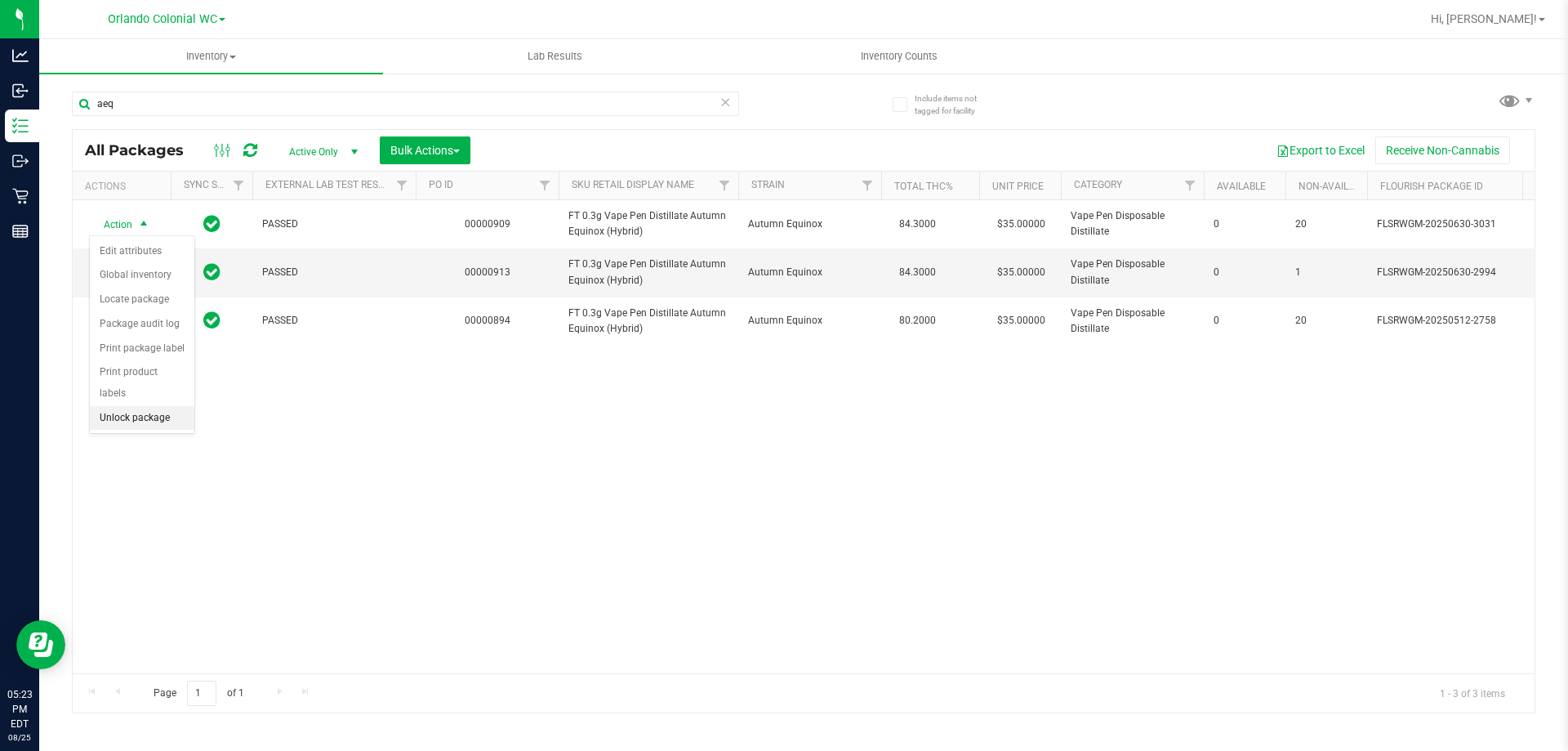
click at [151, 406] on li "Unlock package" at bounding box center [142, 418] width 104 height 24
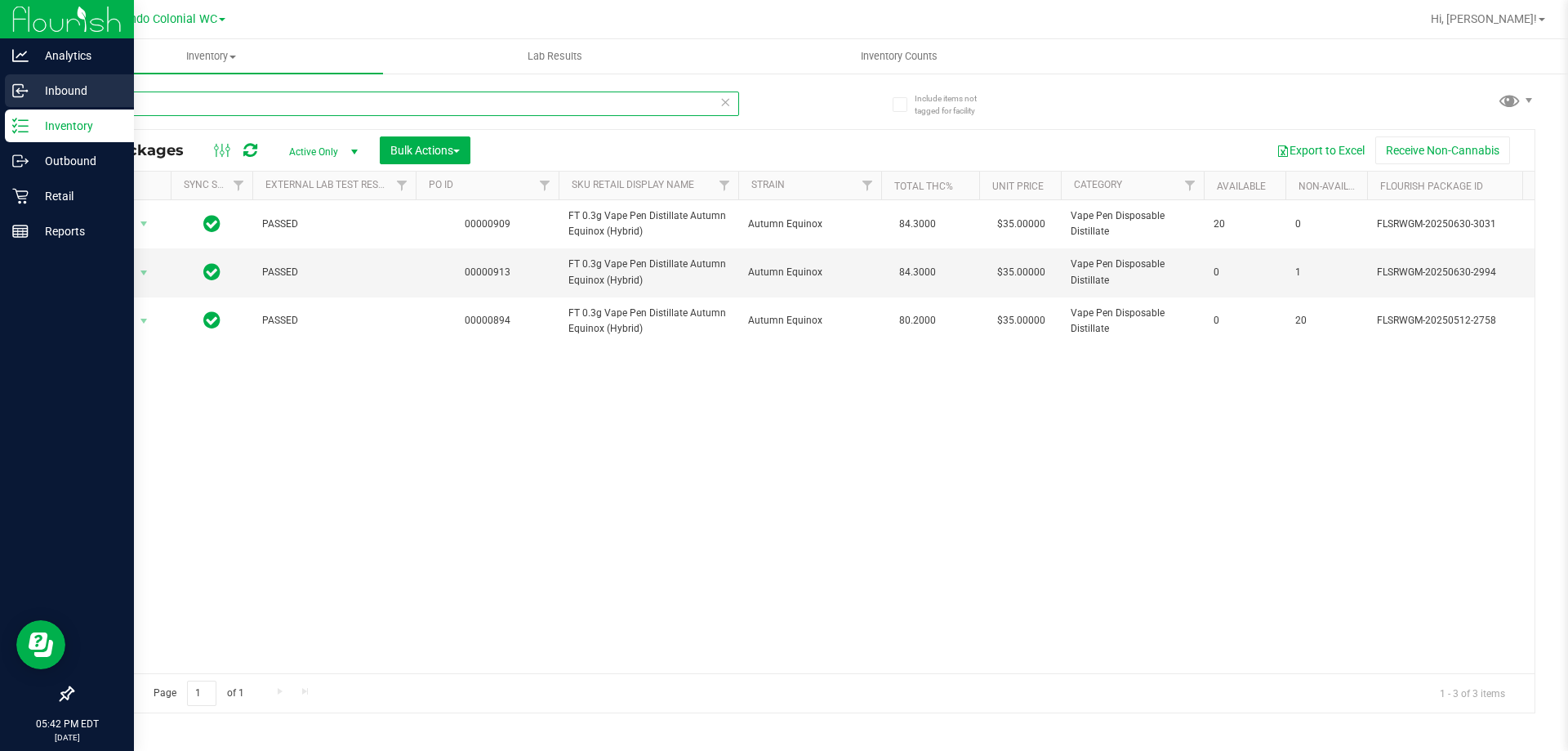
drag, startPoint x: 360, startPoint y: 97, endPoint x: 0, endPoint y: 91, distance: 360.0
click at [0, 91] on div "Analytics Inbound Inventory Outbound Retail Reports 05:42 PM EDT 08/25/2025 08/…" at bounding box center [784, 376] width 1568 height 751
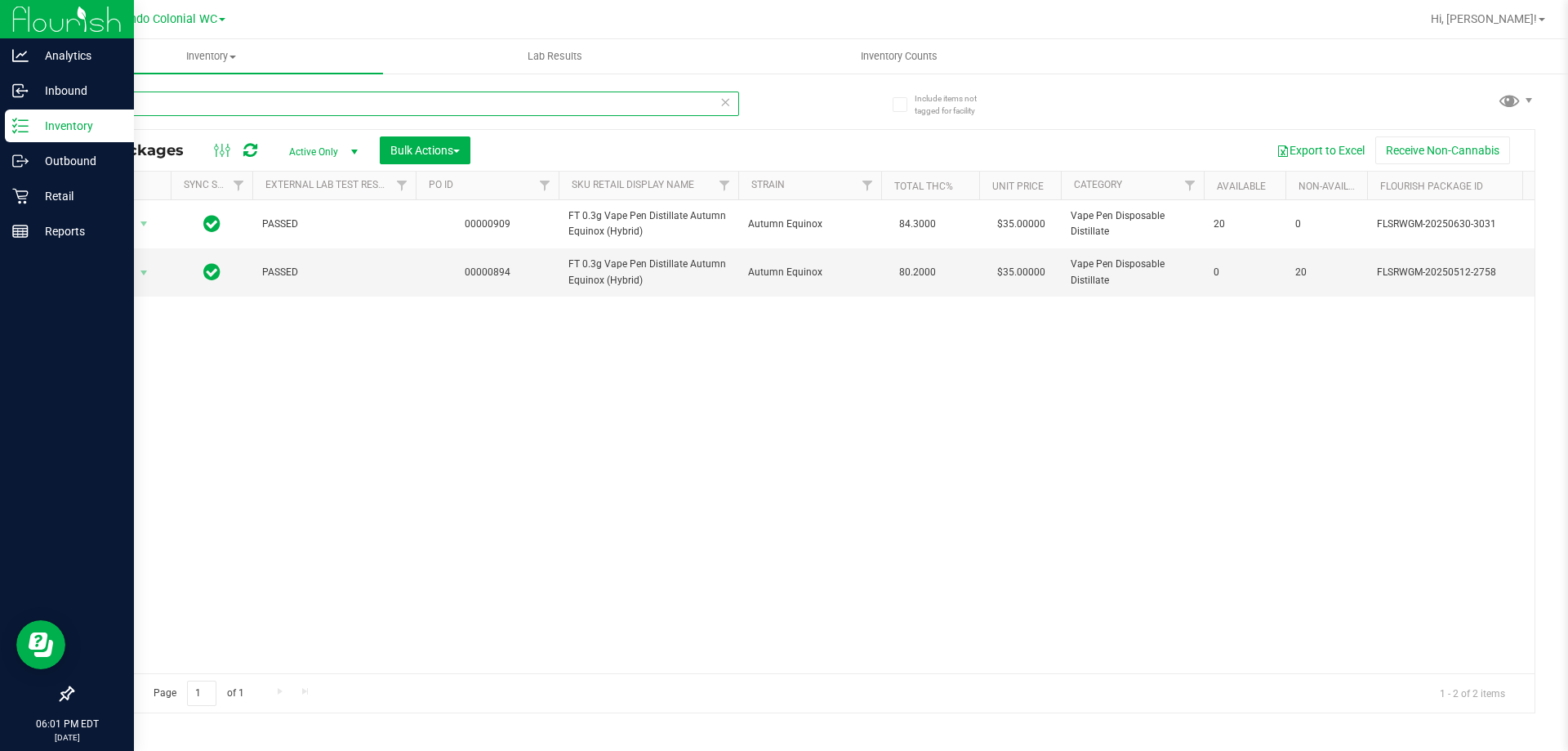
drag, startPoint x: 299, startPoint y: 95, endPoint x: 0, endPoint y: 121, distance: 300.1
click at [0, 123] on div "Analytics Inbound Inventory Outbound Retail Reports 06:01 PM EDT 08/25/2025 08/…" at bounding box center [784, 376] width 1568 height 751
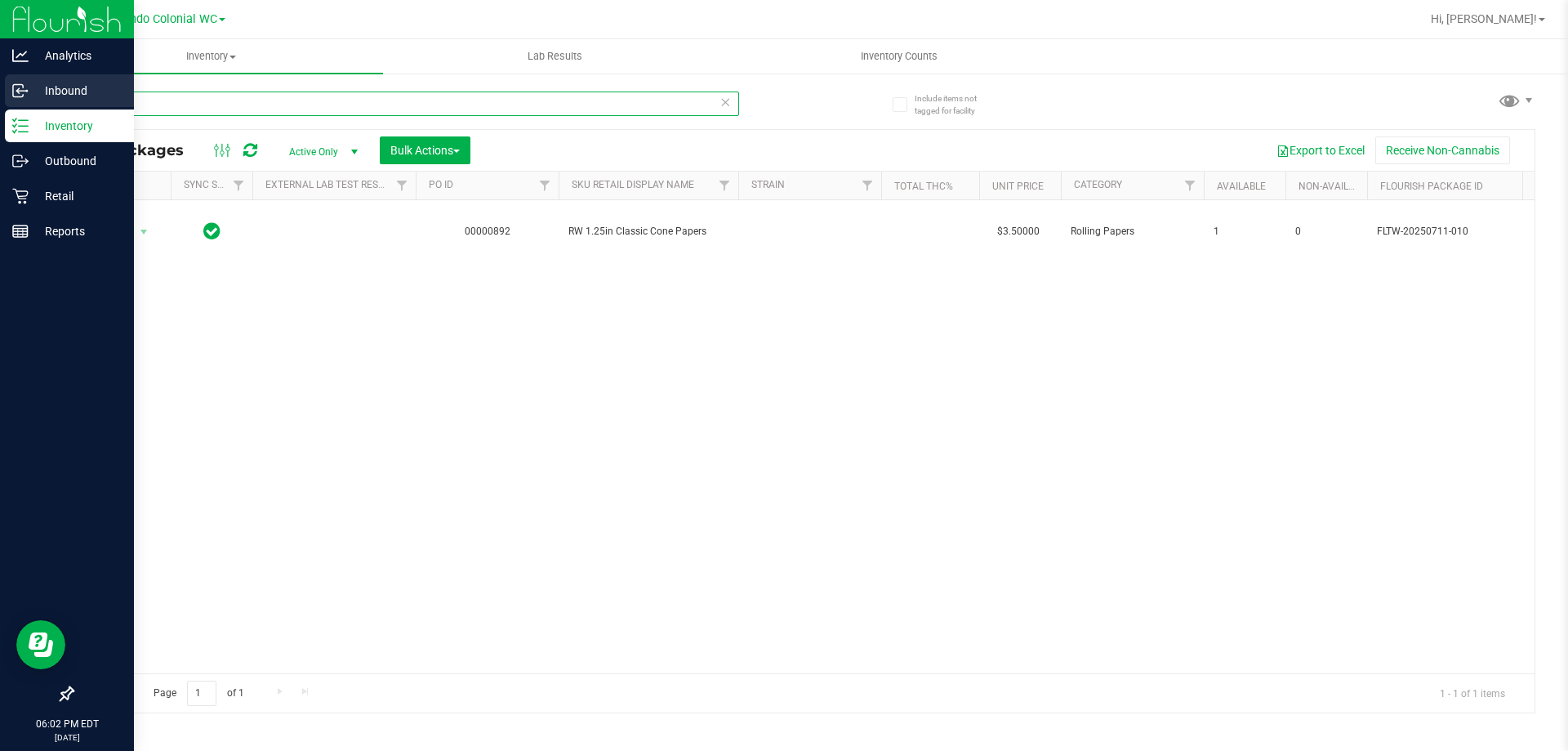
drag, startPoint x: 162, startPoint y: 94, endPoint x: 16, endPoint y: 104, distance: 146.3
click at [16, 104] on div "Analytics Inbound Inventory Outbound Retail Reports 06:02 PM EDT 08/25/2025 08/…" at bounding box center [784, 376] width 1568 height 751
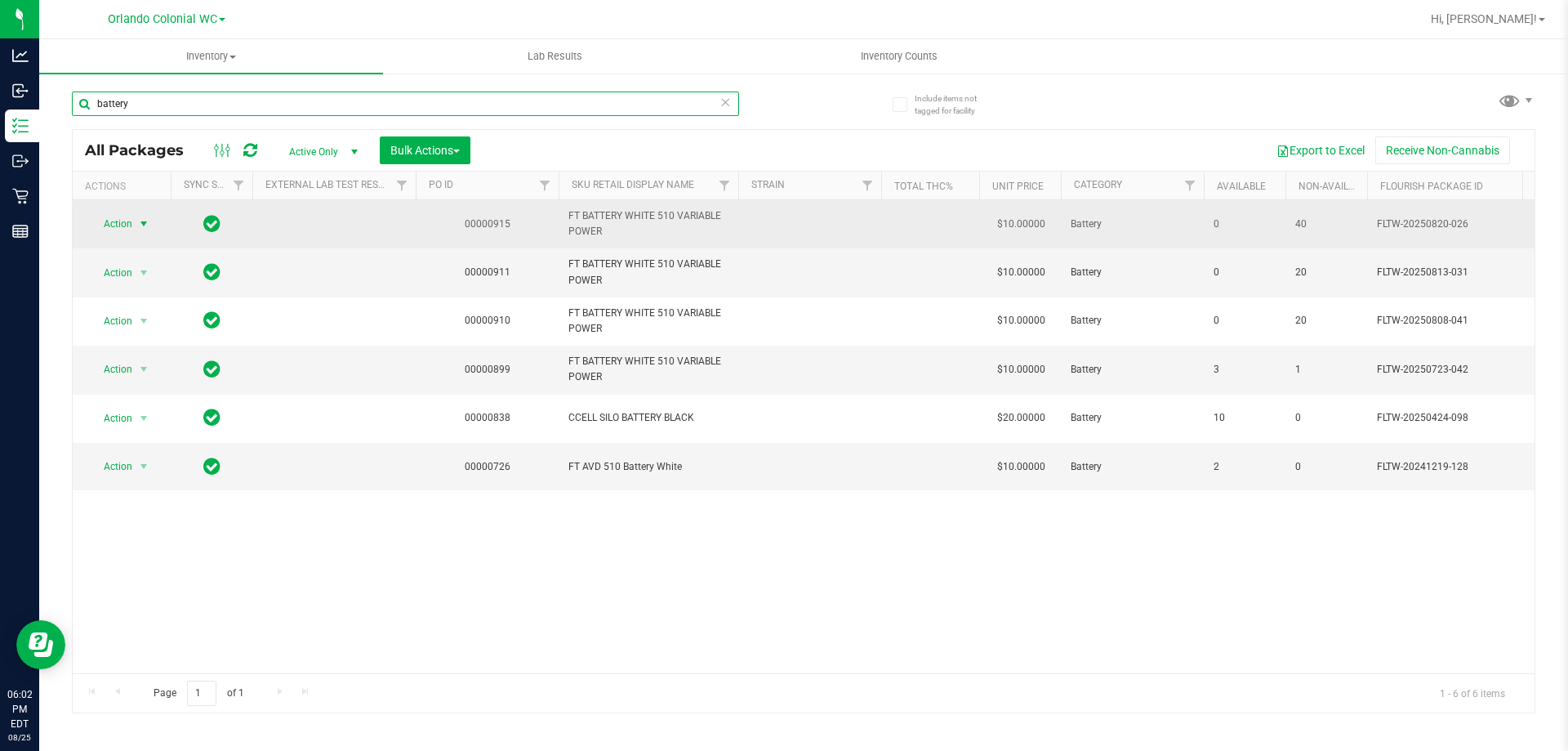
type input "battery"
click at [123, 221] on span "Action" at bounding box center [110, 224] width 44 height 22
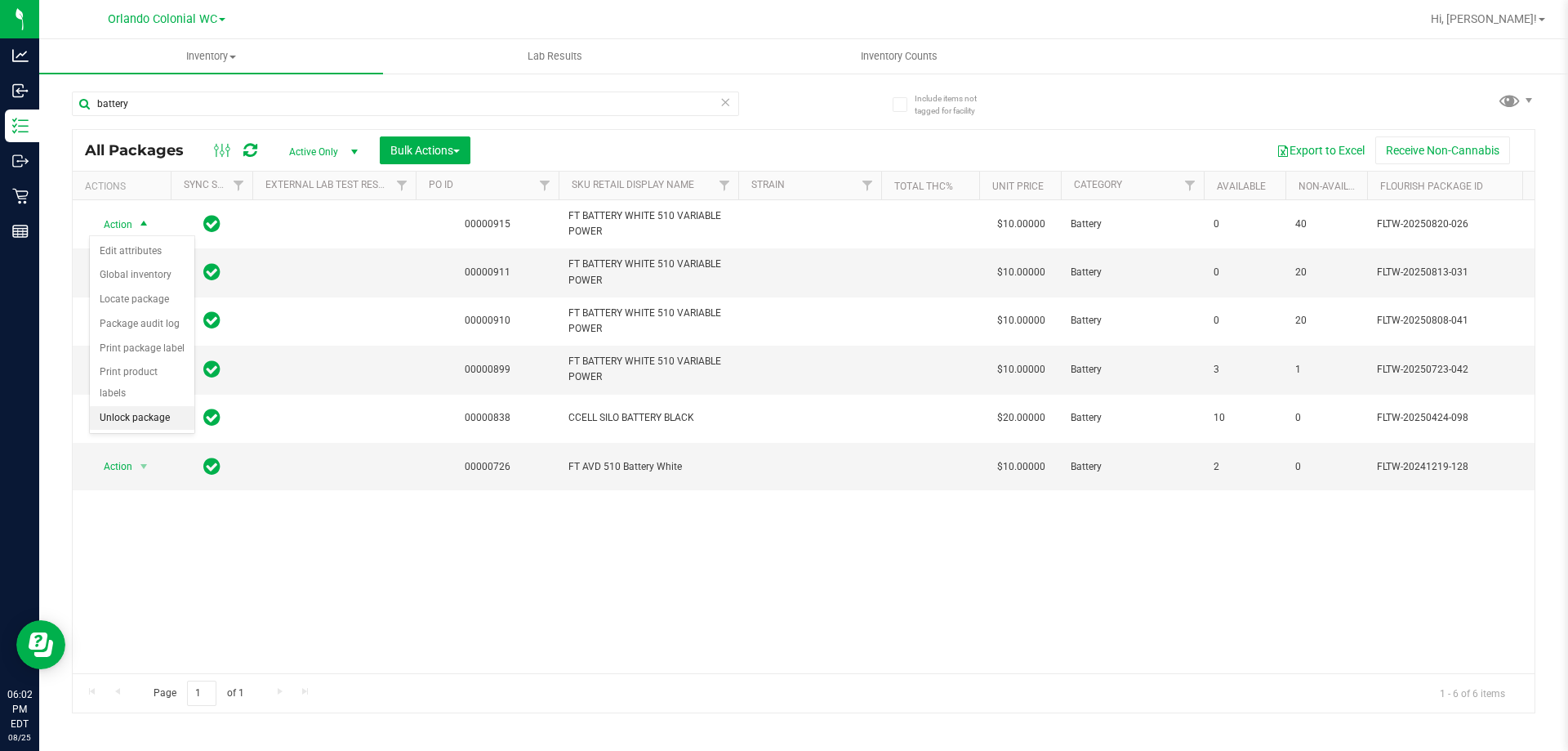
click at [150, 406] on li "Unlock package" at bounding box center [142, 418] width 104 height 24
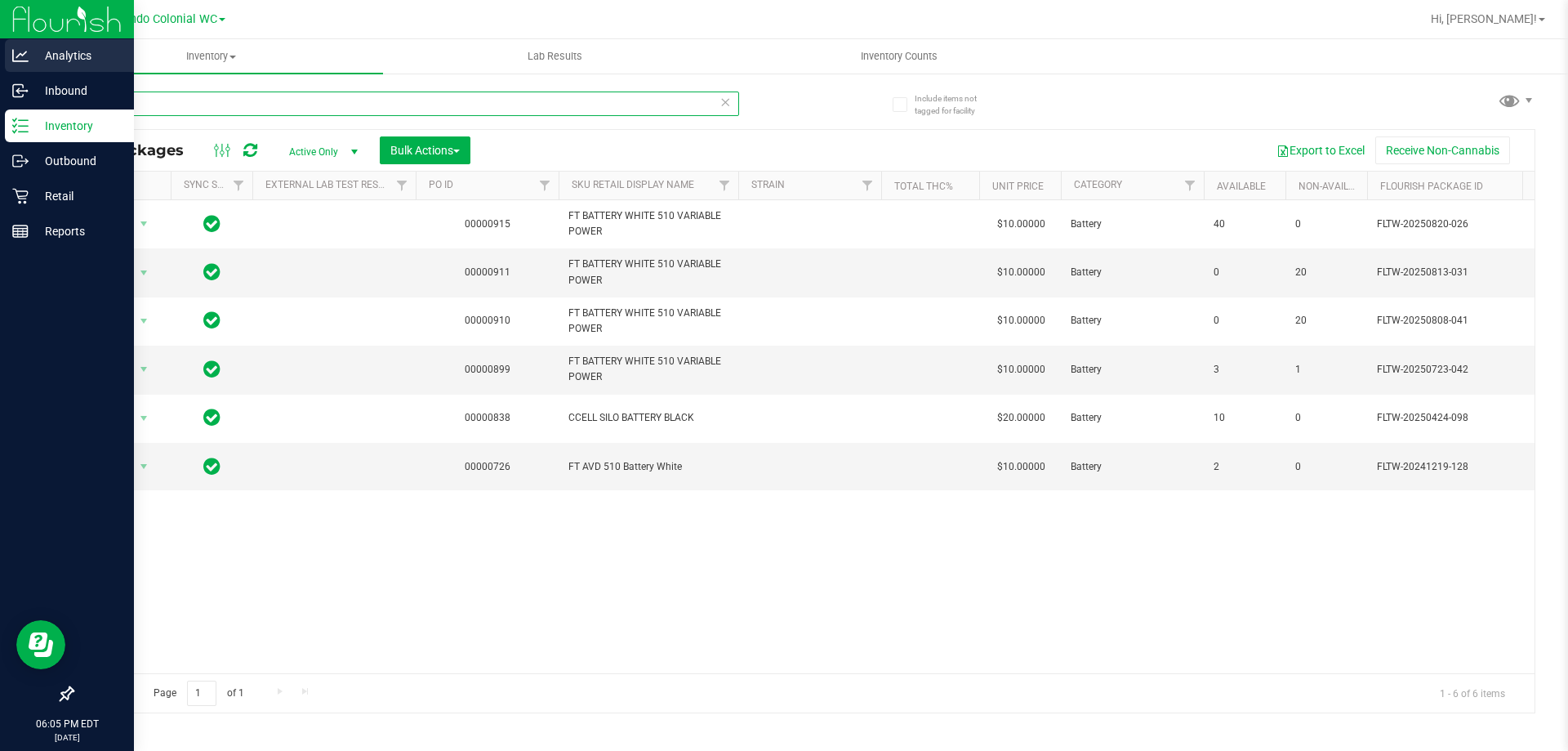
drag, startPoint x: 259, startPoint y: 96, endPoint x: 0, endPoint y: 47, distance: 263.6
click at [0, 47] on div "Analytics Inbound Inventory Outbound Retail Reports 06:05 PM EDT 08/25/2025 08/…" at bounding box center [784, 376] width 1568 height 751
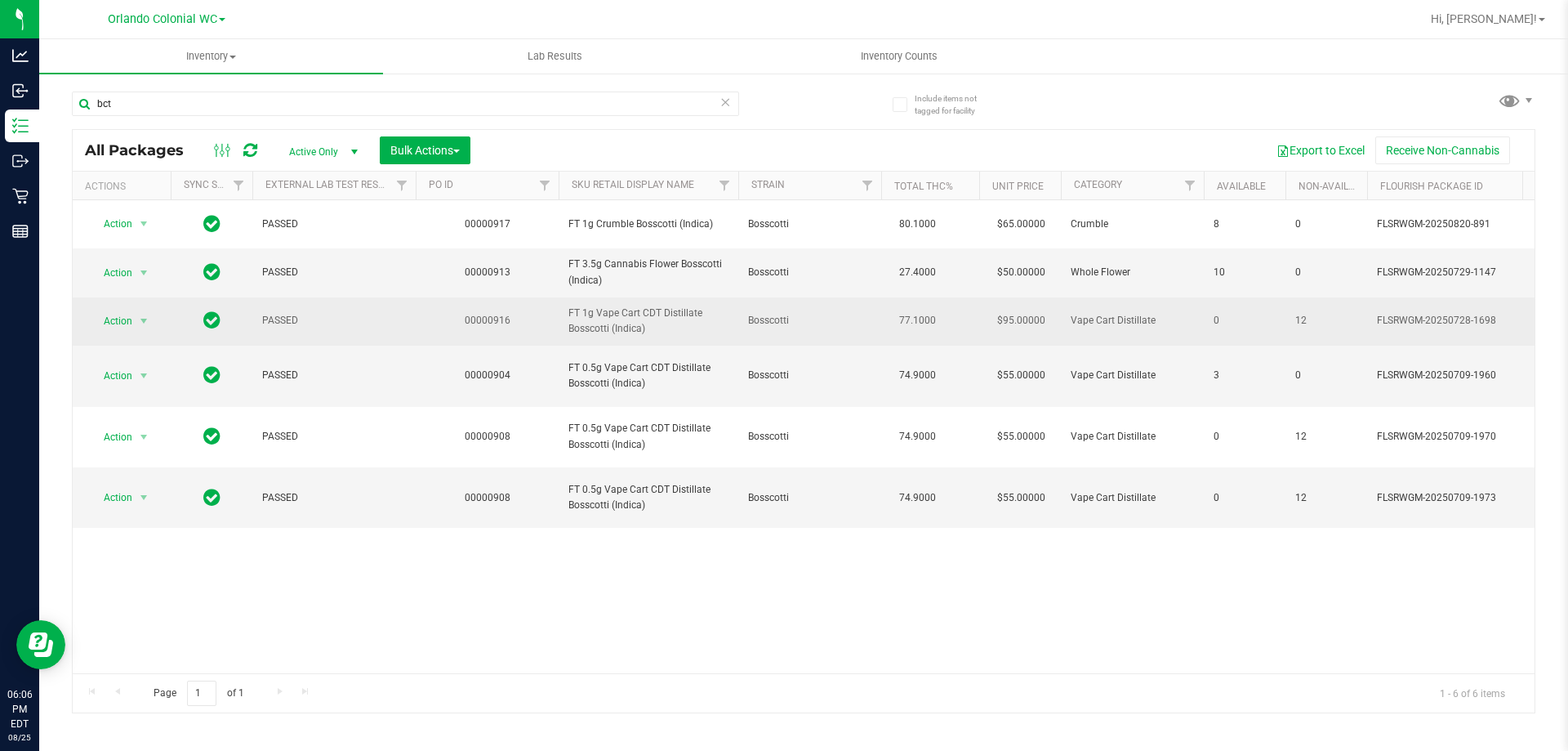
click at [603, 315] on span "FT 1g Vape Cart CDT Distillate Bosscotti (Indica)" at bounding box center [648, 321] width 160 height 31
click at [603, 314] on span "FT 1g Vape Cart CDT Distillate Bosscotti (Indica)" at bounding box center [648, 321] width 160 height 31
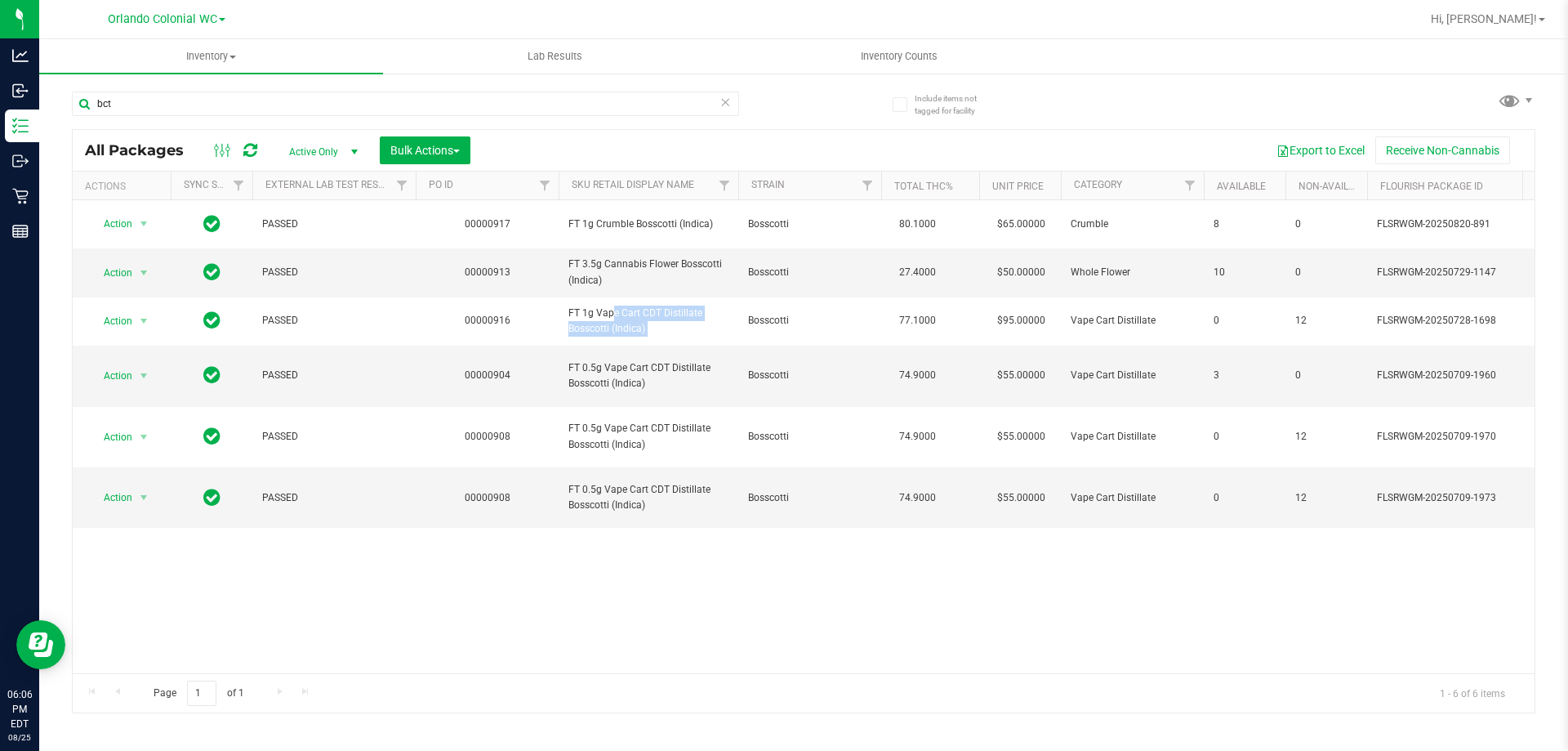
copy tr "FT 1g Vape Cart CDT Distillate Bosscotti (Indica)"
drag, startPoint x: 137, startPoint y: 97, endPoint x: 190, endPoint y: 102, distance: 53.2
click at [0, 95] on div "Analytics Inbound Inventory Outbound Retail Reports 06:06 PM EDT 08/25/2025 08/…" at bounding box center [784, 376] width 1568 height 751
paste input "FT 1g Vape Cart CDT Distillate Bosscotti (Indica)"
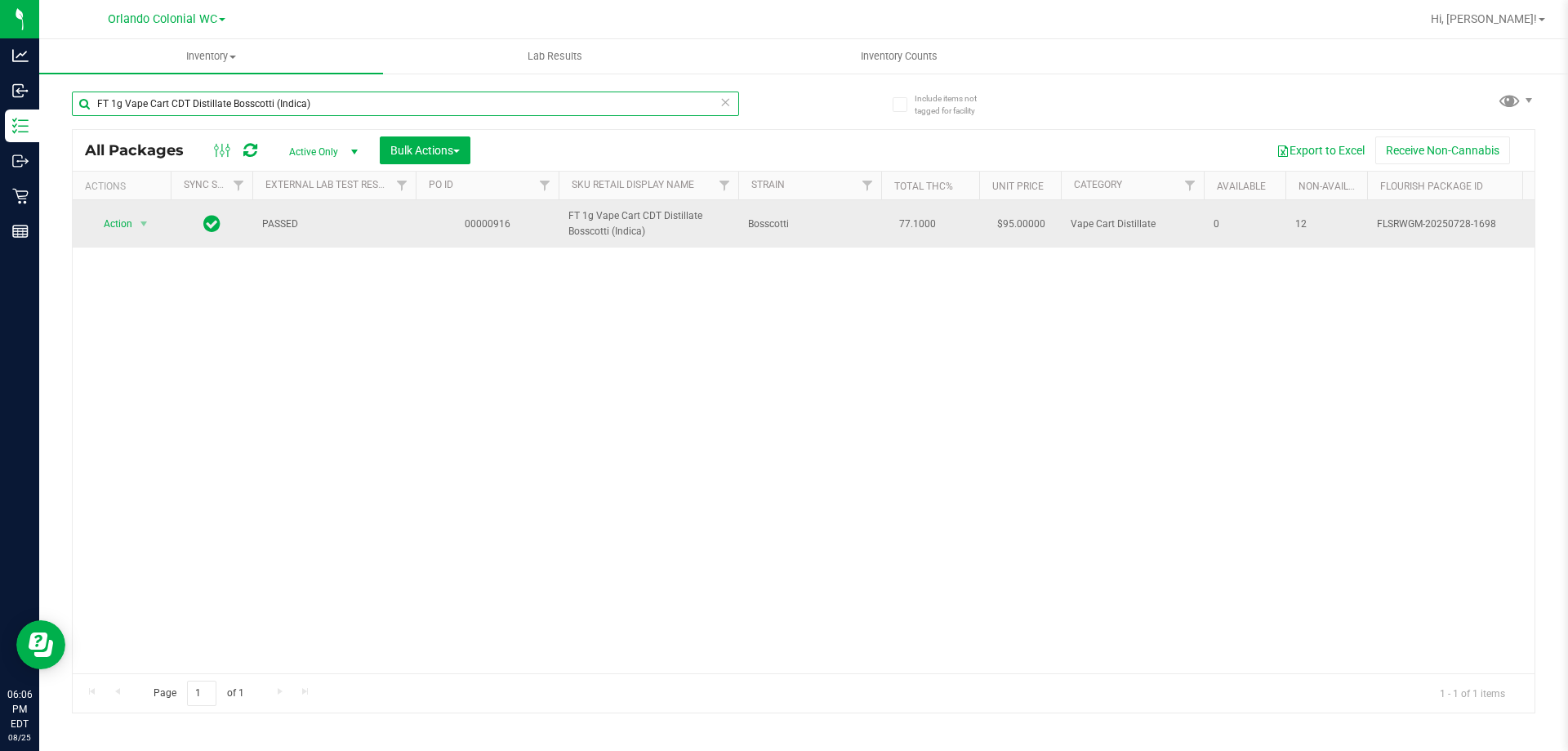
type input "FT 1g Vape Cart CDT Distillate Bosscotti (Indica)"
click at [118, 216] on span "Action" at bounding box center [110, 224] width 44 height 22
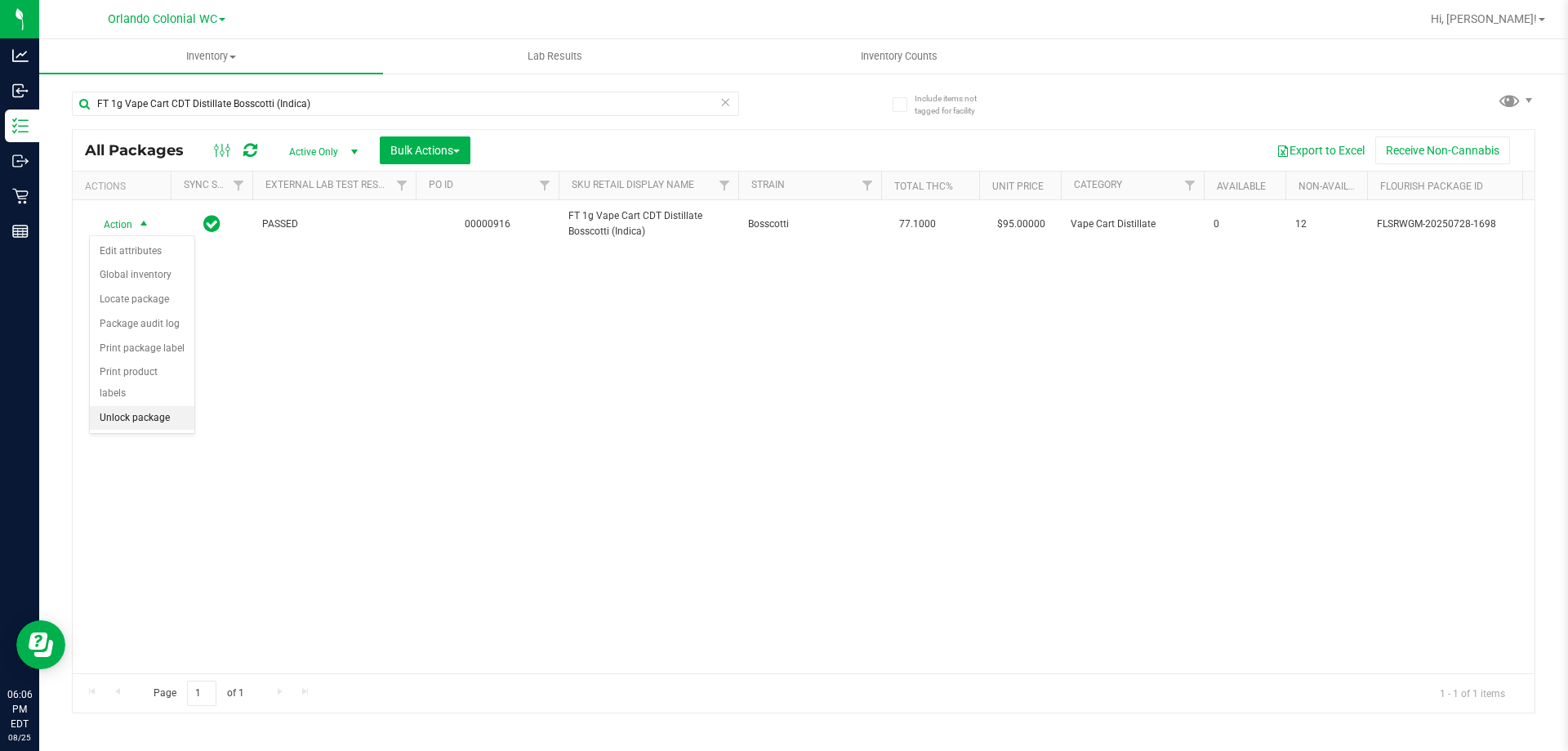
click at [170, 406] on li "Unlock package" at bounding box center [142, 418] width 104 height 24
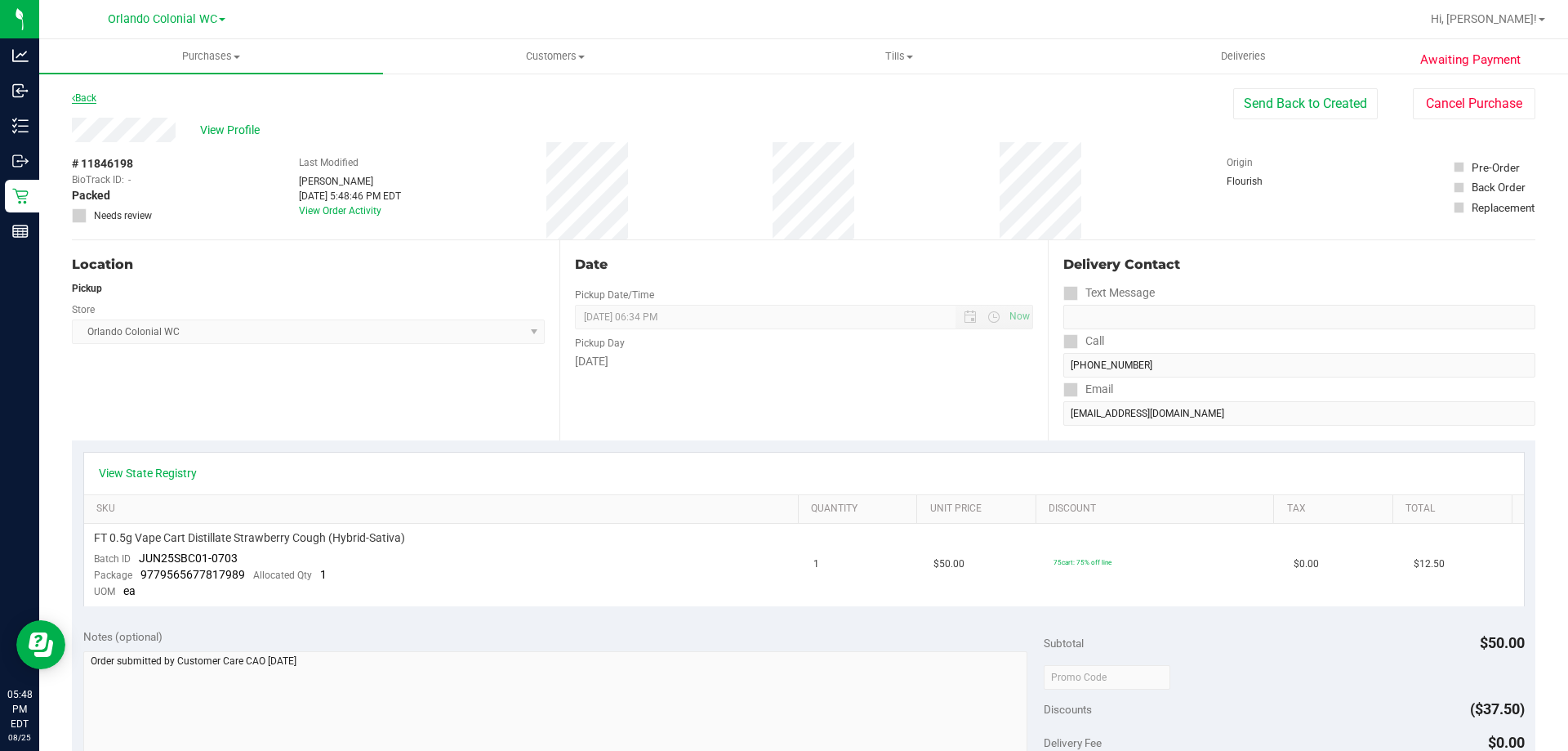
click at [90, 96] on link "Back" at bounding box center [84, 98] width 24 height 11
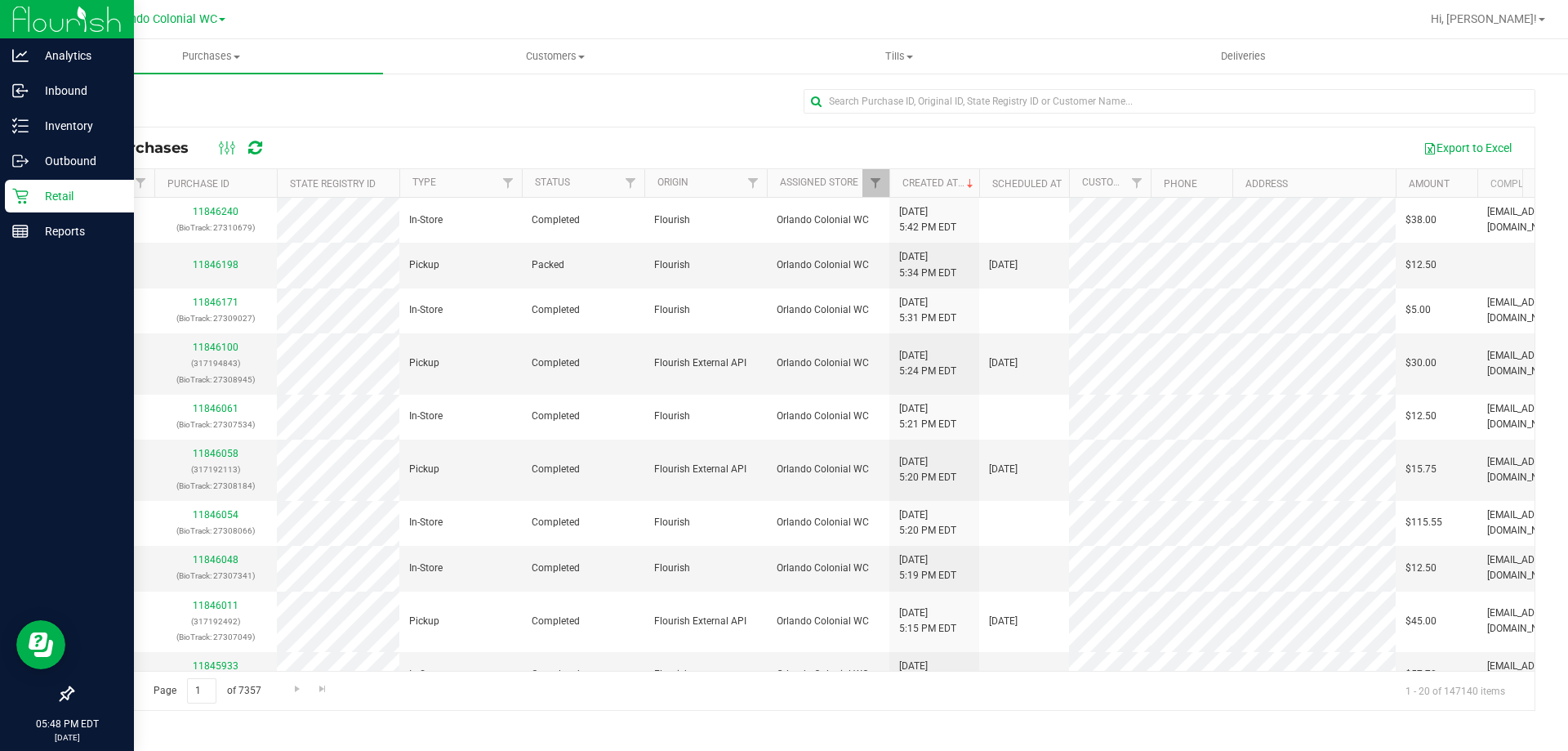
click at [24, 197] on icon at bounding box center [20, 196] width 16 height 16
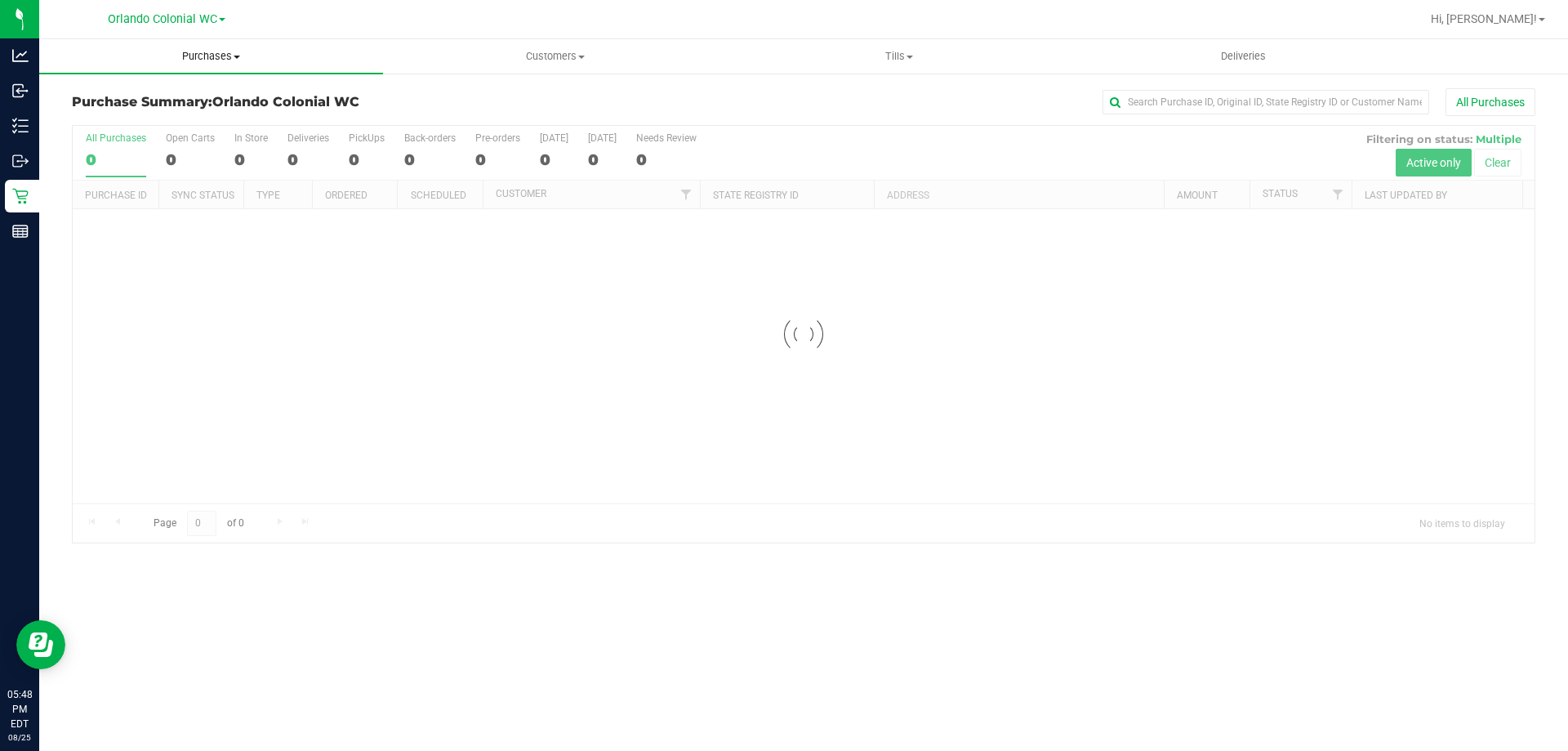
click at [198, 54] on span "Purchases" at bounding box center [211, 56] width 343 height 15
click at [154, 122] on li "Fulfillment" at bounding box center [211, 118] width 343 height 20
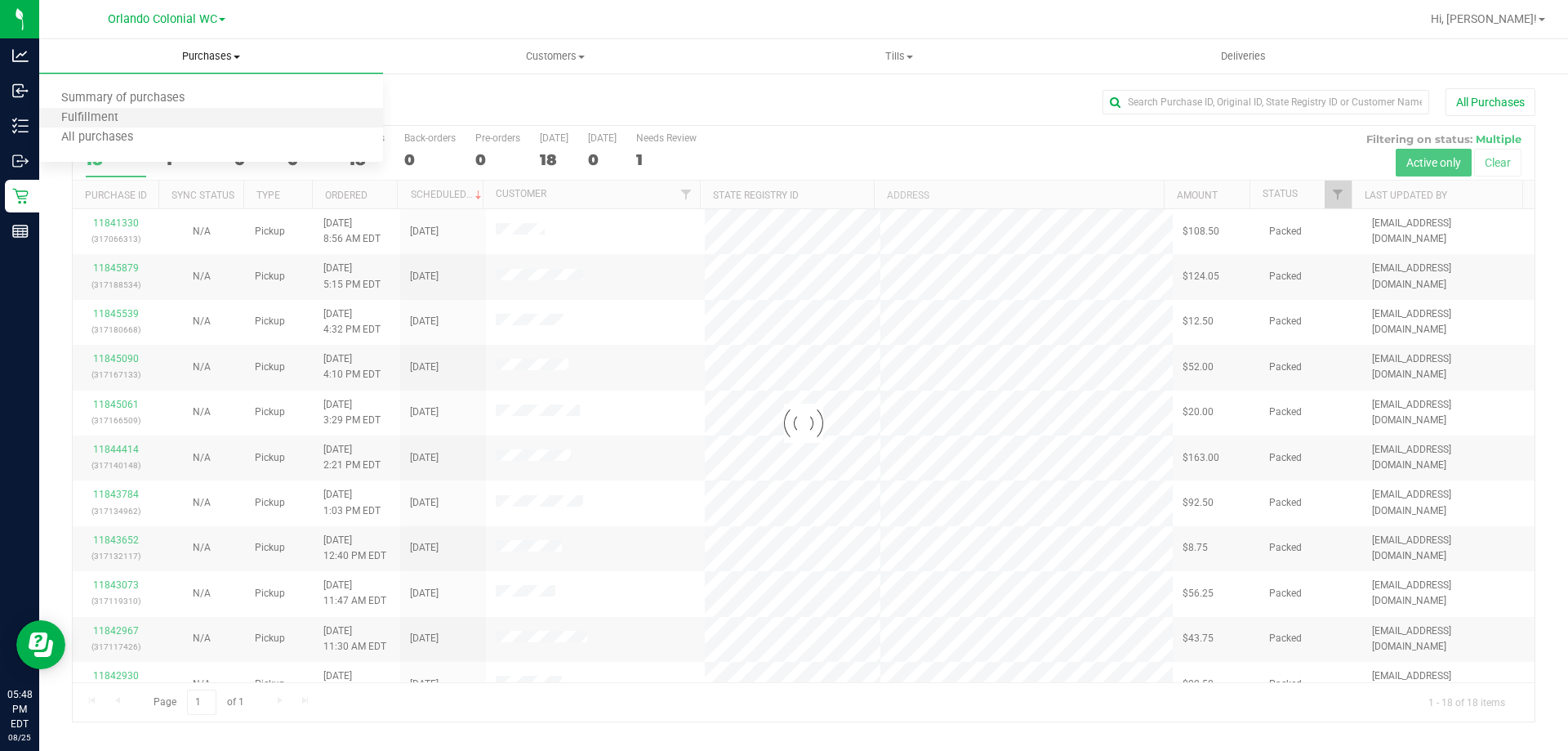
click at [154, 122] on li "Fulfillment" at bounding box center [211, 118] width 343 height 20
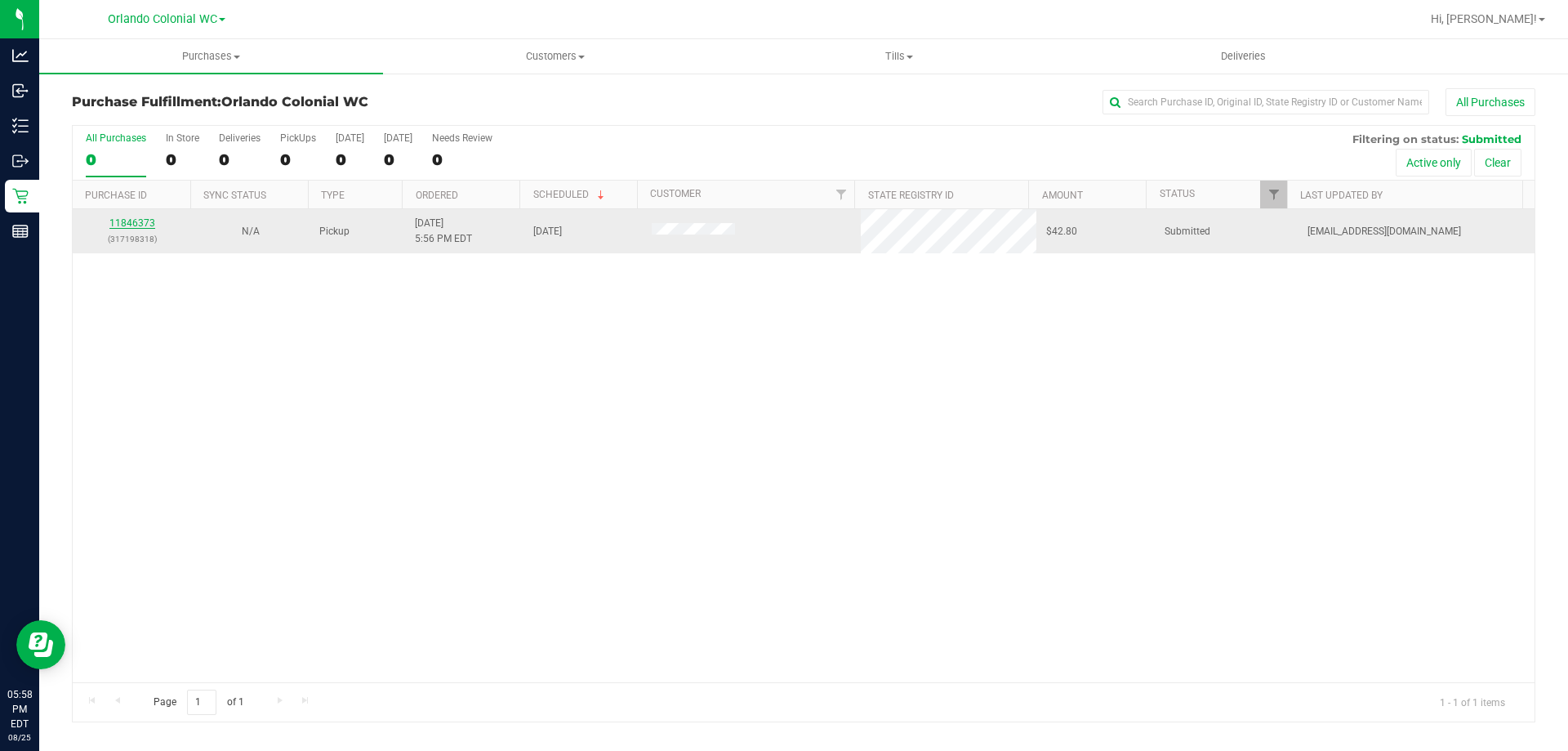
click at [125, 221] on link "11846373" at bounding box center [132, 223] width 46 height 11
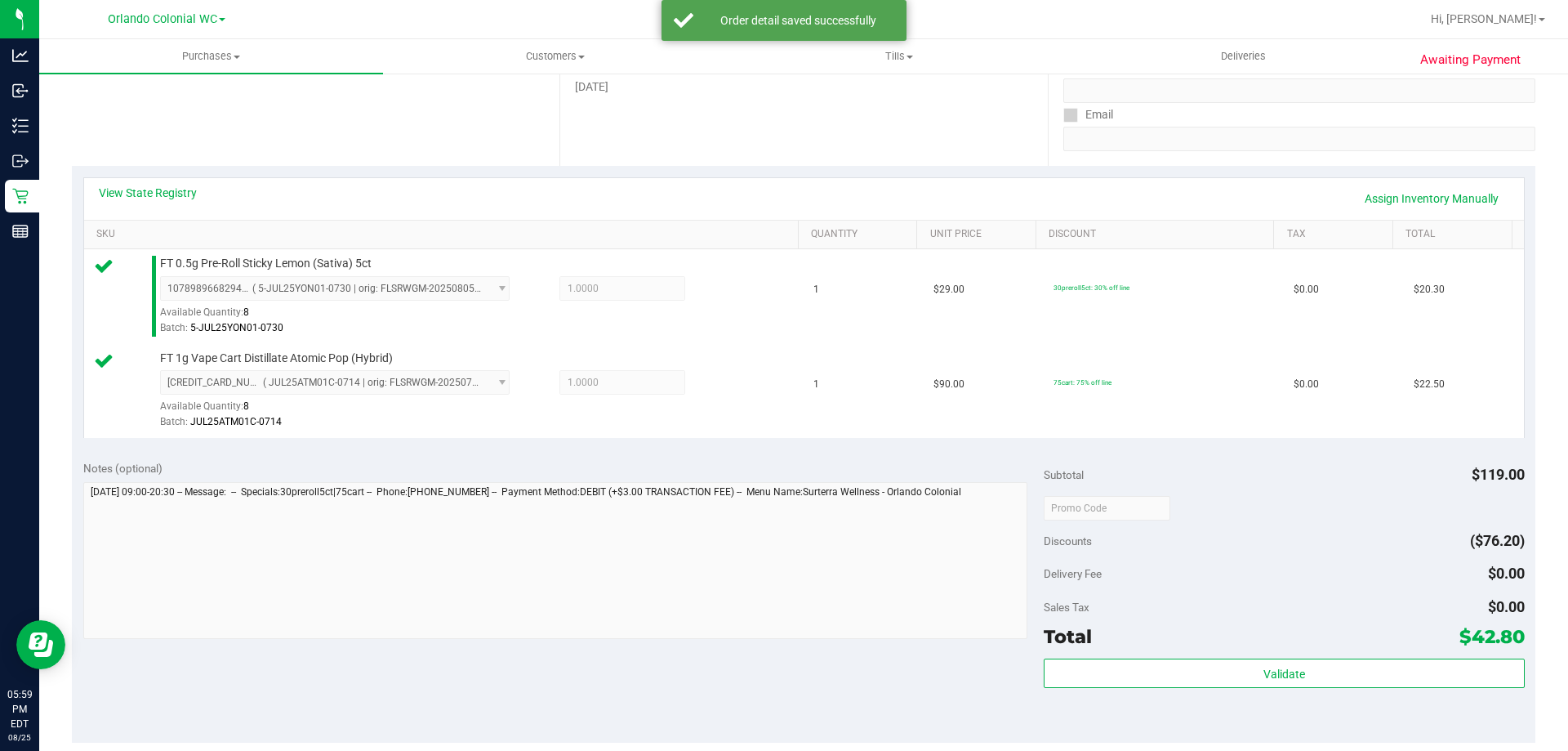
scroll to position [408, 0]
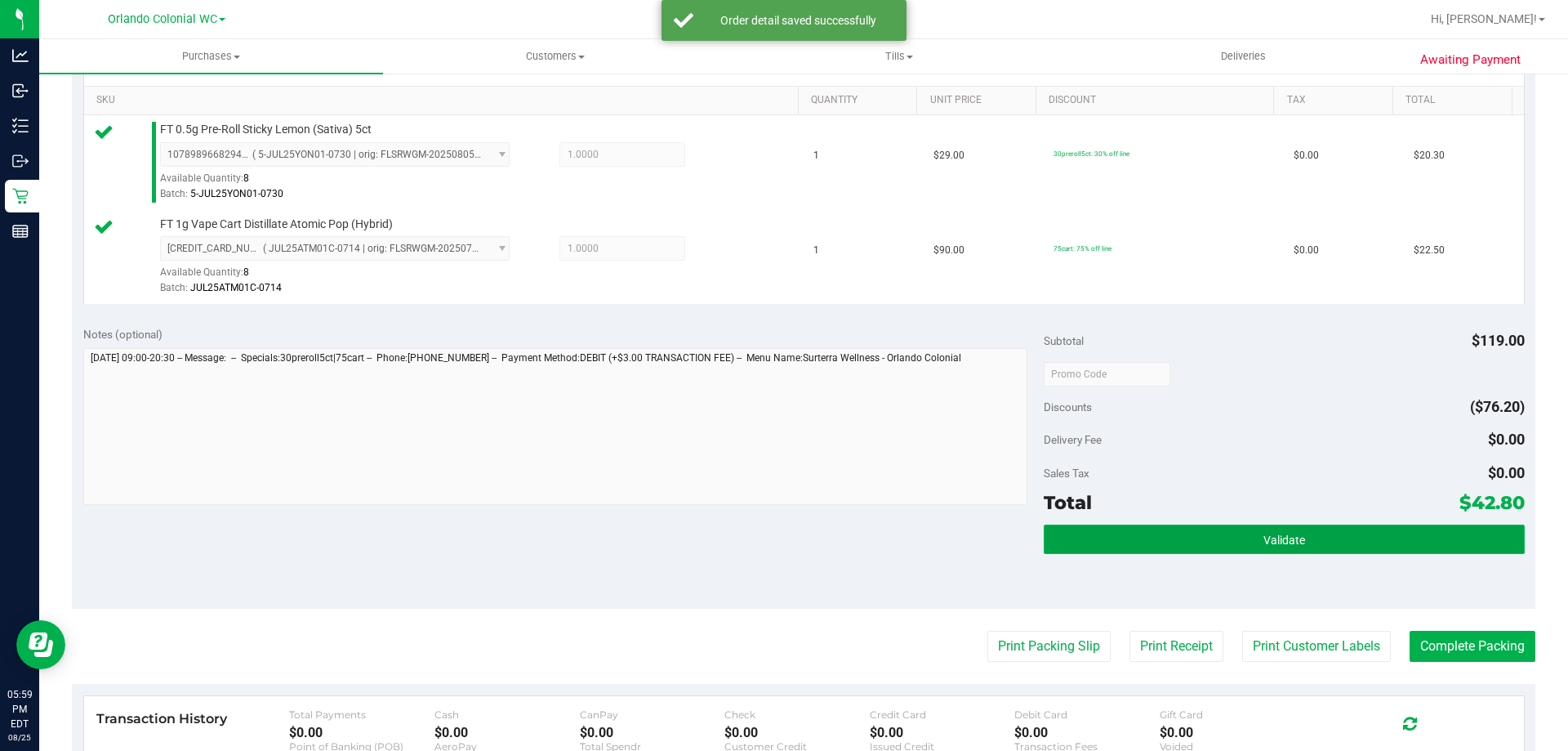
click at [1193, 532] on button "Validate" at bounding box center [1283, 540] width 480 height 29
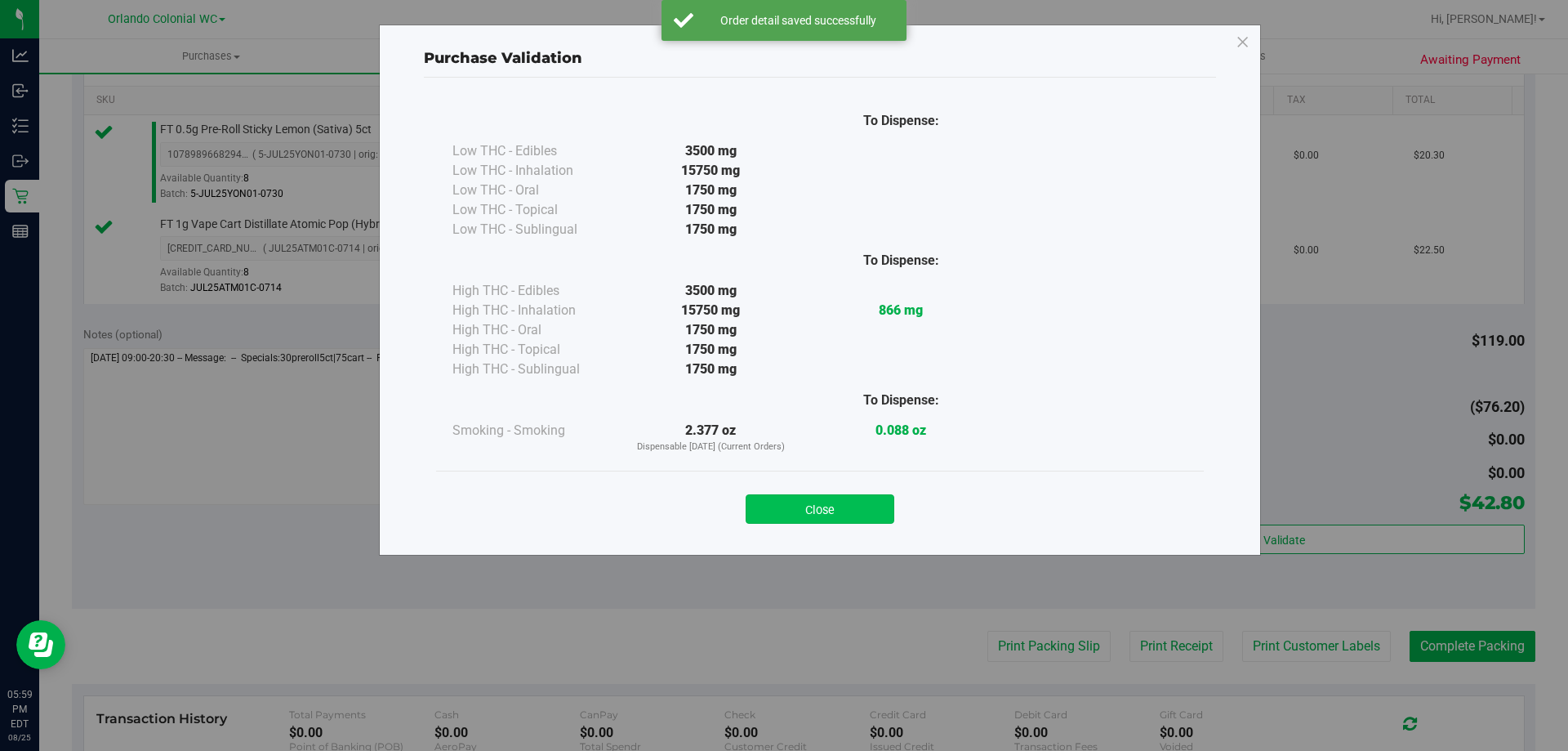
click at [853, 508] on button "Close" at bounding box center [820, 509] width 148 height 29
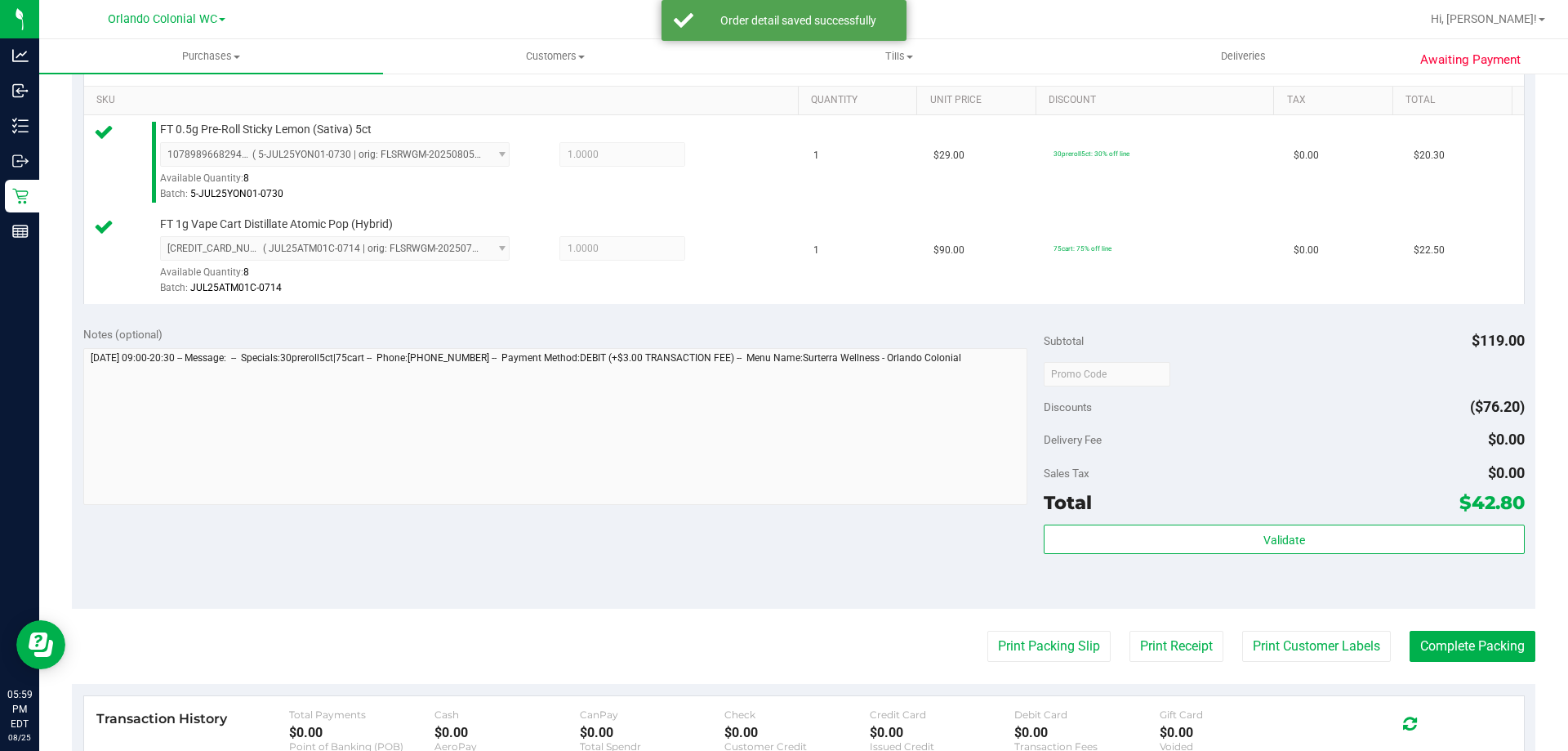
click at [1027, 628] on purchase-details "Back Edit Purchase Cancel Purchase View Profile # 11846373 BioTrack ID: - Submi…" at bounding box center [803, 334] width 1464 height 1310
click at [1036, 636] on button "Print Packing Slip" at bounding box center [1048, 647] width 123 height 31
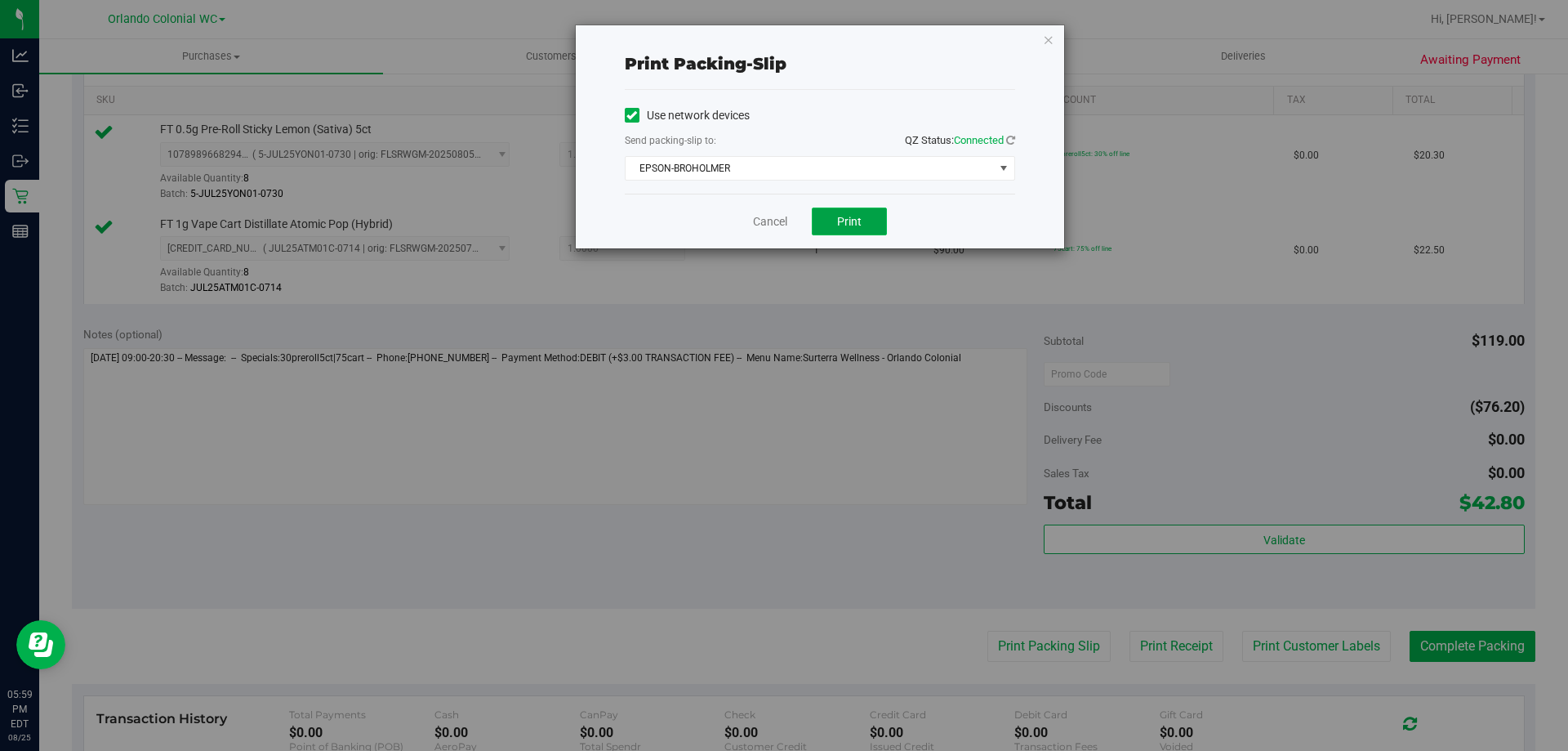
click at [869, 224] on button "Print" at bounding box center [849, 221] width 75 height 28
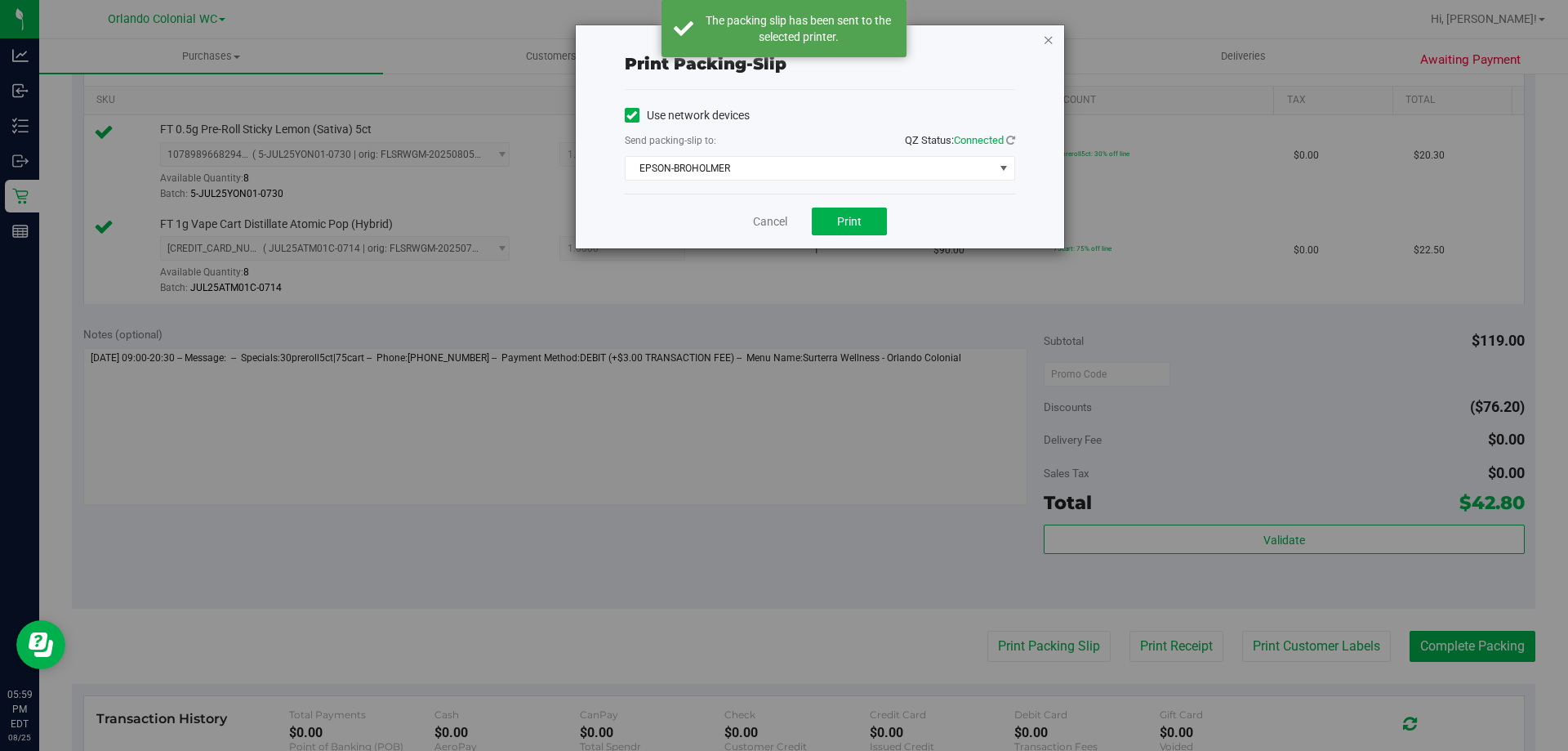
click at [1048, 39] on icon "button" at bounding box center [1048, 39] width 11 height 20
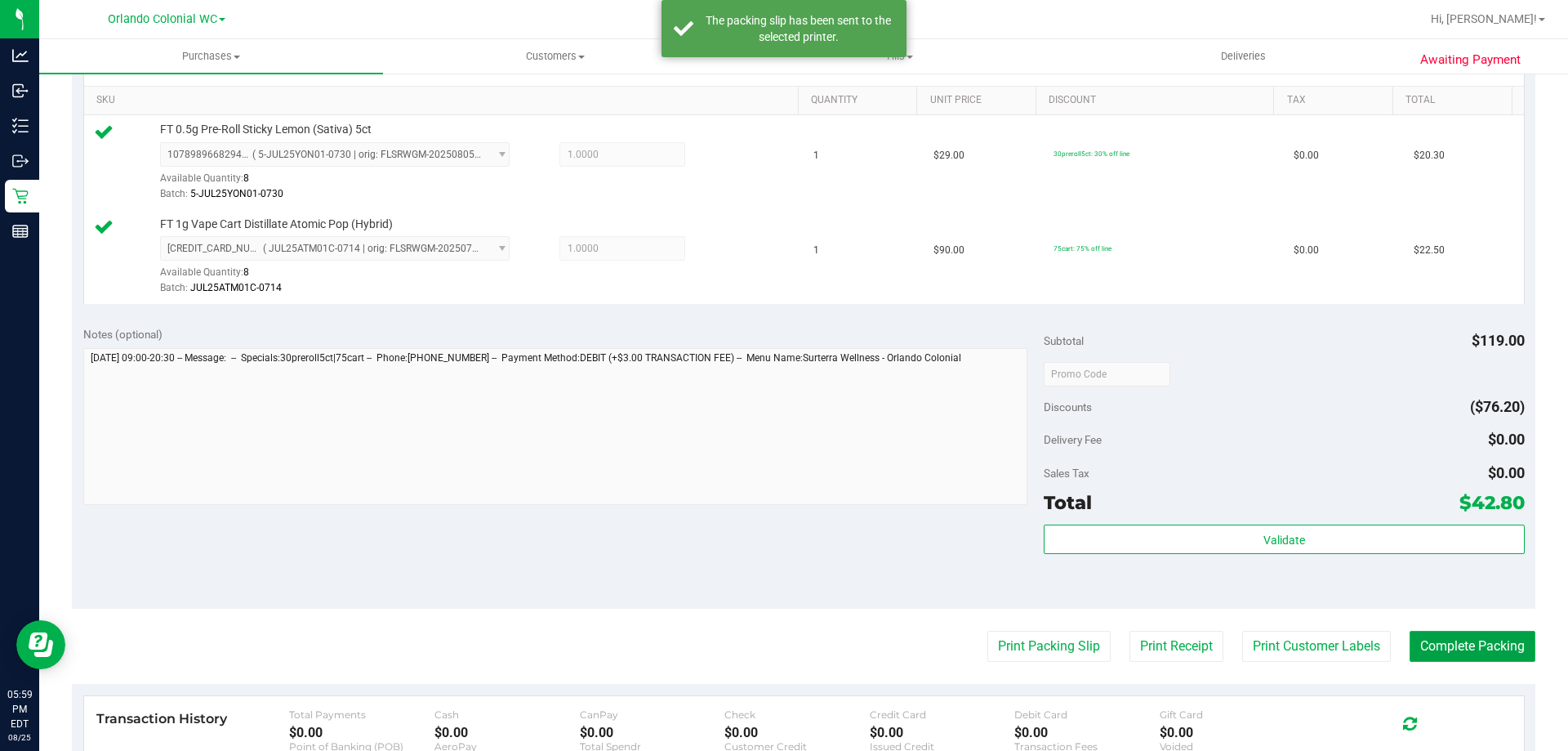
click at [1478, 647] on button "Complete Packing" at bounding box center [1472, 647] width 126 height 31
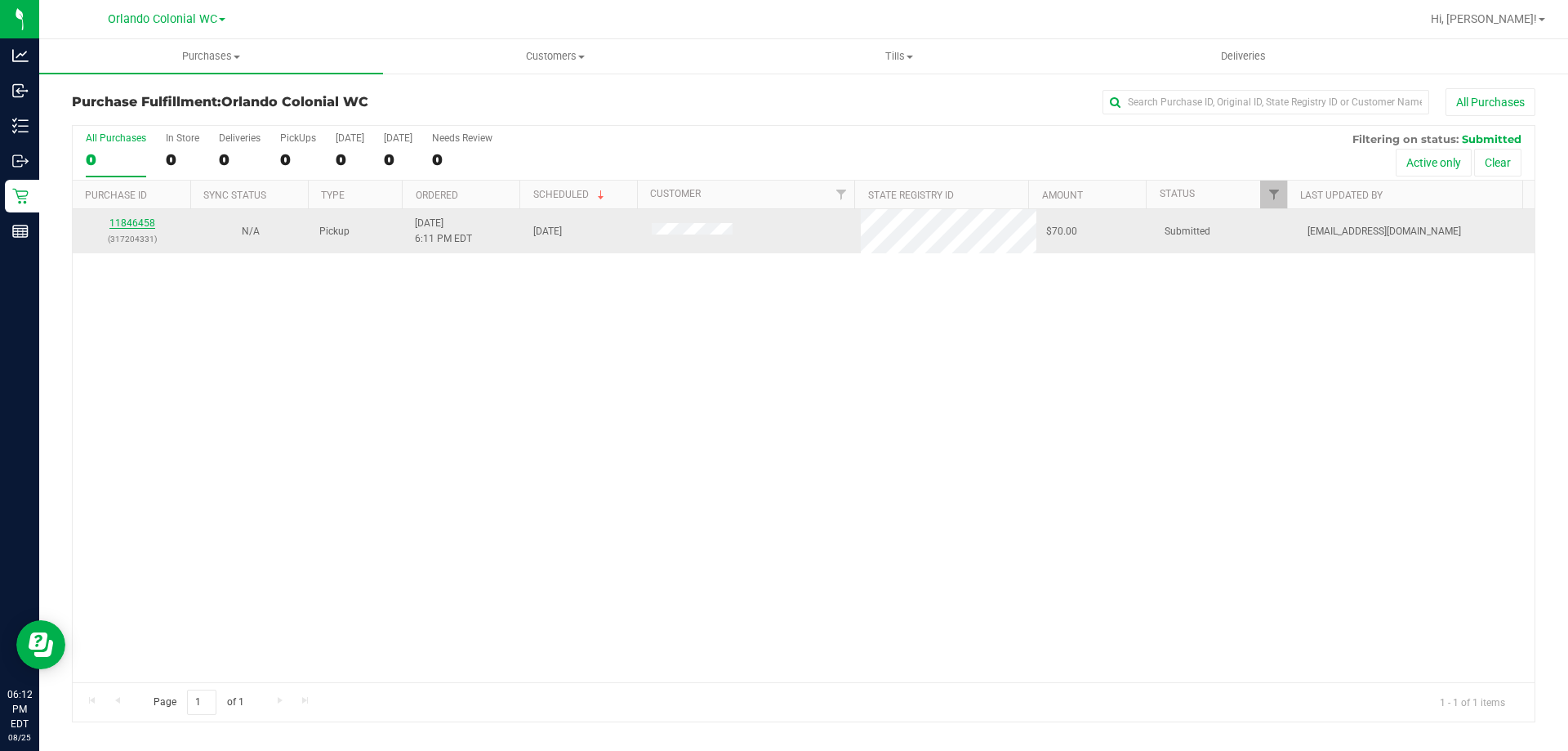
click at [135, 220] on link "11846458" at bounding box center [132, 223] width 46 height 11
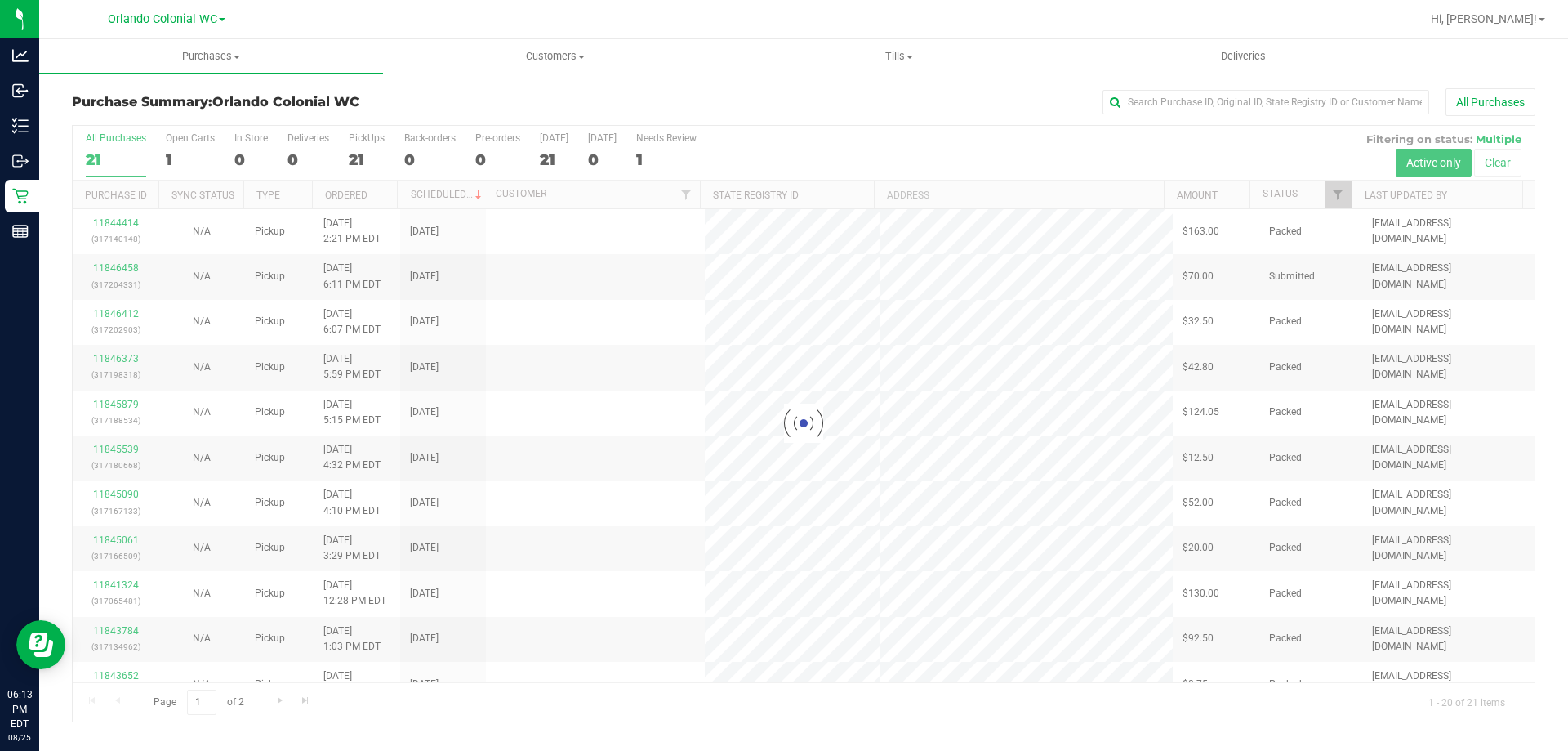
click at [1185, 87] on div "Purchase Summary: Orlando Colonial WC All Purchases Loading... All Purchases 21…" at bounding box center [803, 405] width 1529 height 666
click at [1186, 92] on input "text" at bounding box center [1266, 102] width 327 height 24
paste input "11845879"
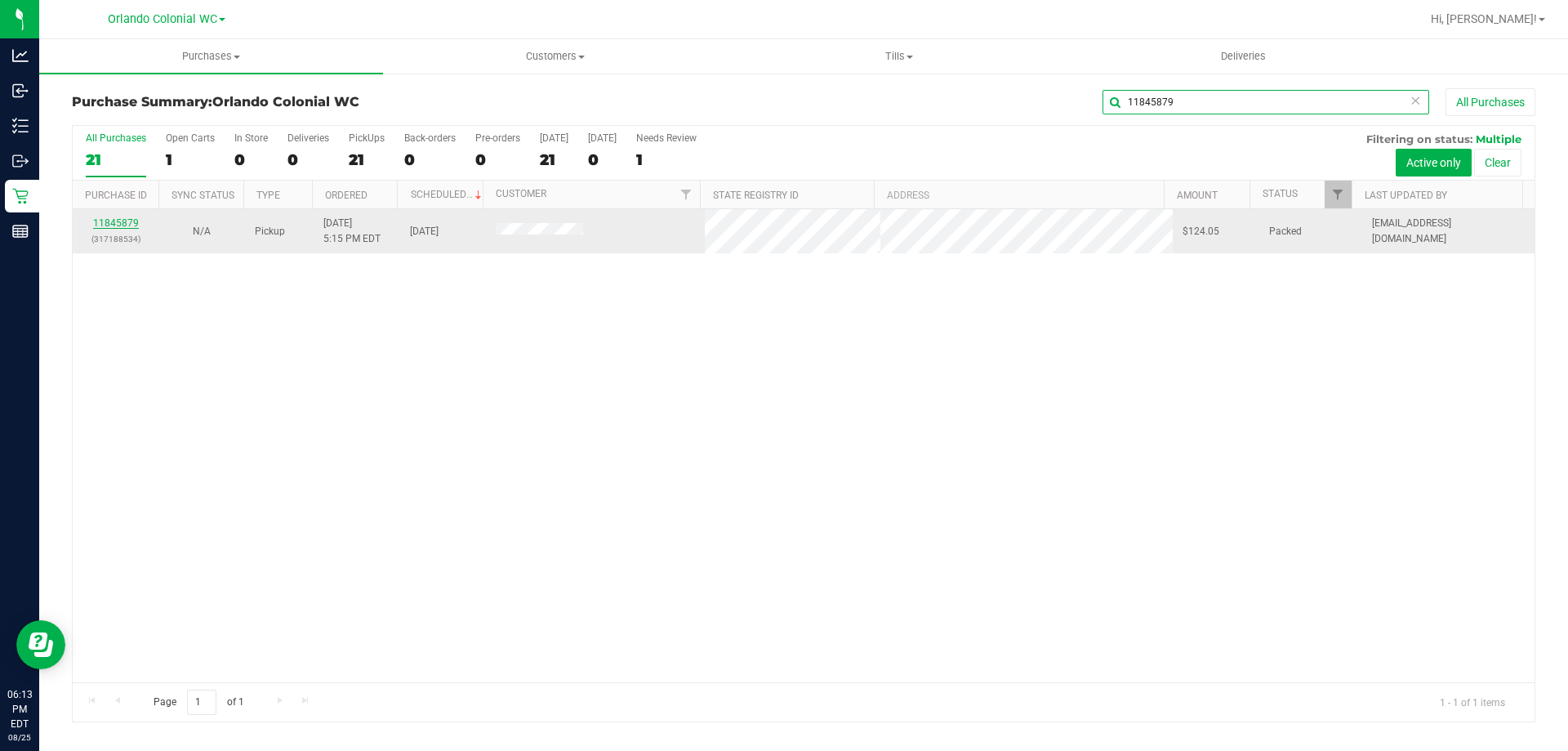
type input "11845879"
click at [123, 224] on link "11845879" at bounding box center [116, 223] width 46 height 11
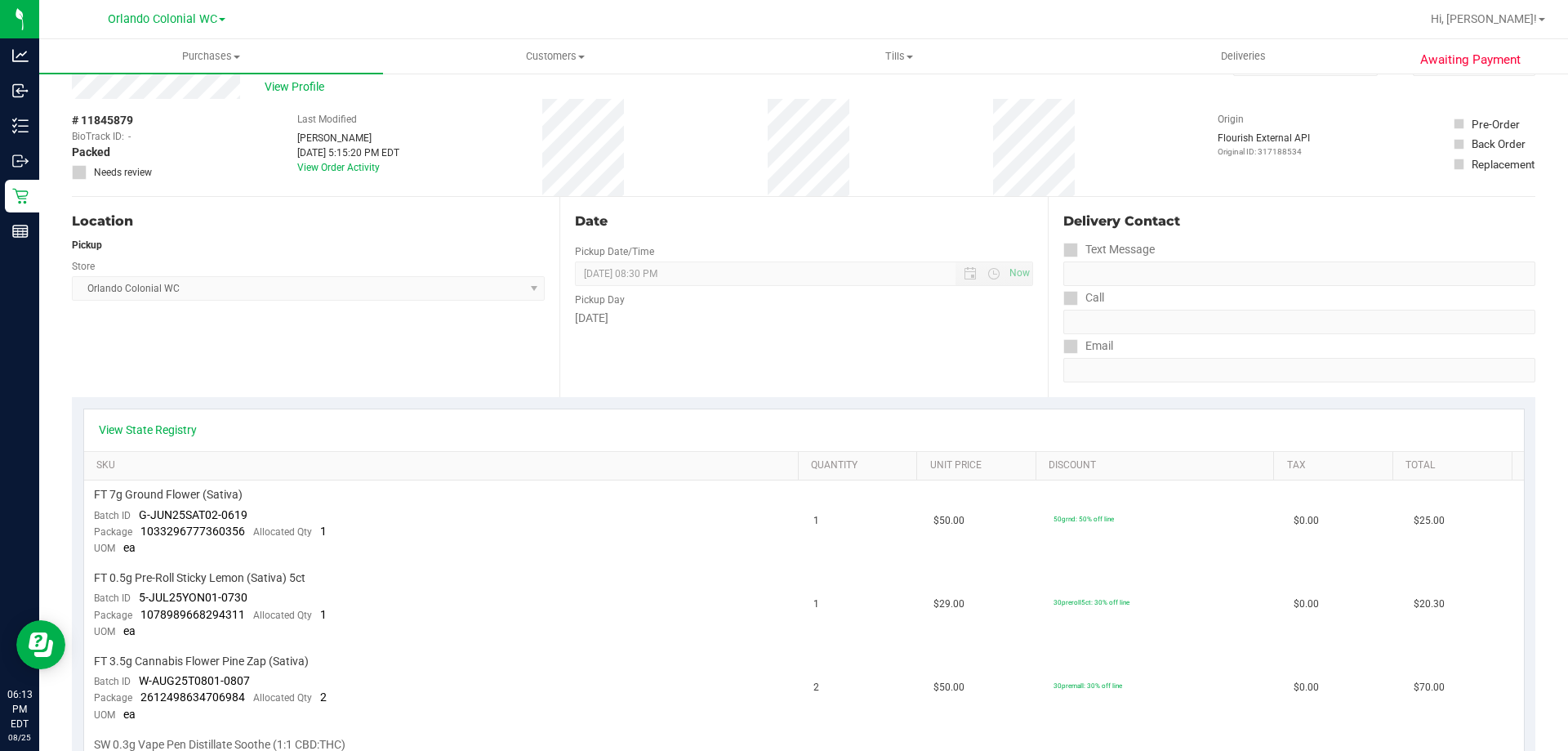
scroll to position [82, 0]
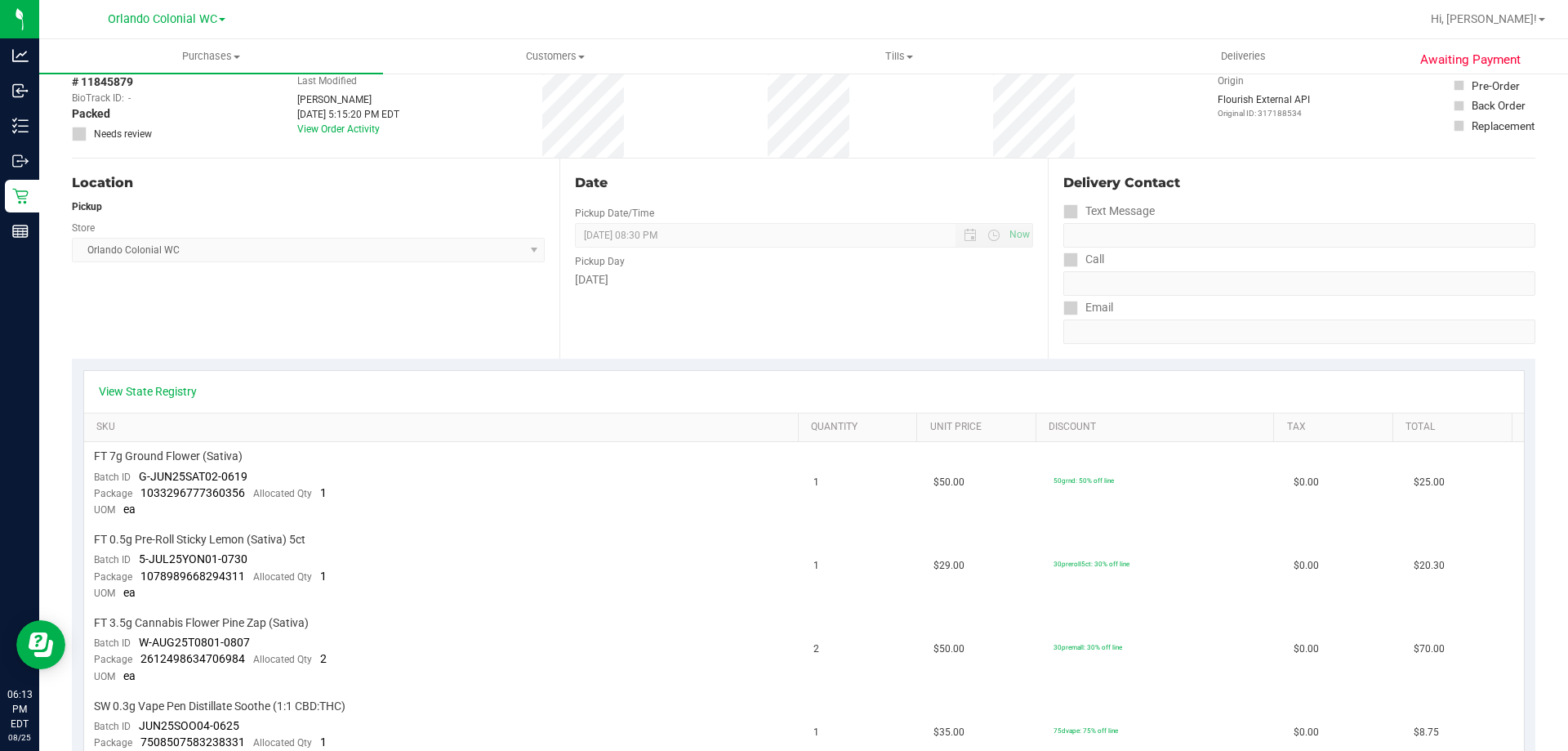
click at [449, 277] on div "Location Pickup Store [GEOGRAPHIC_DATA] Colonial WC Select Store [PERSON_NAME][…" at bounding box center [315, 259] width 488 height 200
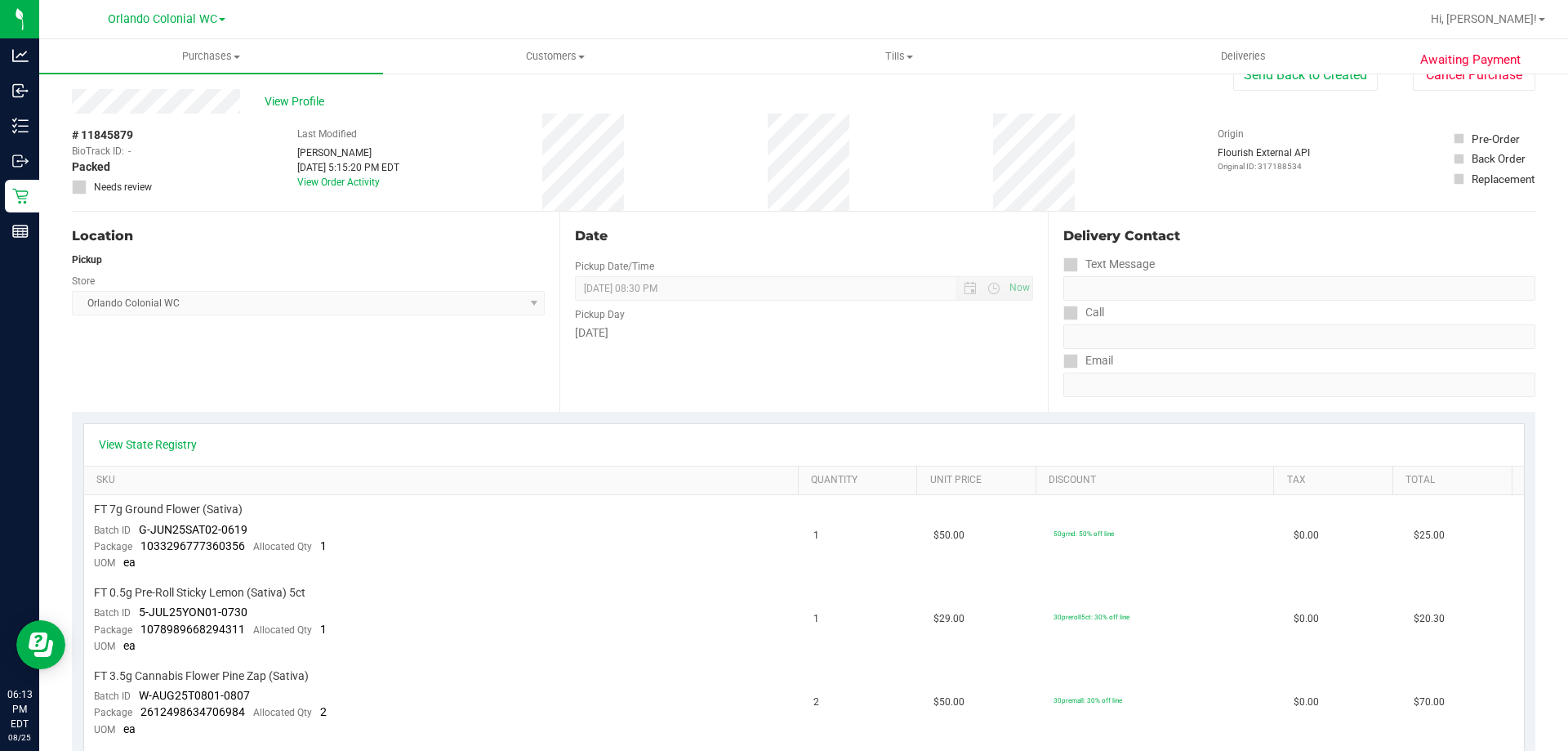
scroll to position [0, 0]
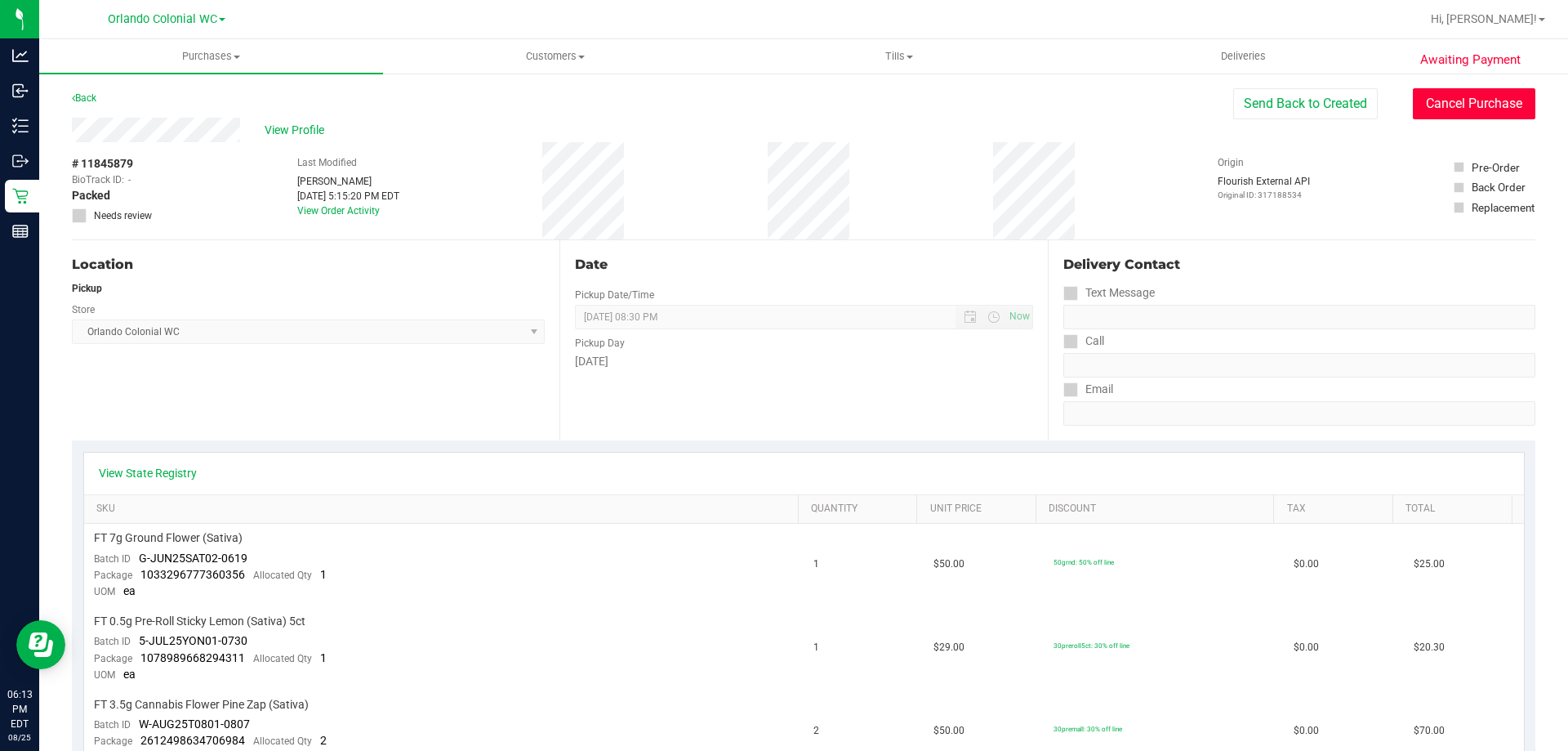
click at [1428, 101] on button "Cancel Purchase" at bounding box center [1474, 104] width 123 height 31
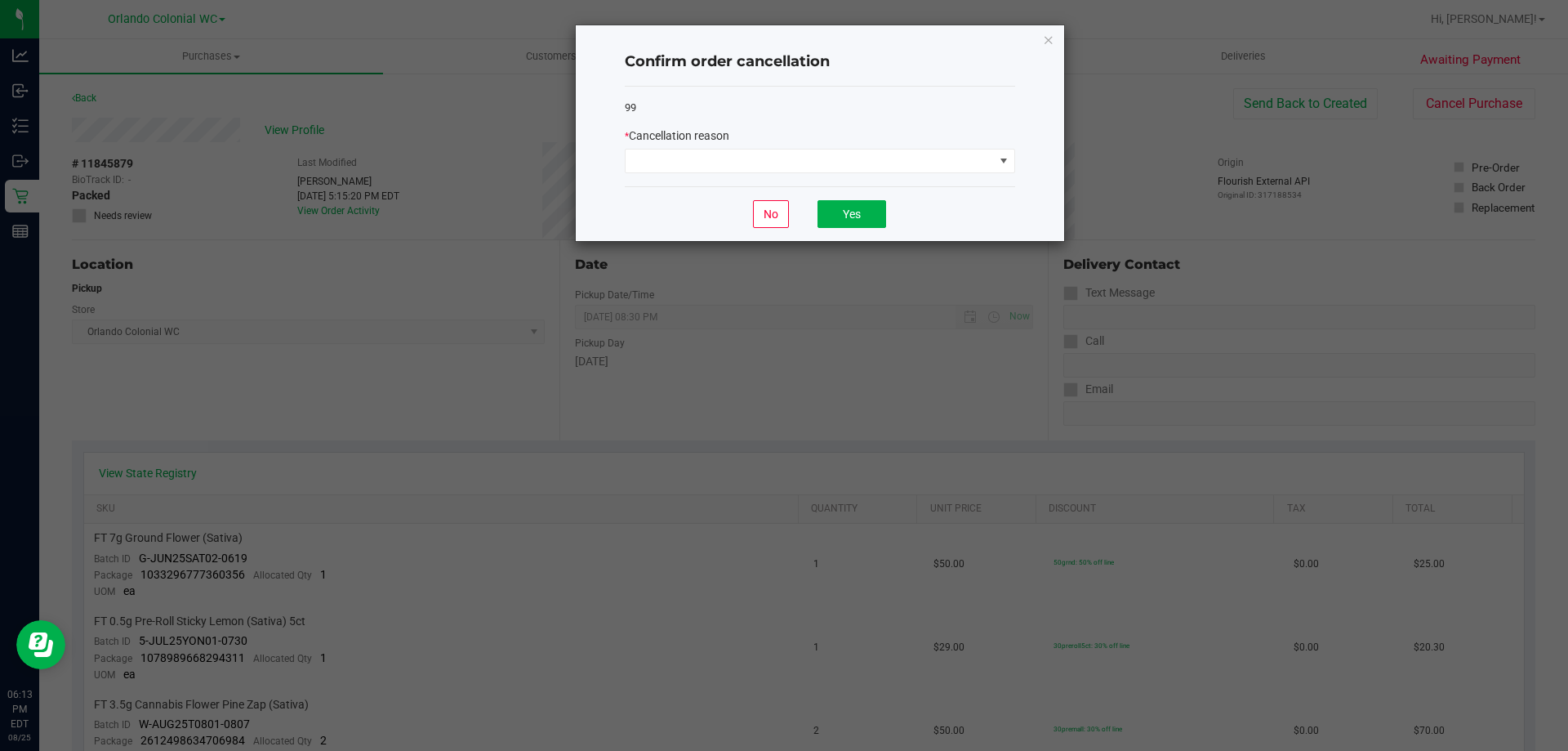
click at [825, 176] on div "99 * Cancellation reason" at bounding box center [820, 136] width 390 height 100
click at [822, 171] on span at bounding box center [809, 161] width 368 height 22
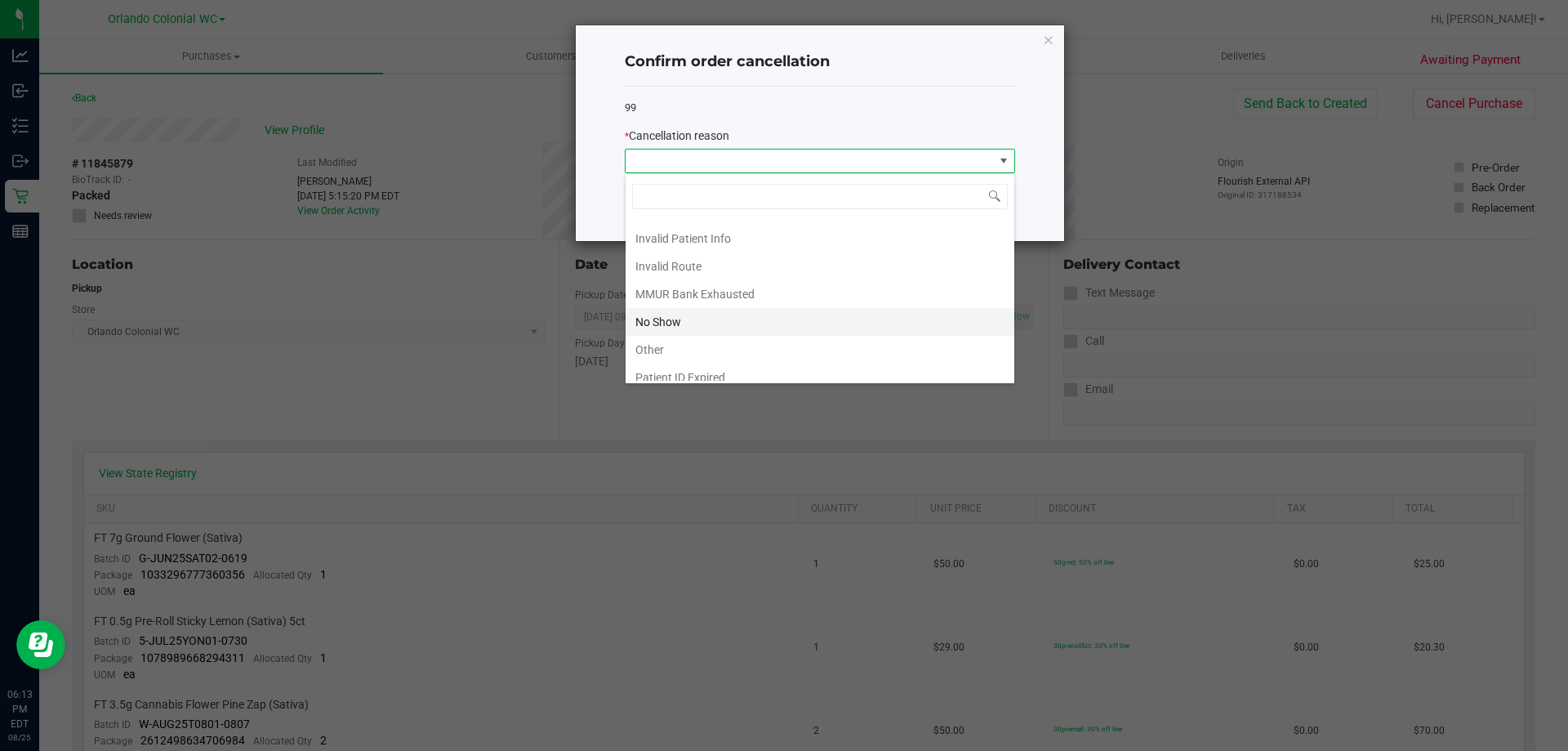
scroll to position [86, 0]
click at [736, 309] on li "Other" at bounding box center [820, 311] width 388 height 28
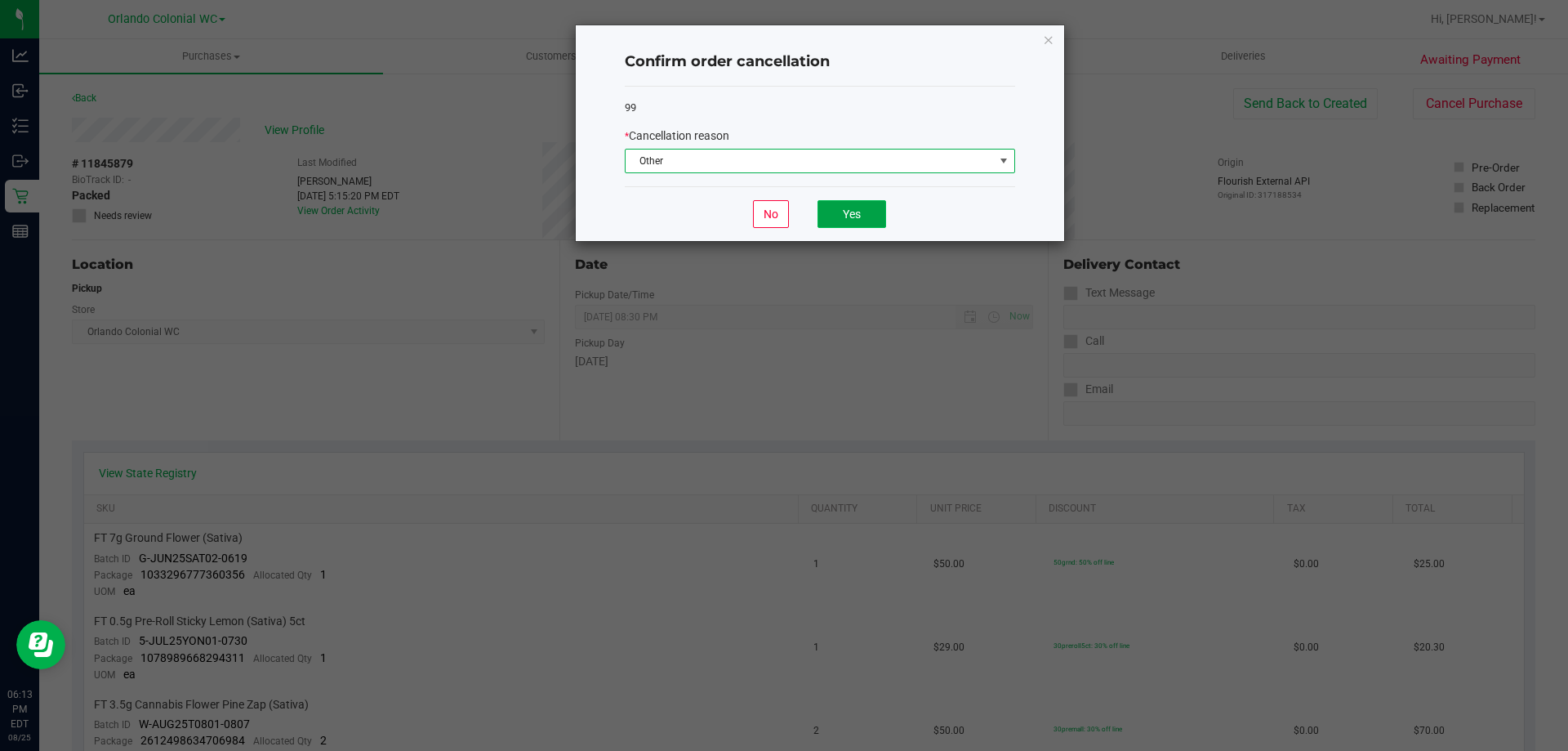
click at [841, 218] on button "Yes" at bounding box center [851, 214] width 68 height 28
